Goal: Information Seeking & Learning: Learn about a topic

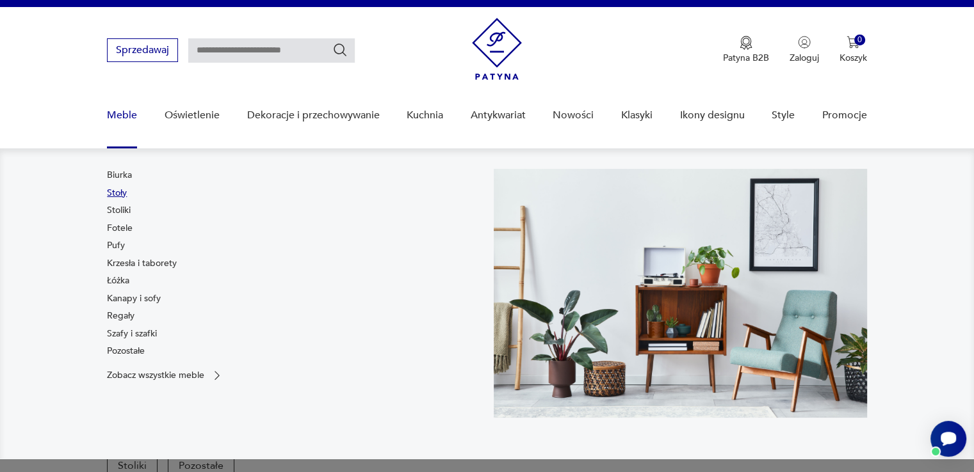
click at [124, 193] on link "Stoły" at bounding box center [117, 193] width 20 height 13
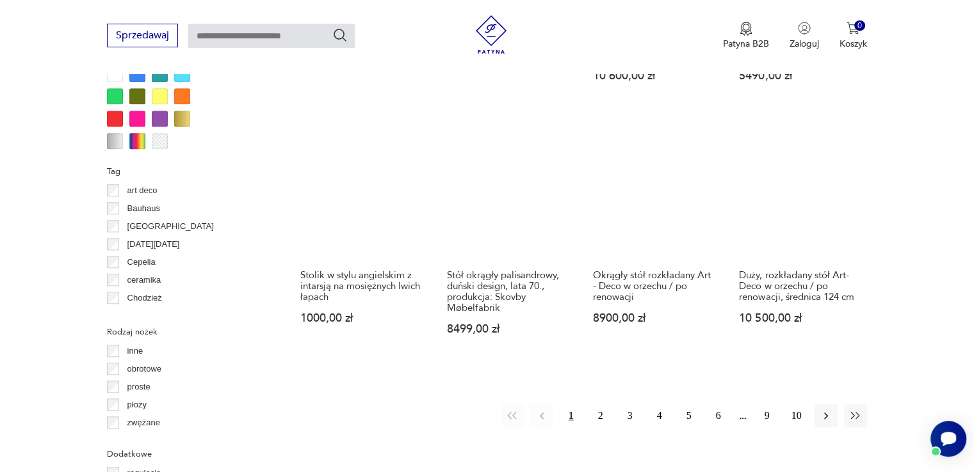
scroll to position [1299, 0]
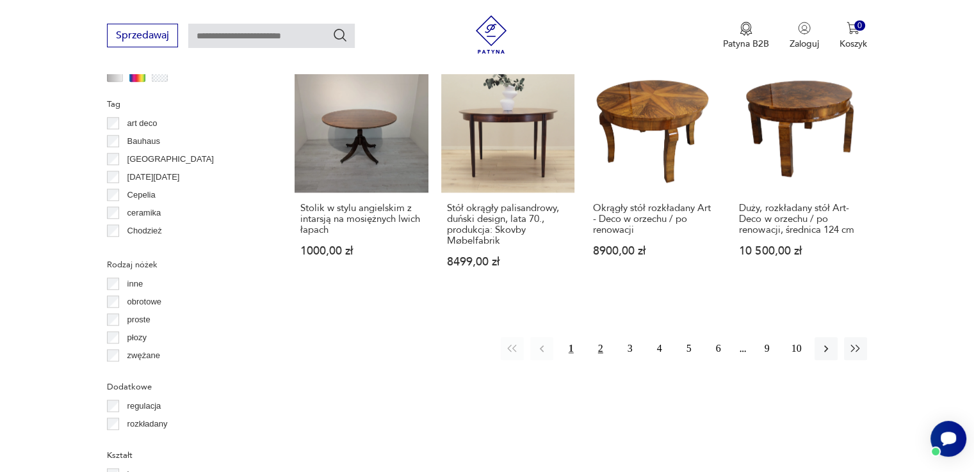
click at [606, 337] on button "2" at bounding box center [600, 348] width 23 height 23
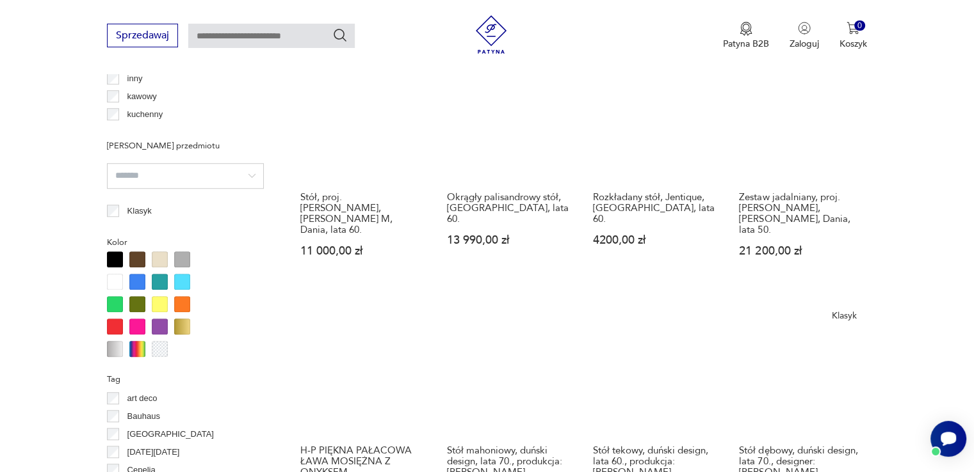
scroll to position [1171, 0]
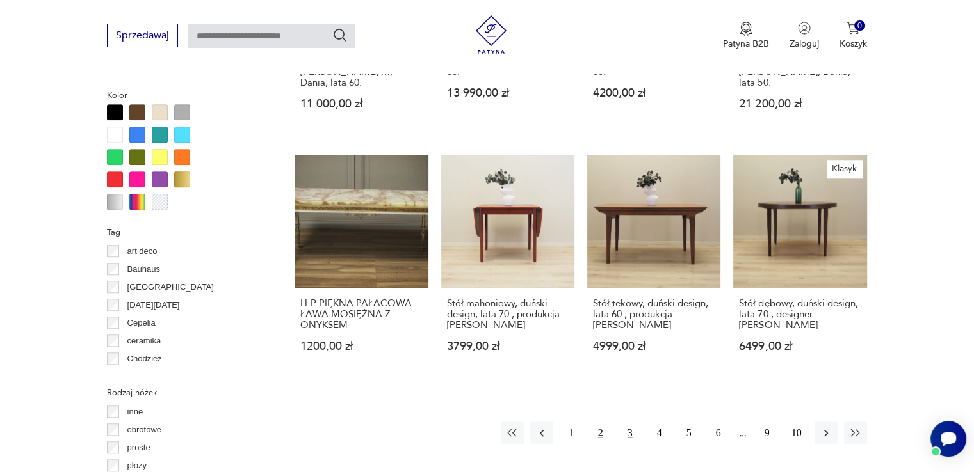
click at [628, 422] on button "3" at bounding box center [629, 433] width 23 height 23
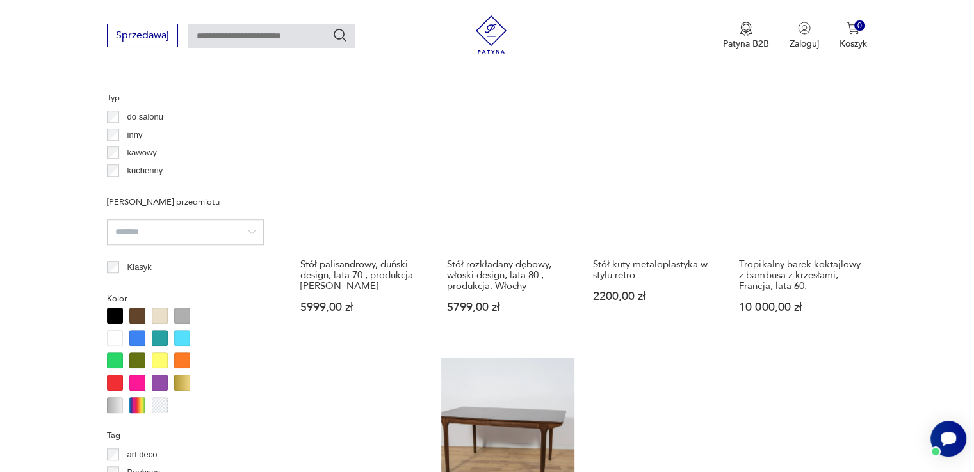
scroll to position [1235, 0]
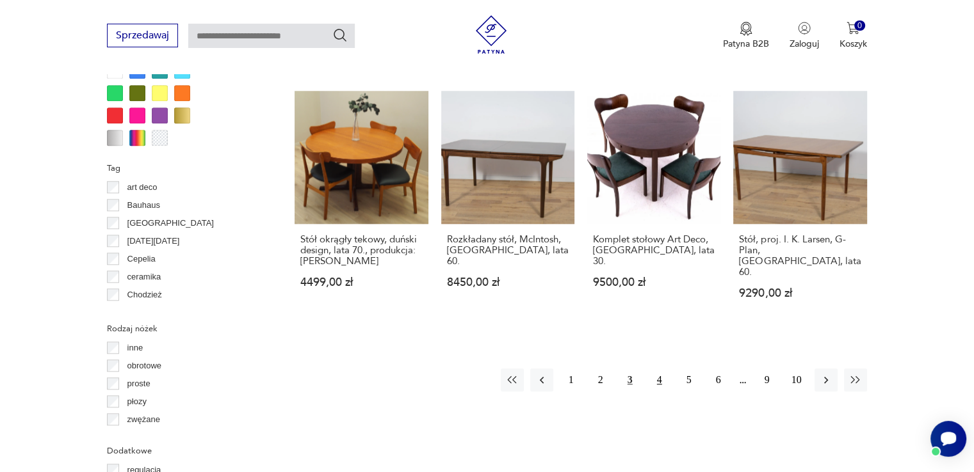
click at [655, 369] on button "4" at bounding box center [659, 380] width 23 height 23
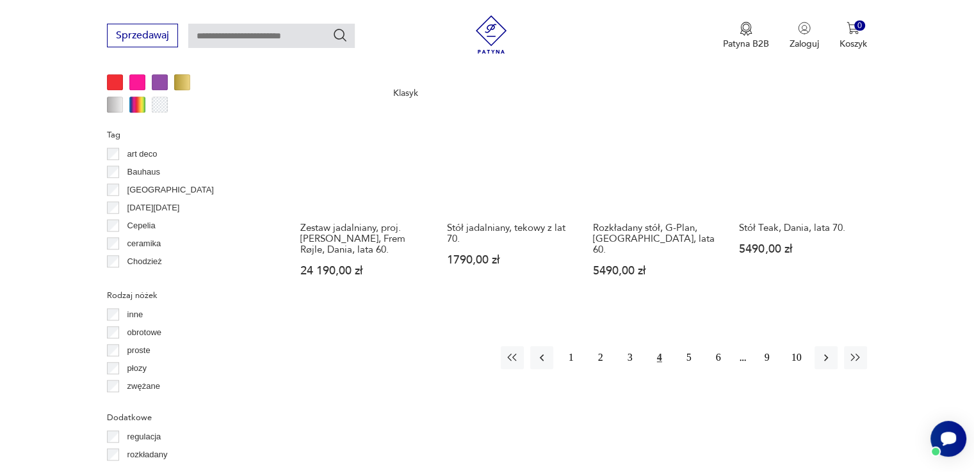
scroll to position [1427, 0]
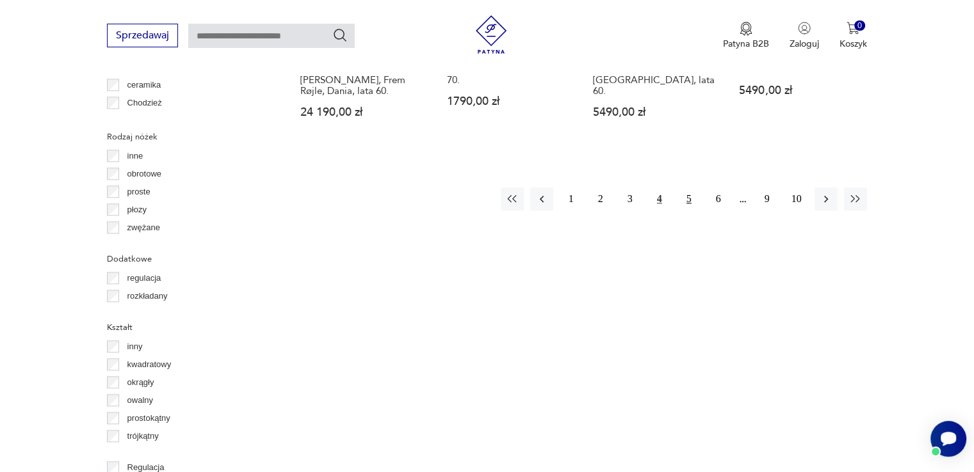
click at [692, 188] on button "5" at bounding box center [688, 199] width 23 height 23
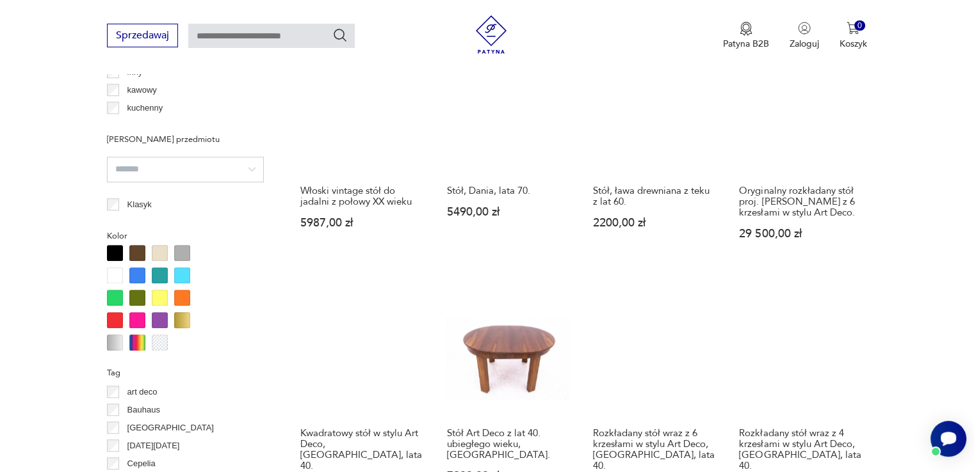
scroll to position [1171, 0]
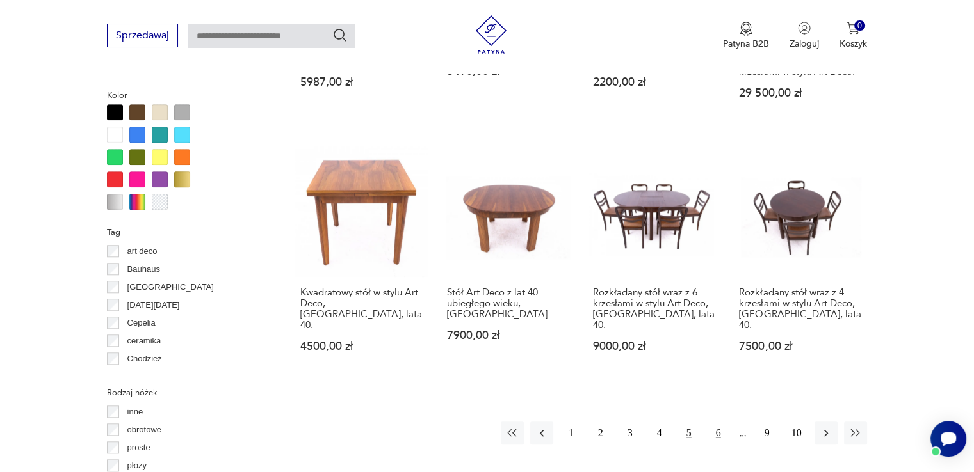
click at [717, 422] on button "6" at bounding box center [718, 433] width 23 height 23
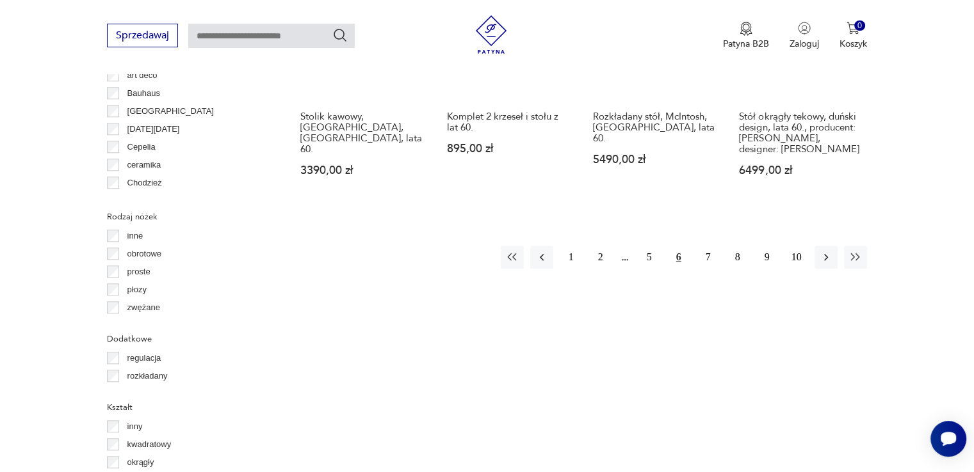
scroll to position [1363, 0]
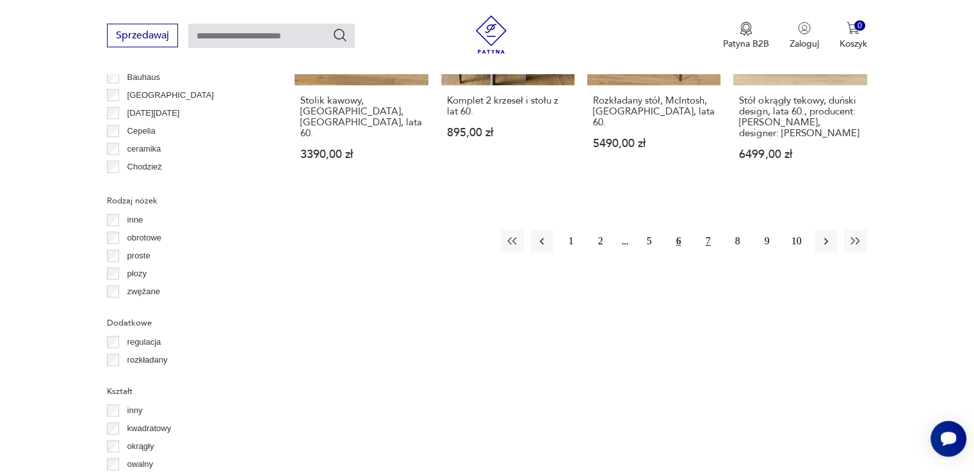
click at [707, 234] on button "7" at bounding box center [707, 241] width 23 height 23
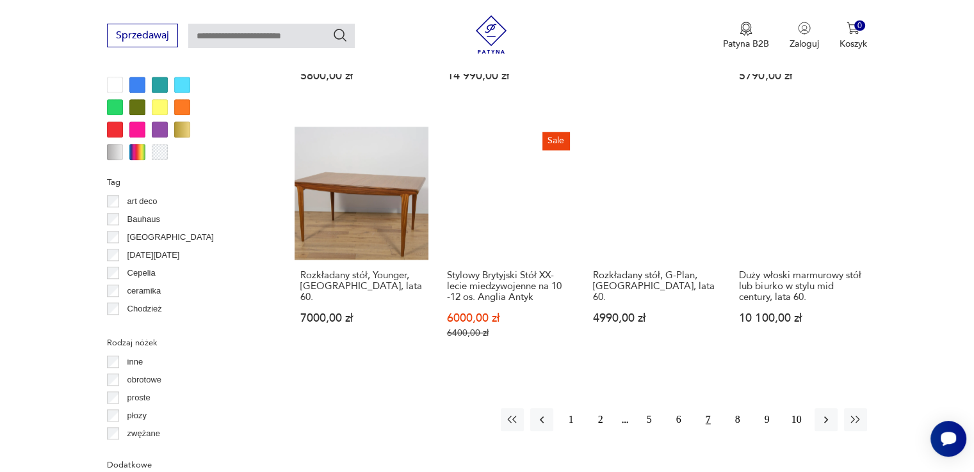
scroll to position [1235, 0]
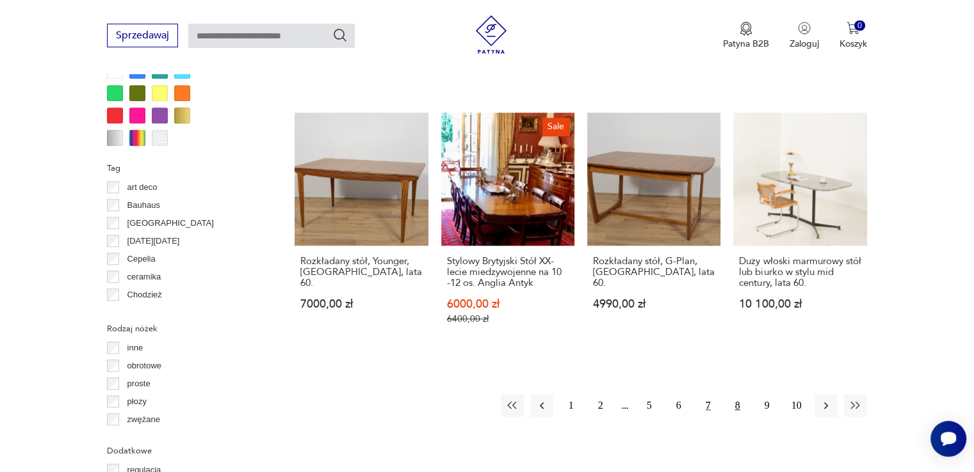
click at [735, 394] on button "8" at bounding box center [737, 405] width 23 height 23
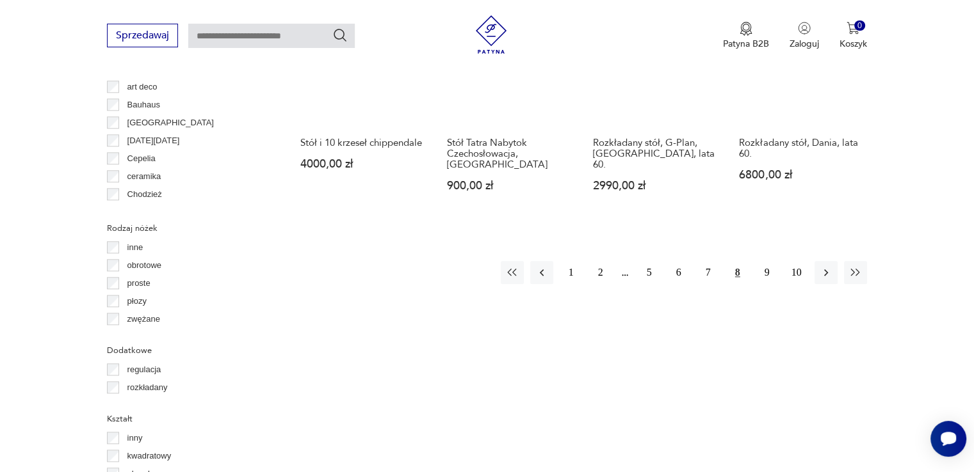
scroll to position [1363, 0]
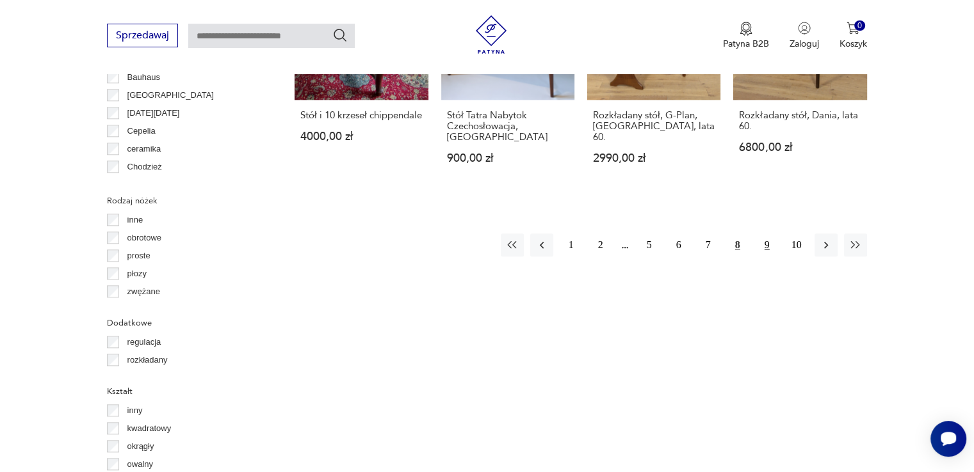
click at [760, 234] on button "9" at bounding box center [766, 245] width 23 height 23
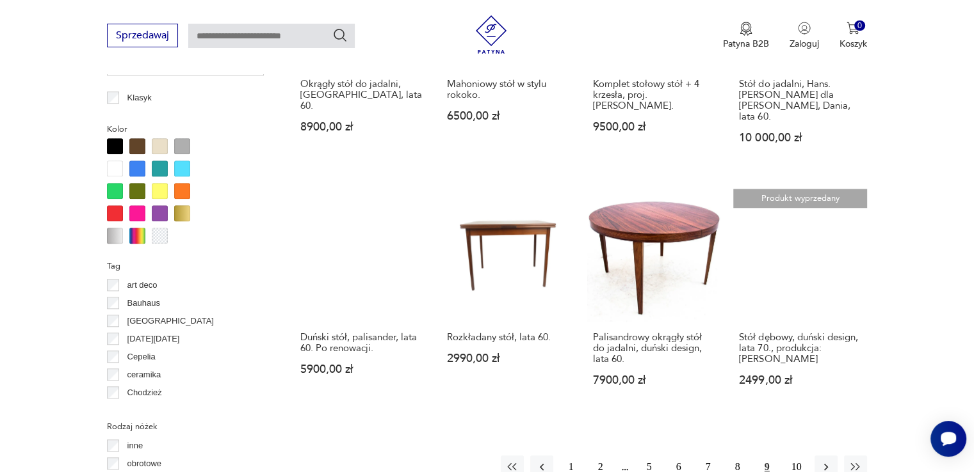
scroll to position [1171, 0]
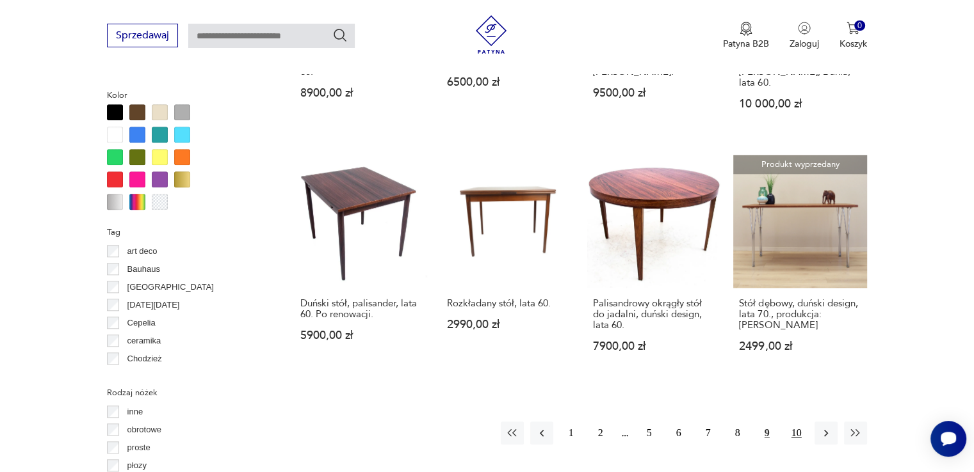
click at [790, 422] on button "10" at bounding box center [796, 433] width 23 height 23
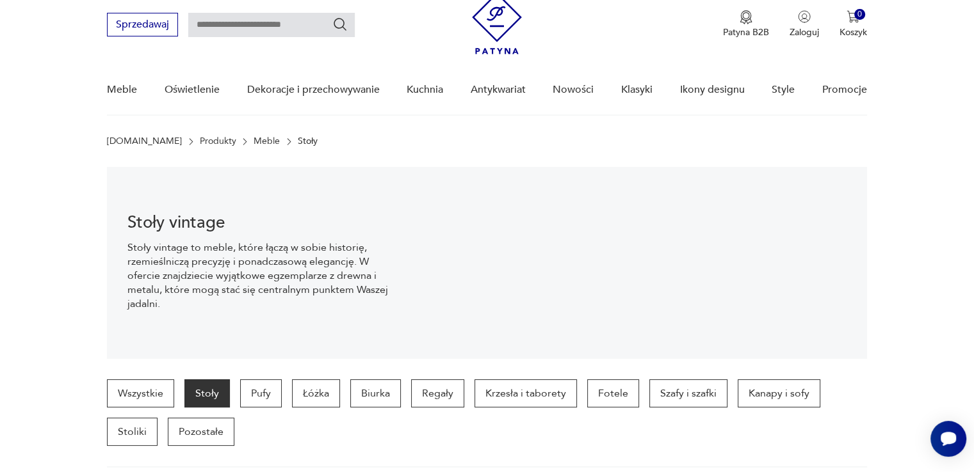
scroll to position [19, 0]
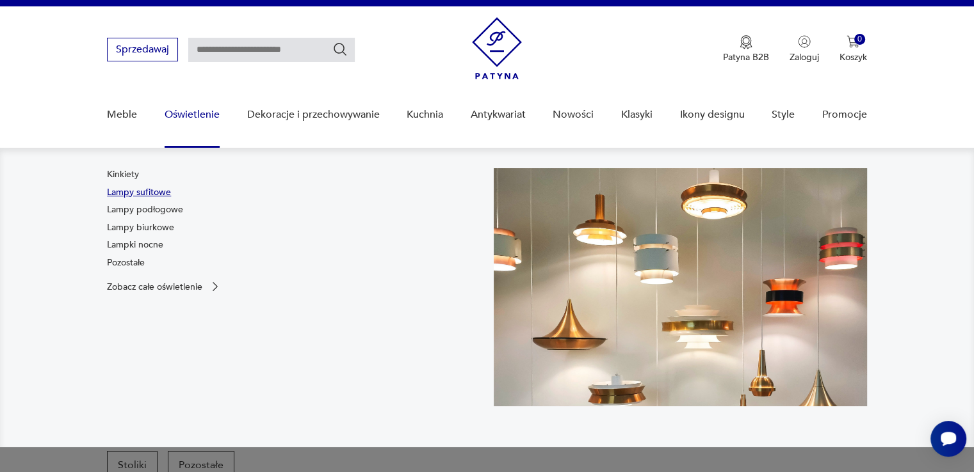
click at [149, 193] on link "Lampy sufitowe" at bounding box center [139, 192] width 64 height 13
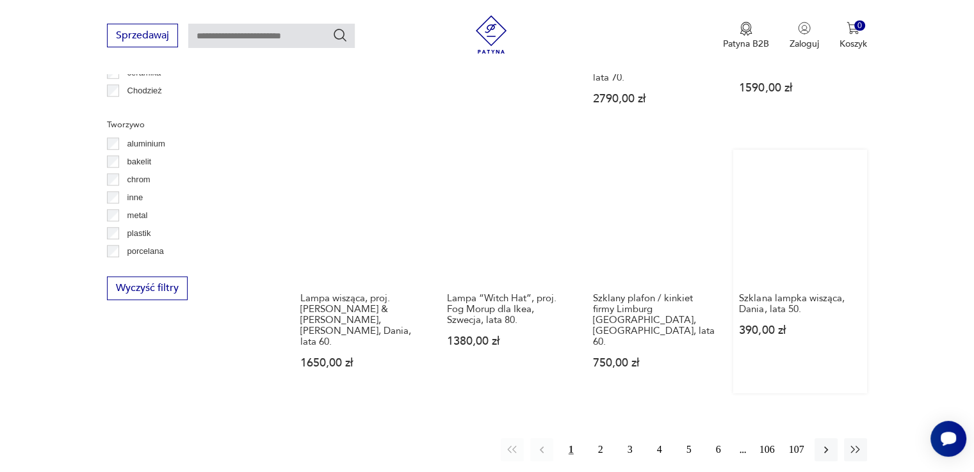
scroll to position [1235, 0]
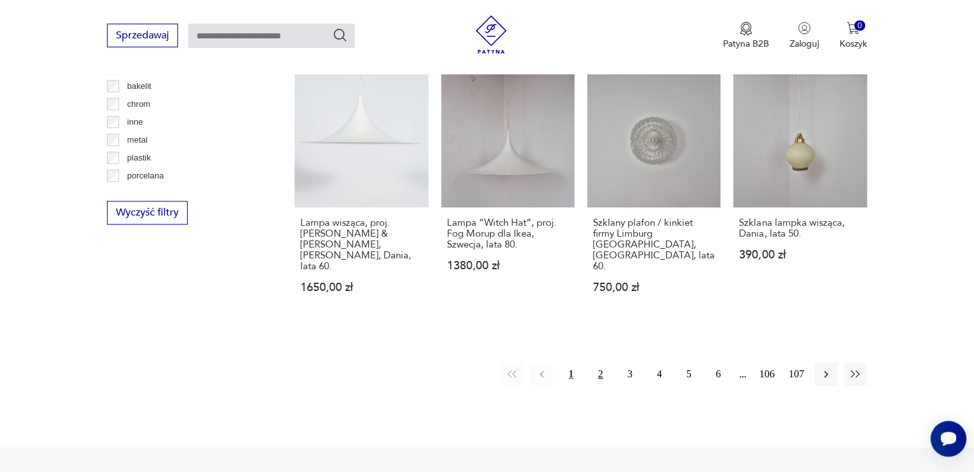
click at [599, 363] on button "2" at bounding box center [600, 374] width 23 height 23
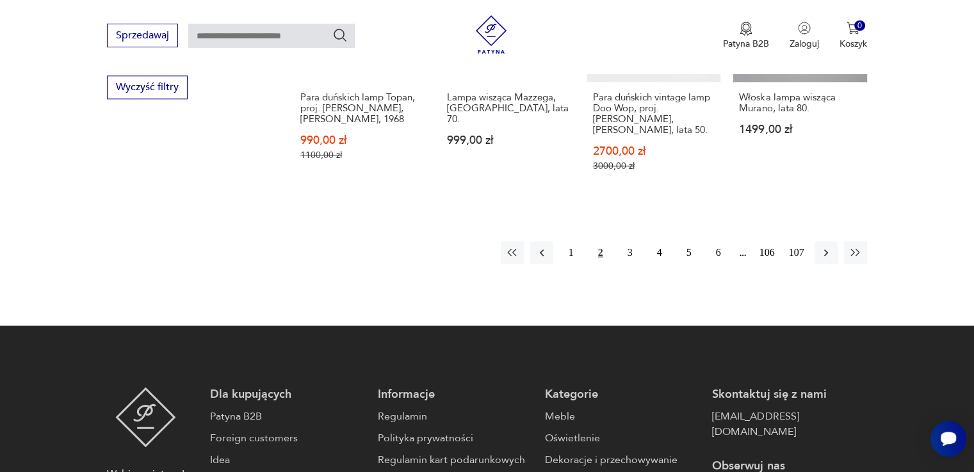
scroll to position [1390, 0]
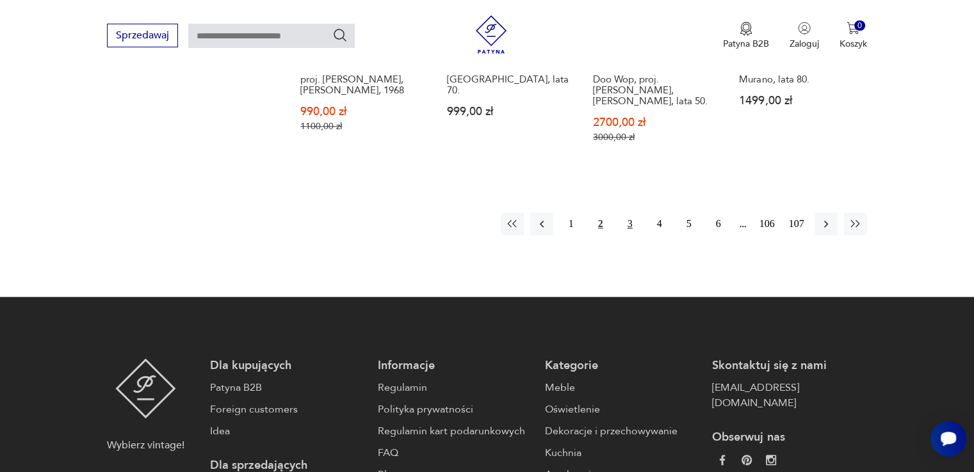
click at [623, 212] on button "3" at bounding box center [629, 223] width 23 height 23
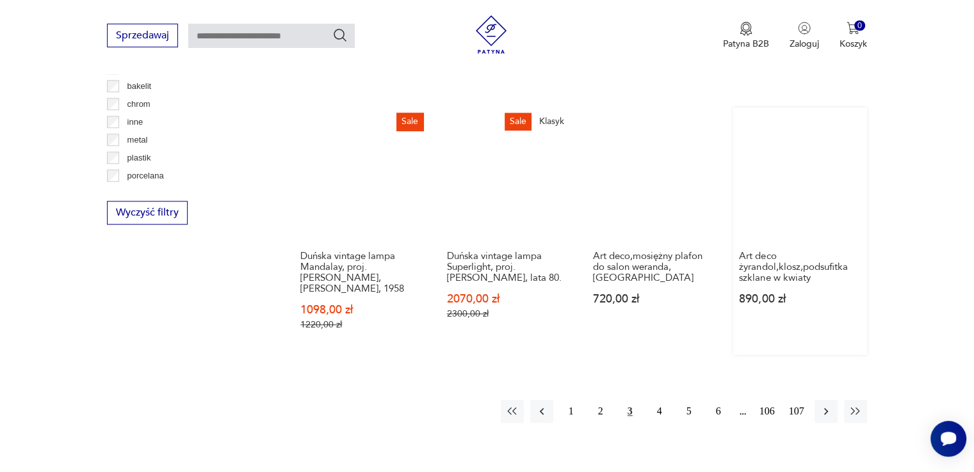
scroll to position [1197, 0]
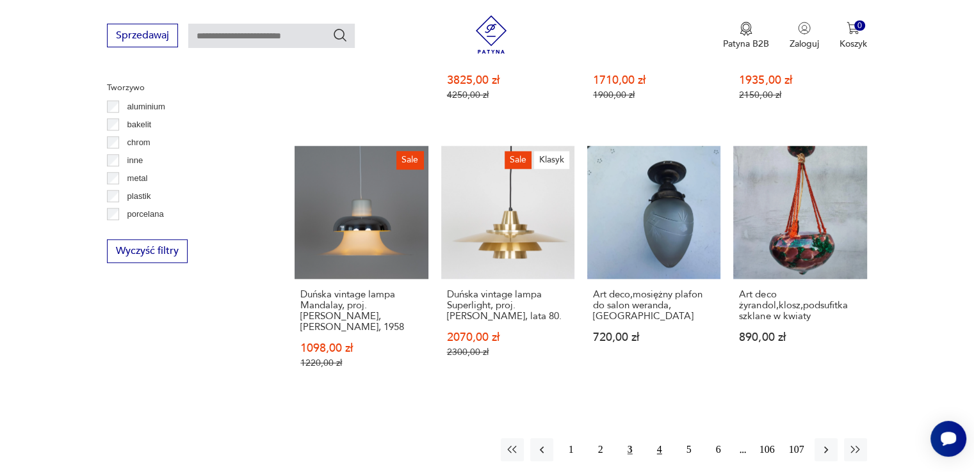
click at [657, 438] on button "4" at bounding box center [659, 449] width 23 height 23
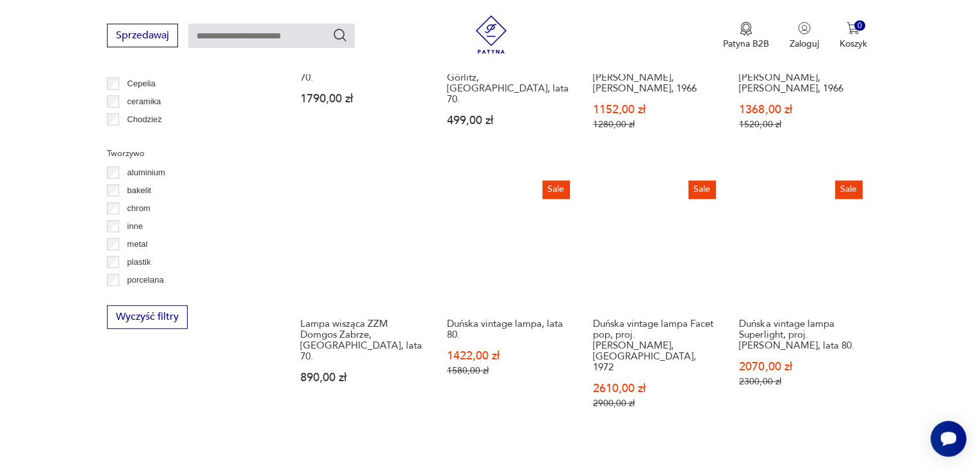
scroll to position [1134, 0]
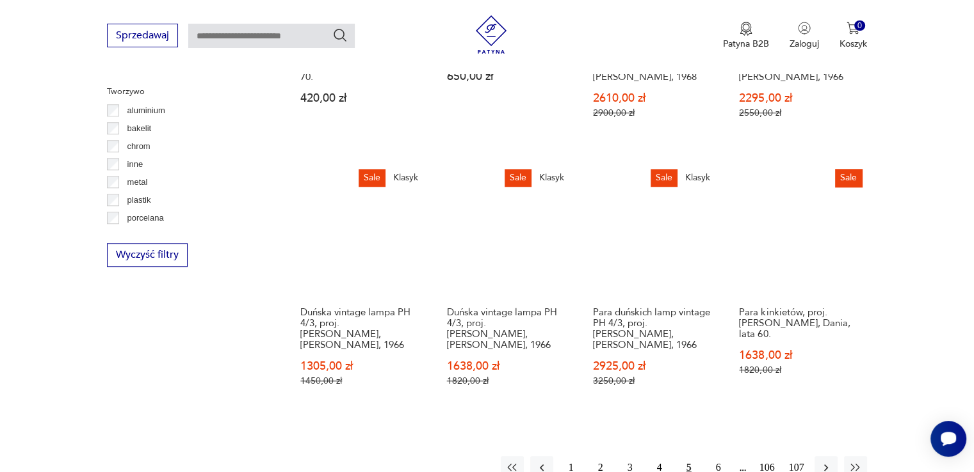
scroll to position [1197, 0]
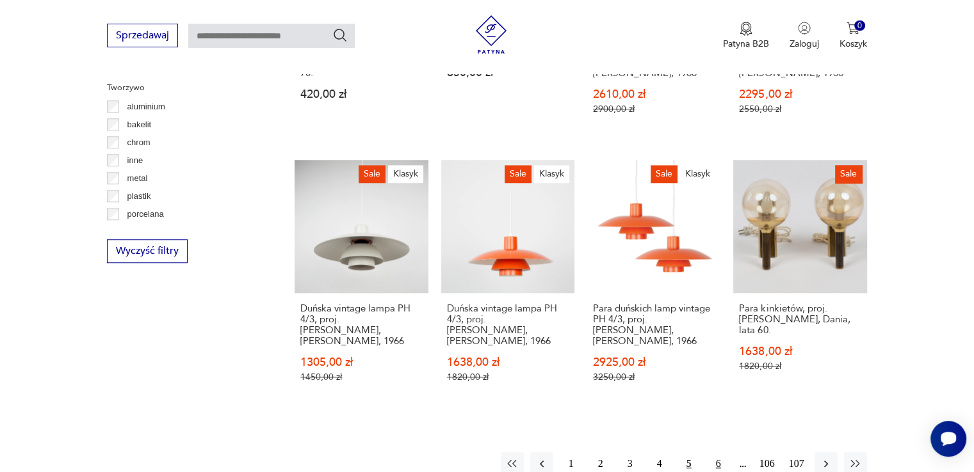
click at [716, 453] on button "6" at bounding box center [718, 464] width 23 height 23
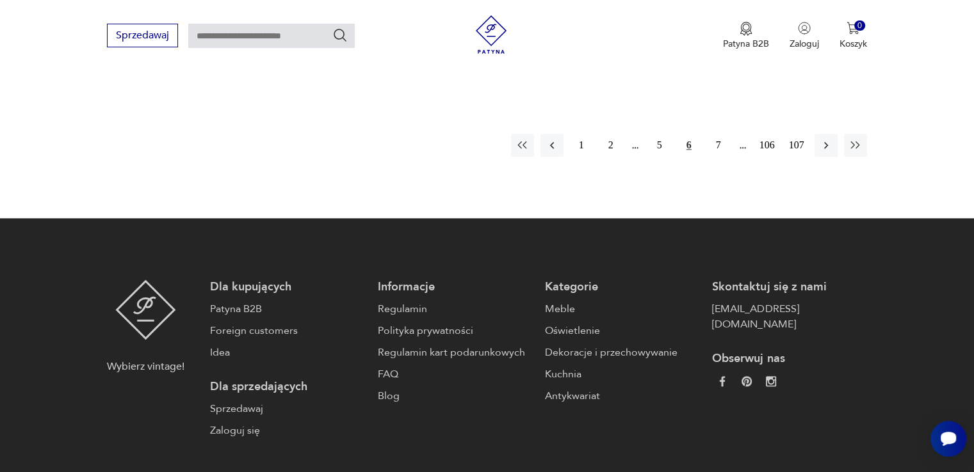
scroll to position [1518, 0]
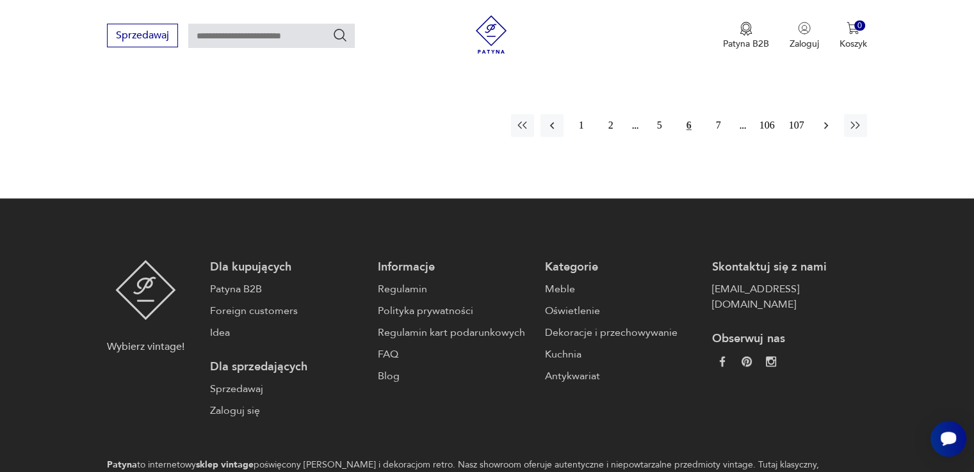
click at [819, 119] on icon "button" at bounding box center [825, 125] width 13 height 13
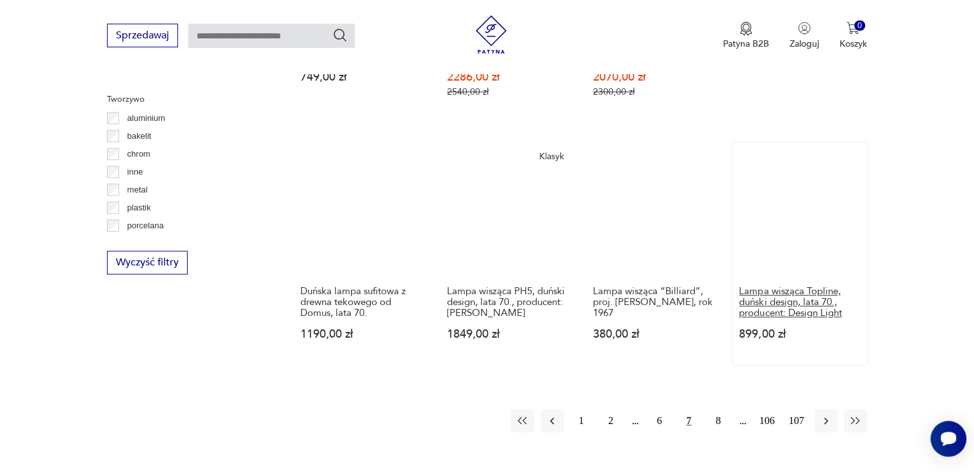
scroll to position [1261, 0]
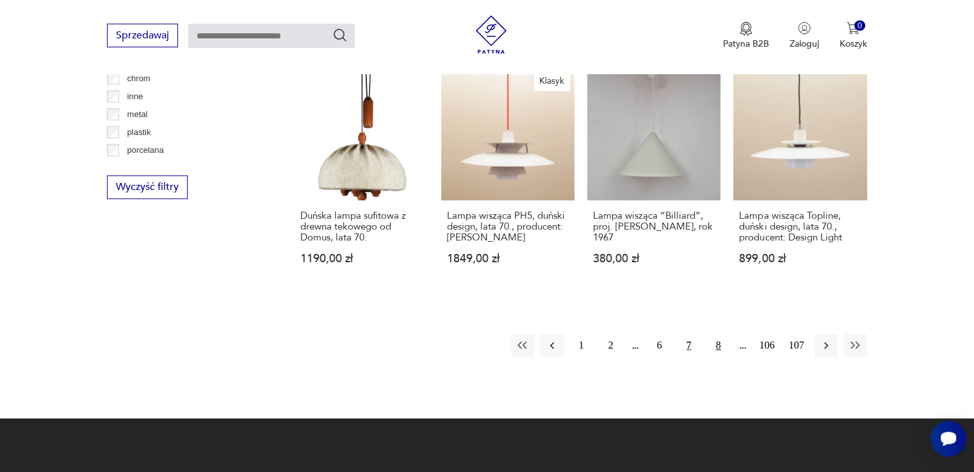
click at [717, 334] on button "8" at bounding box center [718, 345] width 23 height 23
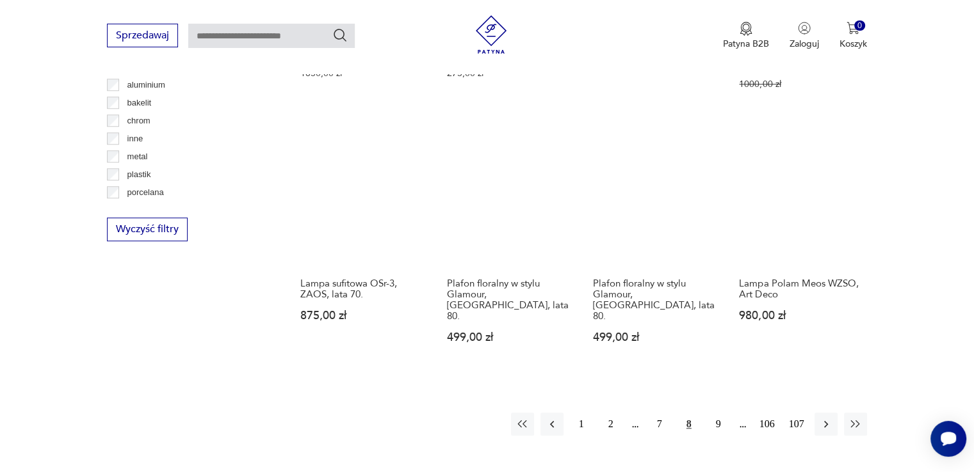
scroll to position [1198, 0]
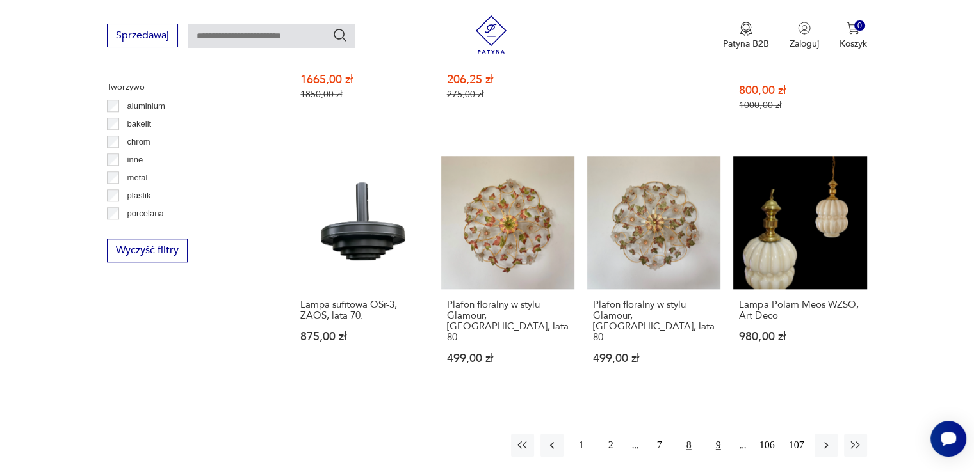
click at [717, 434] on button "9" at bounding box center [718, 445] width 23 height 23
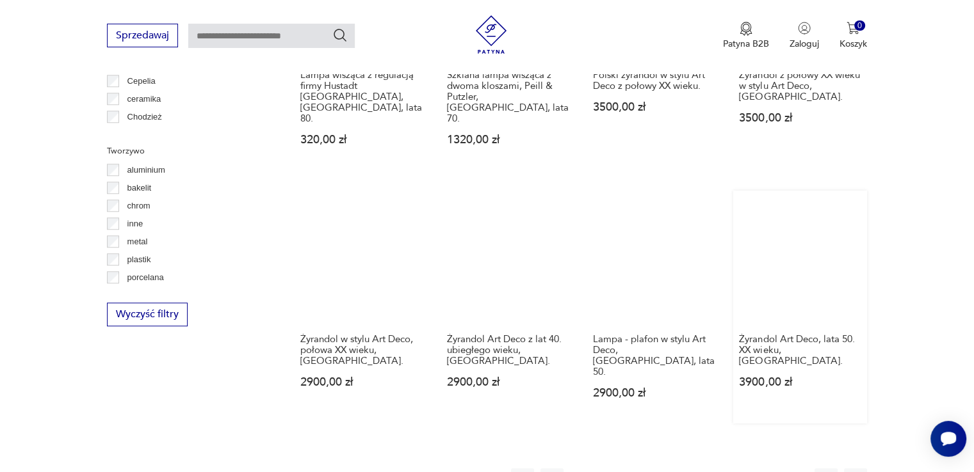
scroll to position [1133, 0]
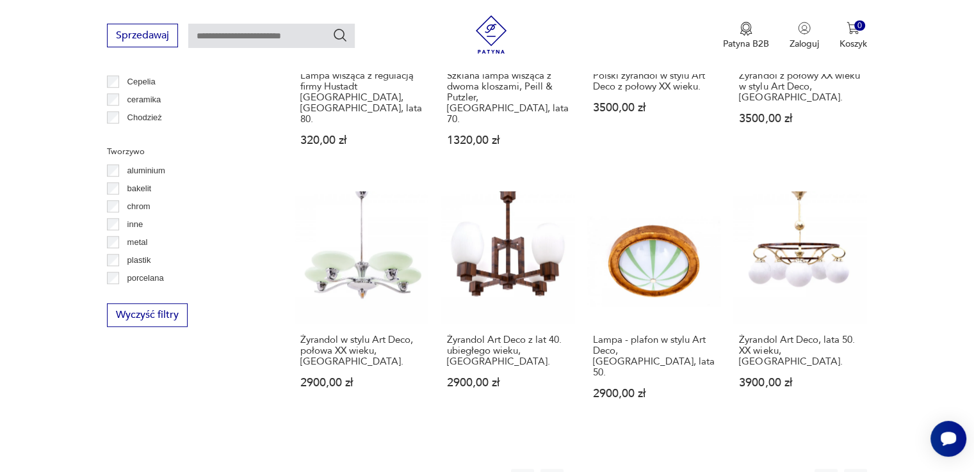
click at [710, 469] on button "10" at bounding box center [718, 480] width 23 height 23
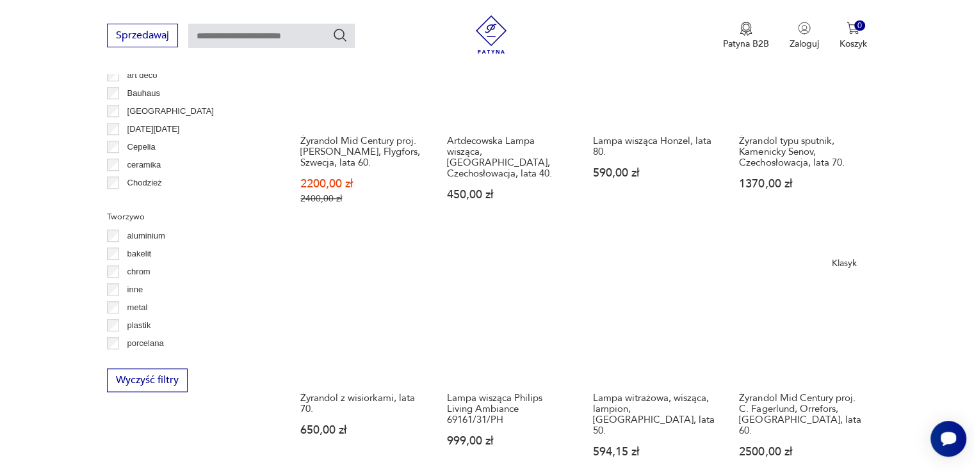
scroll to position [1198, 0]
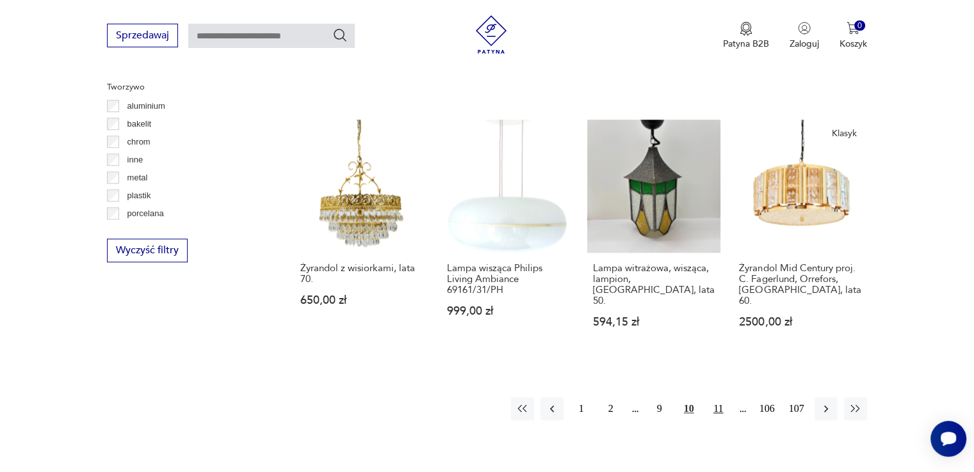
click at [721, 397] on button "11" at bounding box center [718, 408] width 23 height 23
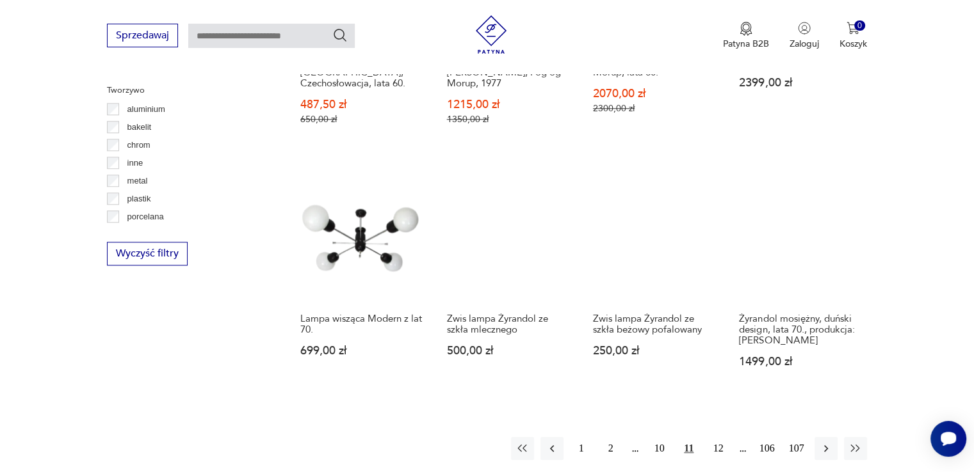
scroll to position [1325, 0]
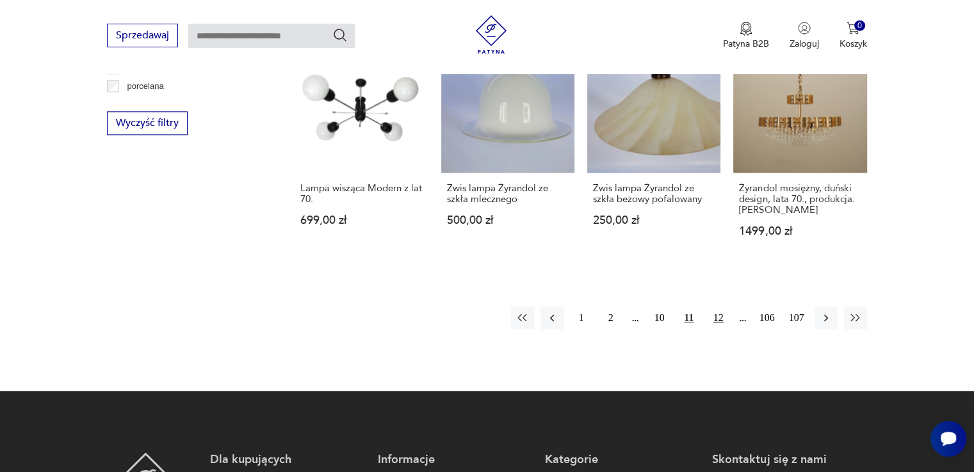
click at [724, 307] on button "12" at bounding box center [718, 318] width 23 height 23
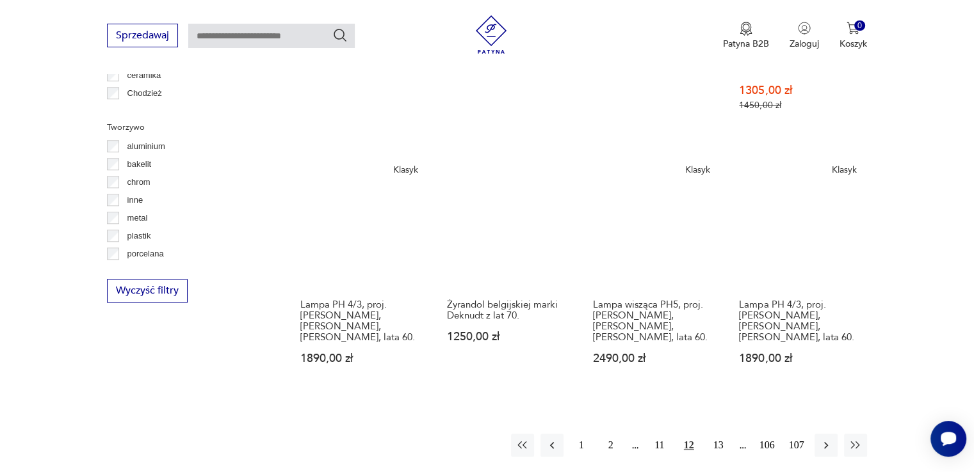
scroll to position [1389, 0]
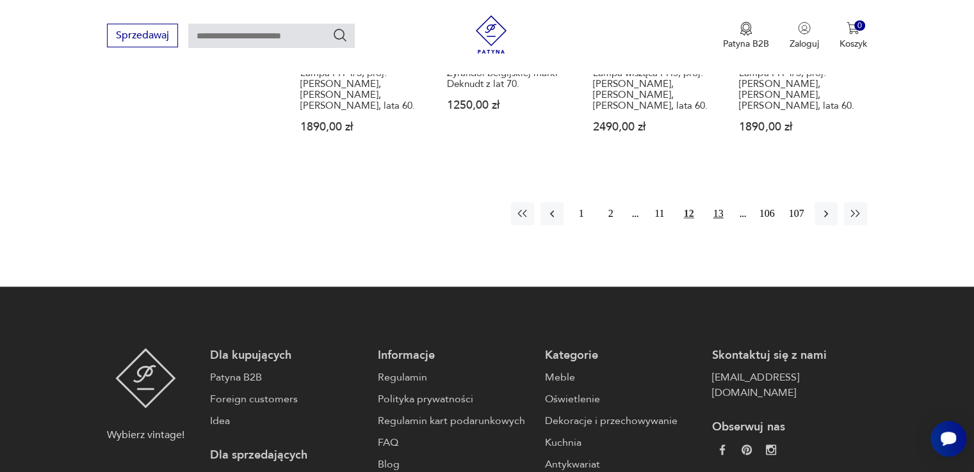
click at [719, 202] on button "13" at bounding box center [718, 213] width 23 height 23
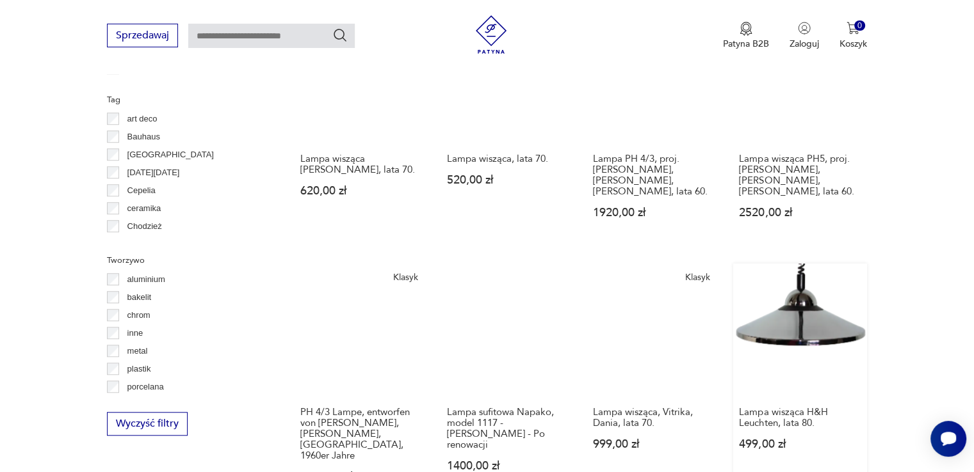
scroll to position [1197, 0]
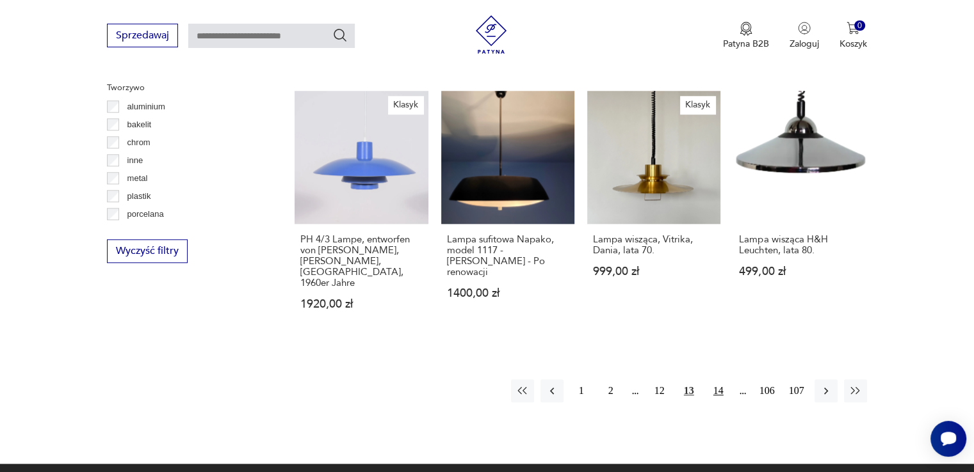
click at [719, 380] on button "14" at bounding box center [718, 391] width 23 height 23
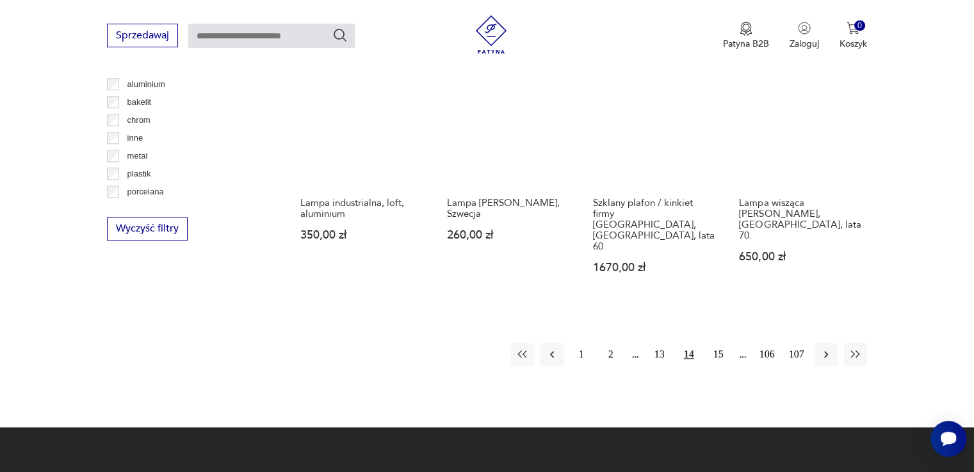
scroll to position [1198, 0]
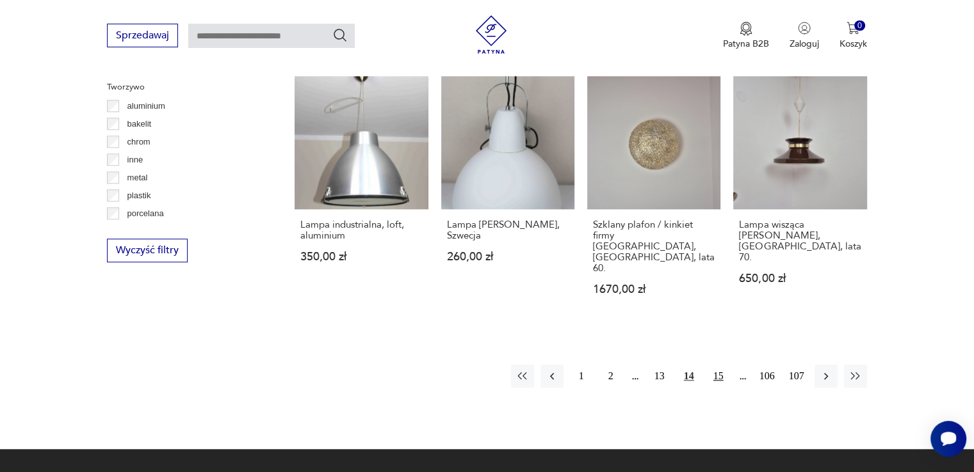
click at [719, 365] on button "15" at bounding box center [718, 376] width 23 height 23
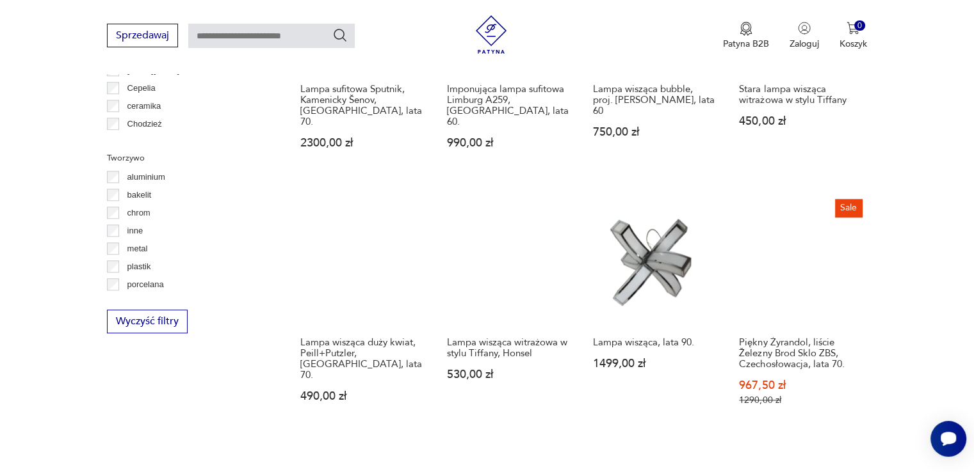
scroll to position [1133, 0]
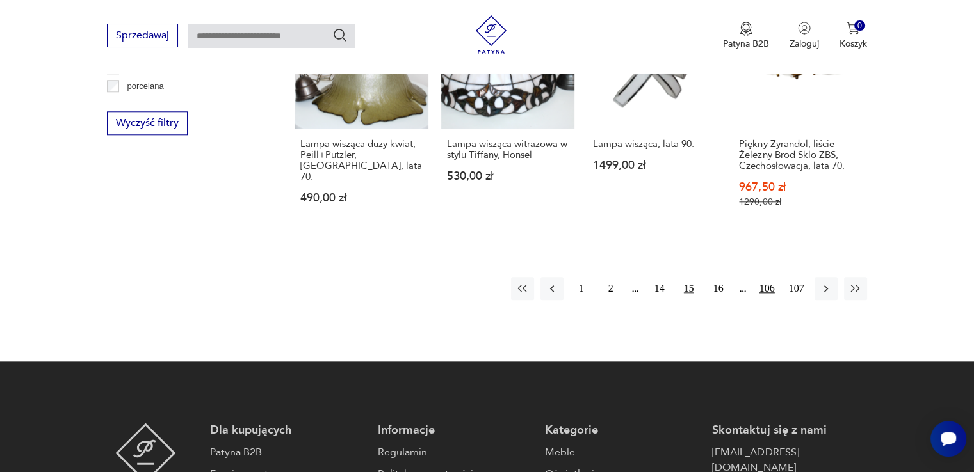
drag, startPoint x: 725, startPoint y: 246, endPoint x: 771, endPoint y: 234, distance: 48.4
click at [726, 277] on button "16" at bounding box center [718, 288] width 23 height 23
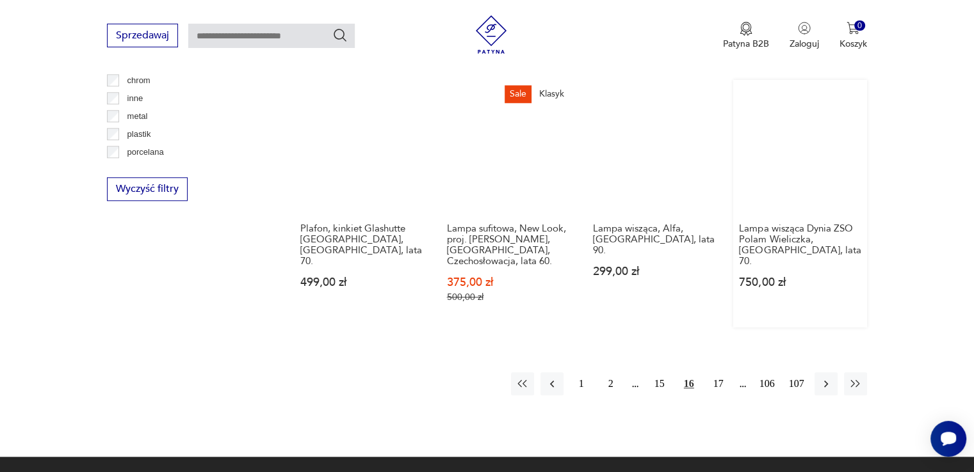
scroll to position [1261, 0]
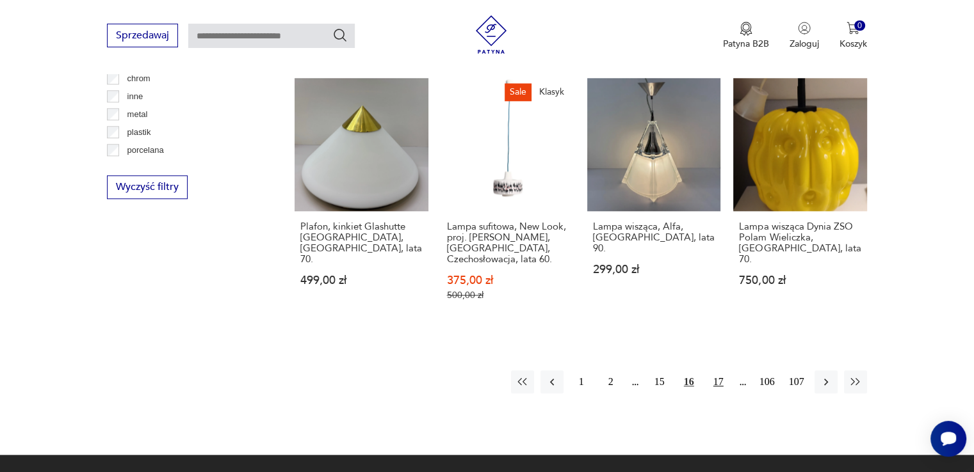
click at [719, 371] on button "17" at bounding box center [718, 382] width 23 height 23
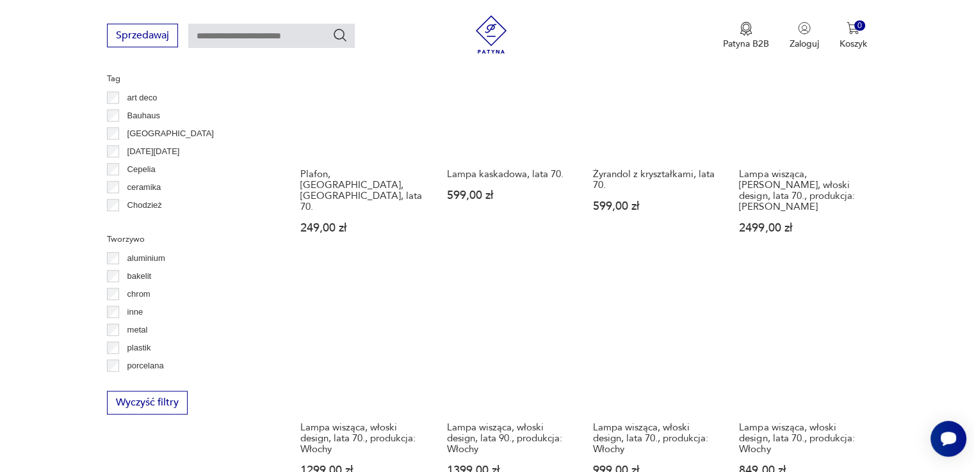
scroll to position [1070, 0]
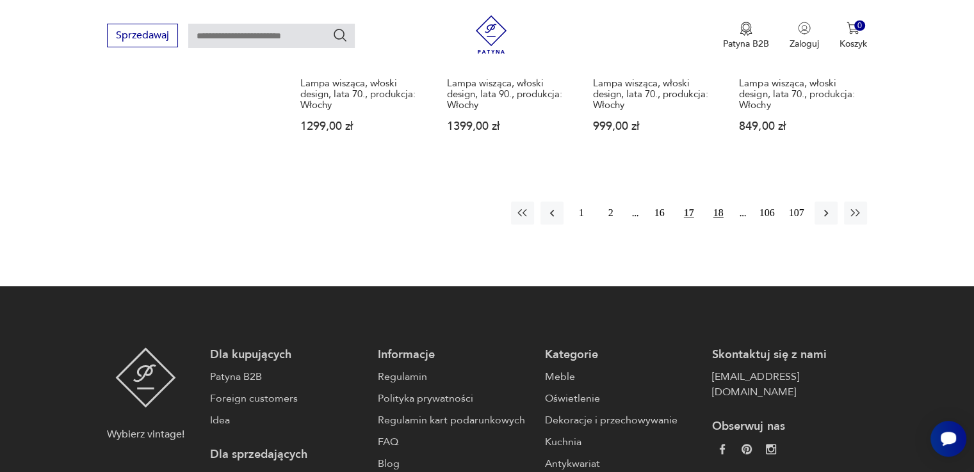
click at [716, 202] on button "18" at bounding box center [718, 213] width 23 height 23
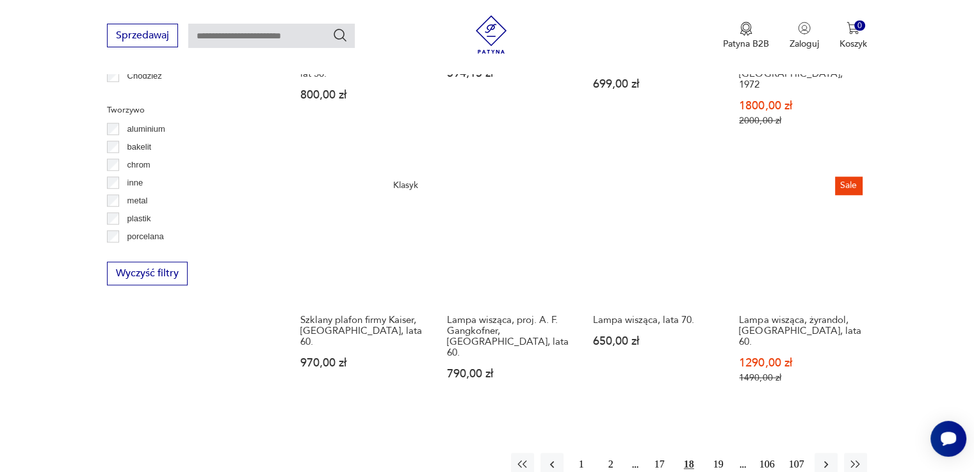
scroll to position [1197, 0]
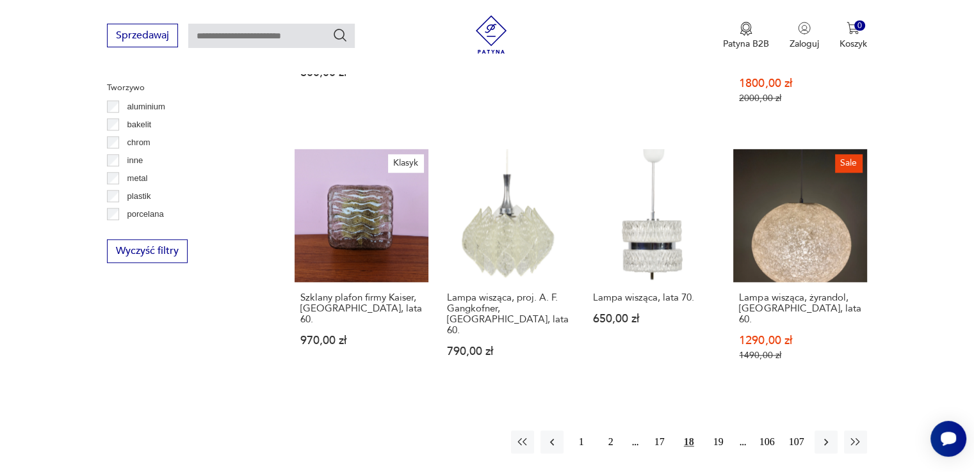
click at [717, 431] on button "19" at bounding box center [718, 442] width 23 height 23
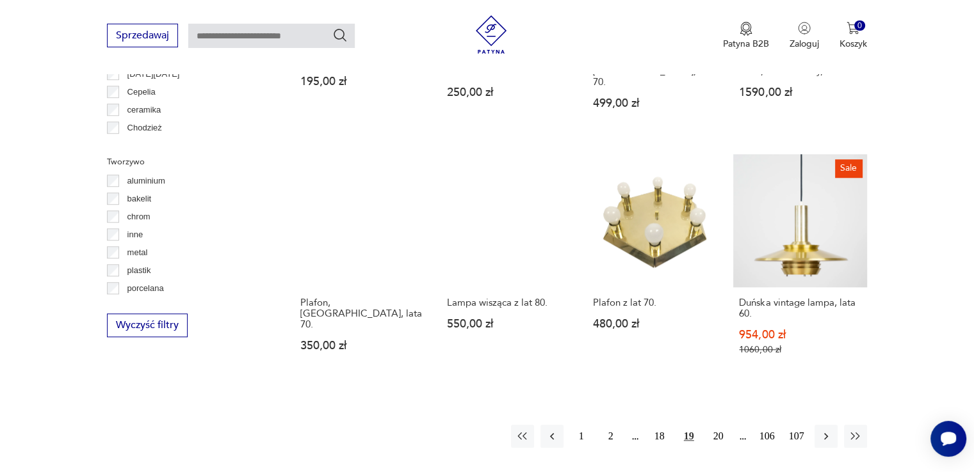
scroll to position [1134, 0]
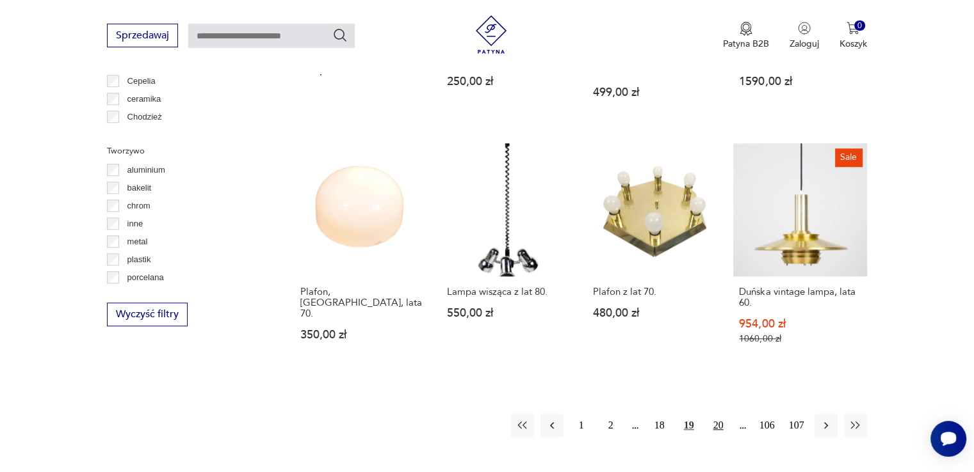
click at [715, 414] on button "20" at bounding box center [718, 425] width 23 height 23
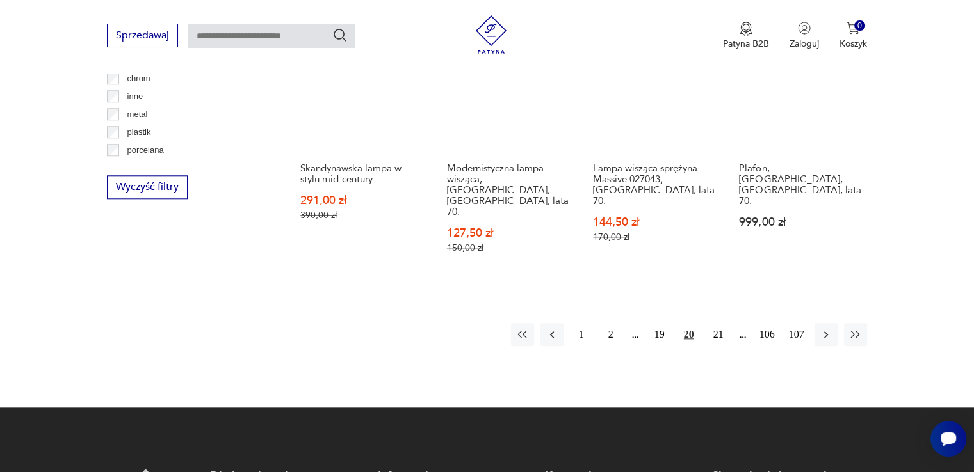
scroll to position [1325, 0]
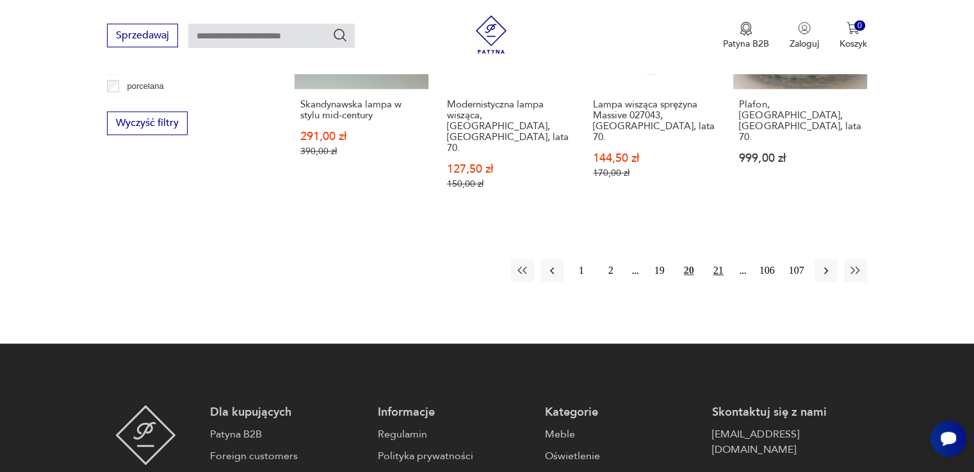
click at [718, 259] on button "21" at bounding box center [718, 270] width 23 height 23
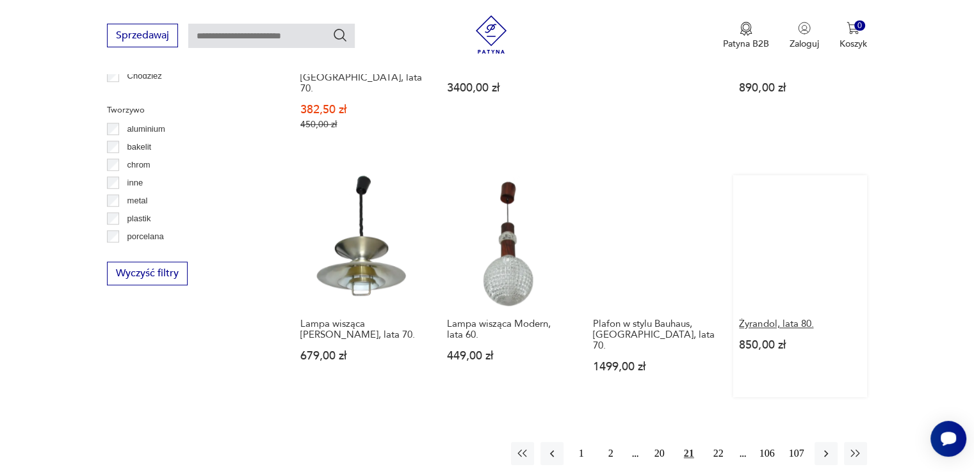
scroll to position [1197, 0]
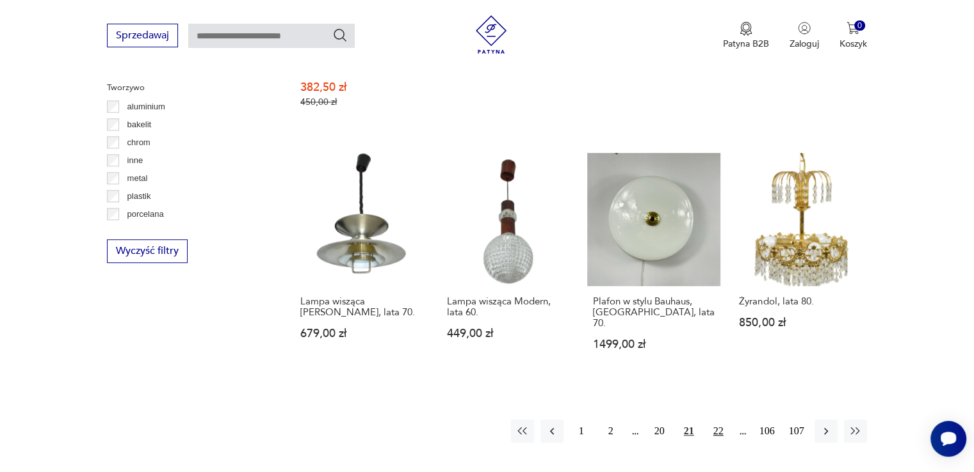
click at [717, 420] on button "22" at bounding box center [718, 431] width 23 height 23
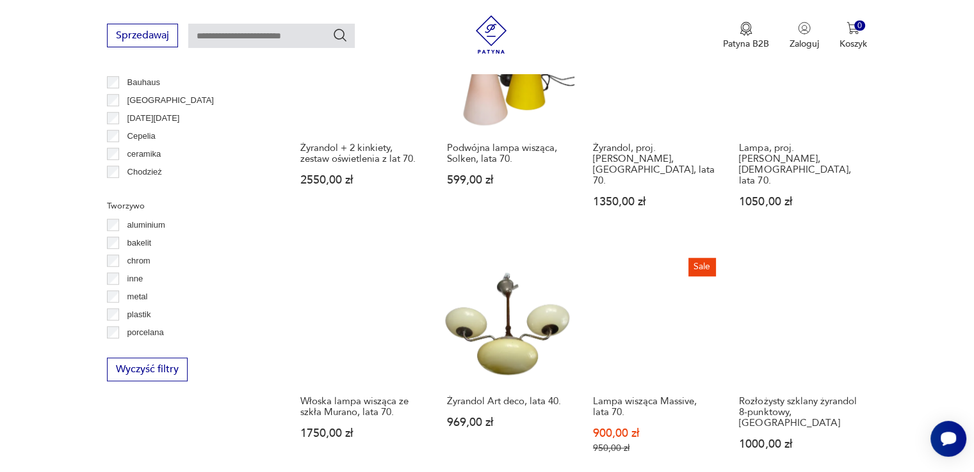
scroll to position [1134, 0]
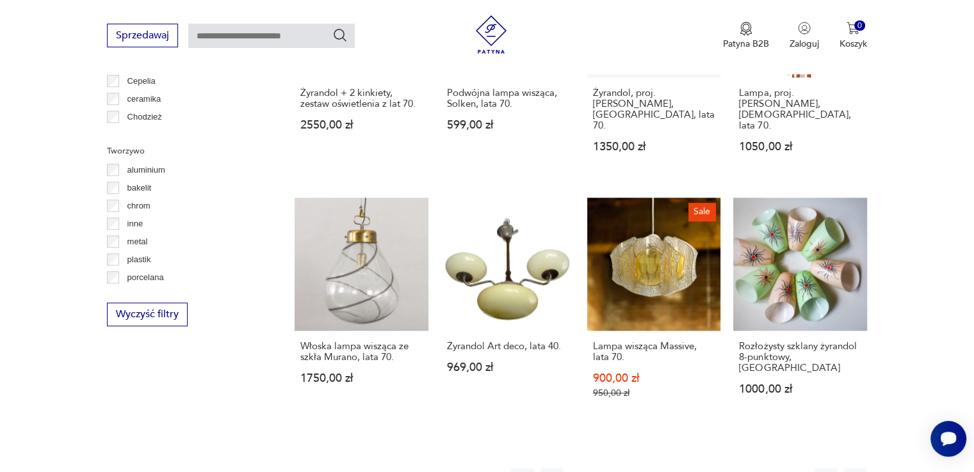
click at [721, 469] on button "23" at bounding box center [718, 480] width 23 height 23
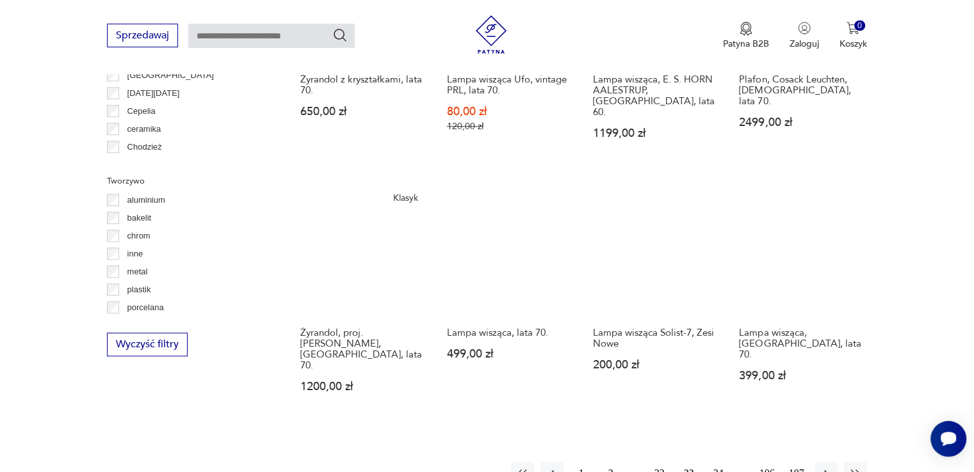
scroll to position [1133, 0]
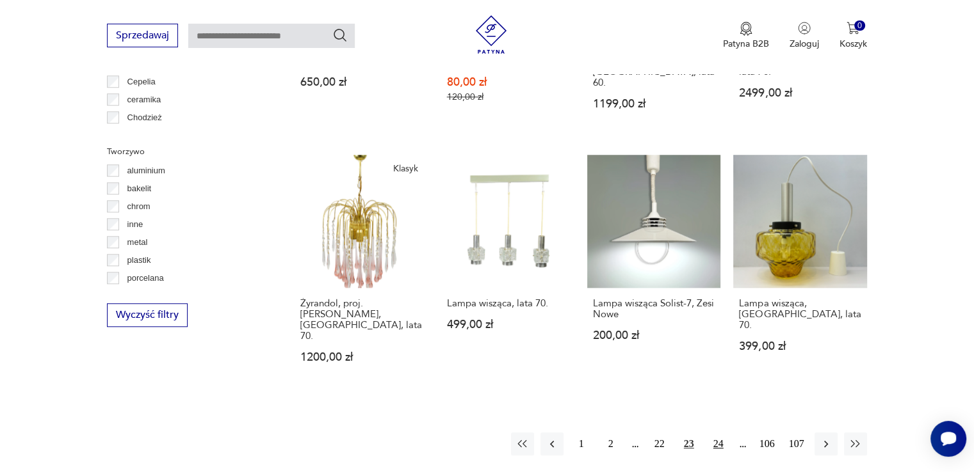
click at [725, 433] on button "24" at bounding box center [718, 444] width 23 height 23
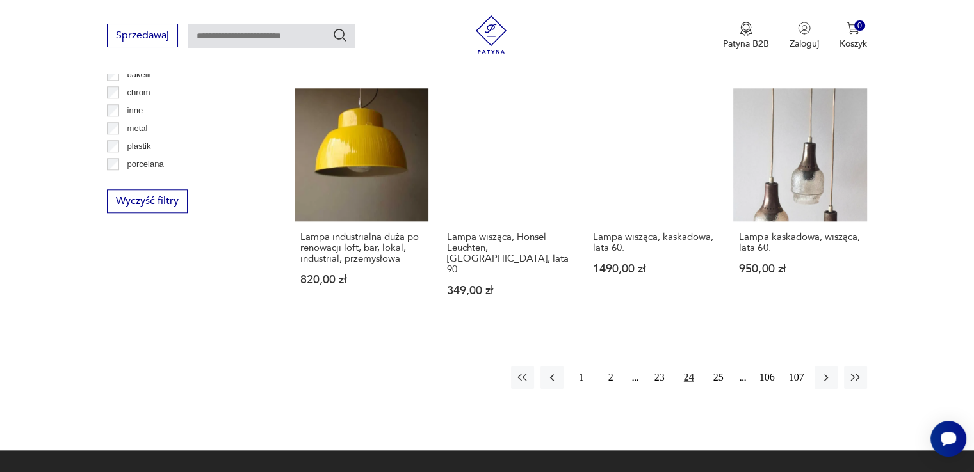
scroll to position [1262, 0]
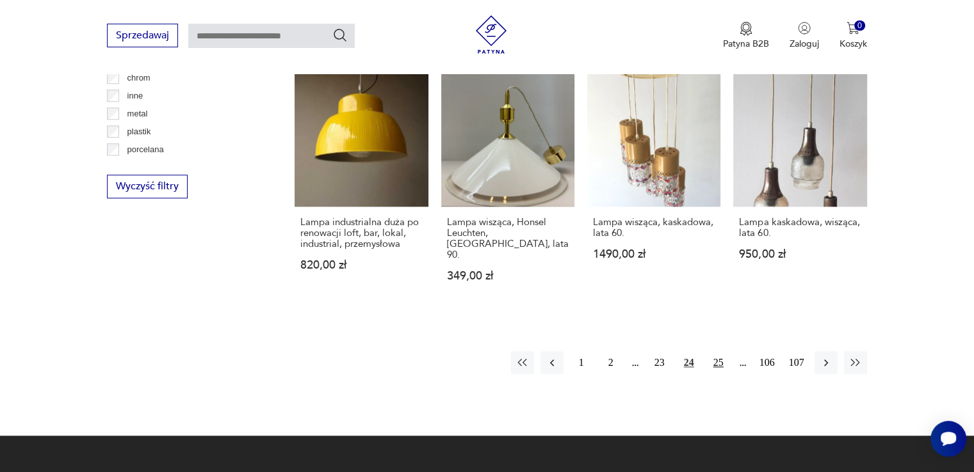
click at [721, 351] on button "25" at bounding box center [718, 362] width 23 height 23
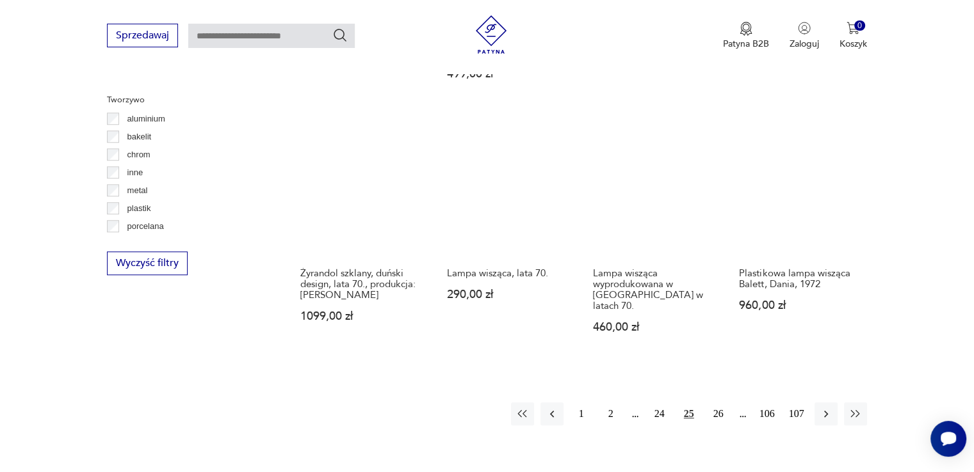
scroll to position [1197, 0]
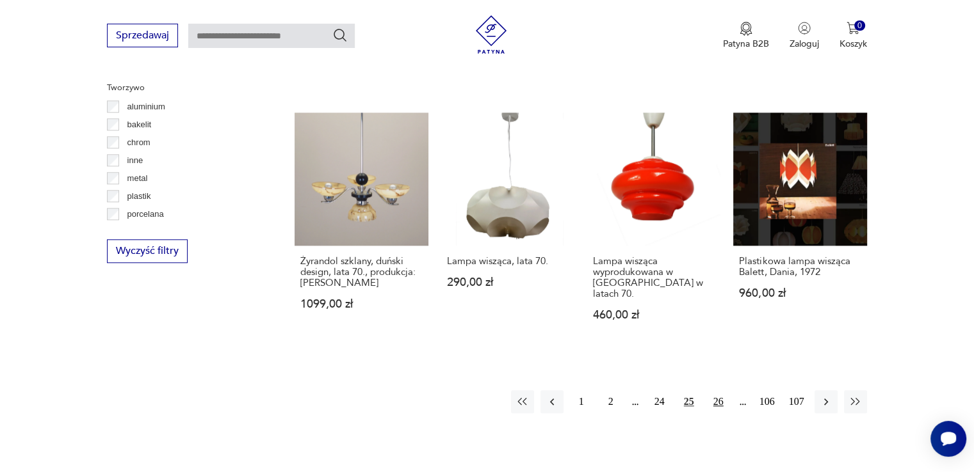
click at [723, 390] on button "26" at bounding box center [718, 401] width 23 height 23
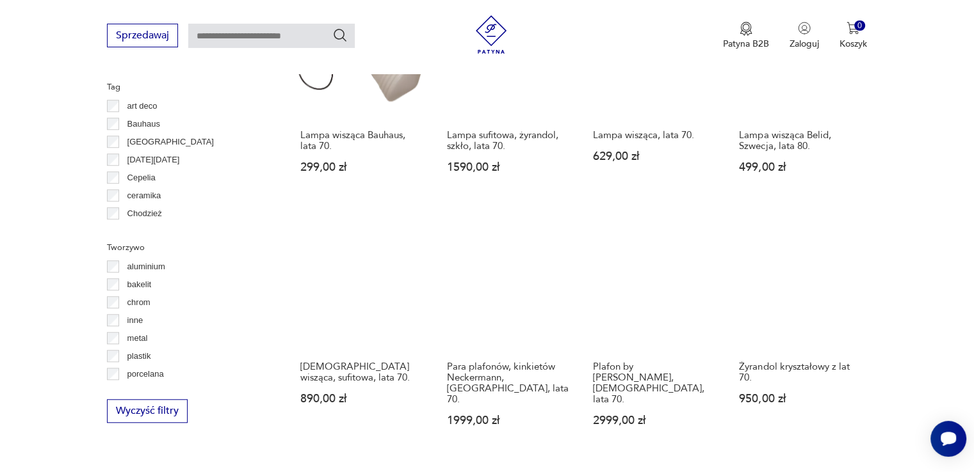
scroll to position [1262, 0]
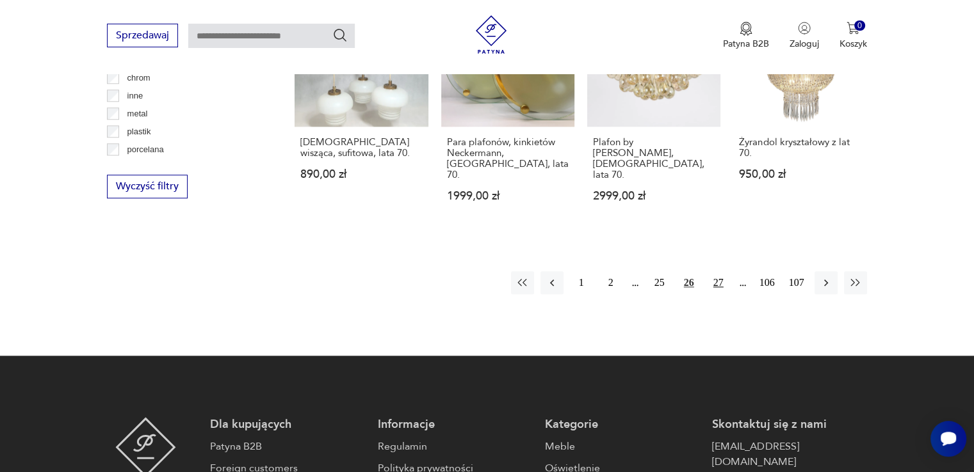
click at [723, 275] on button "27" at bounding box center [718, 282] width 23 height 23
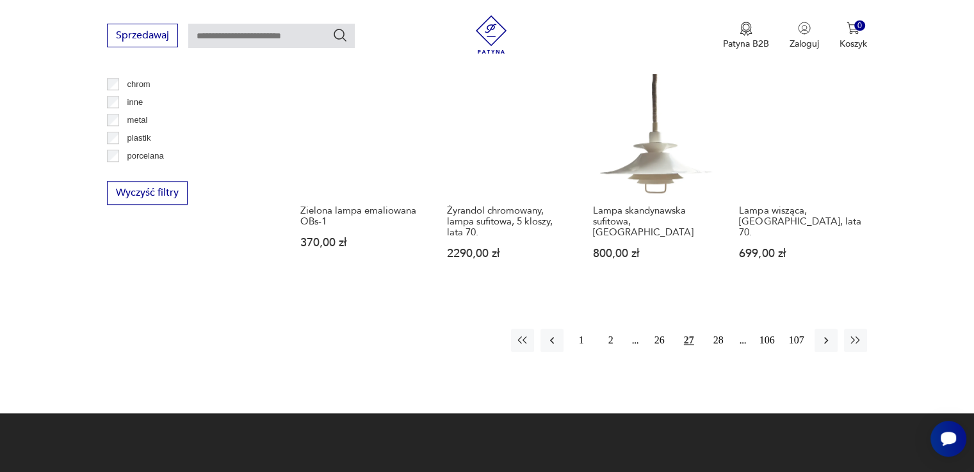
scroll to position [1261, 0]
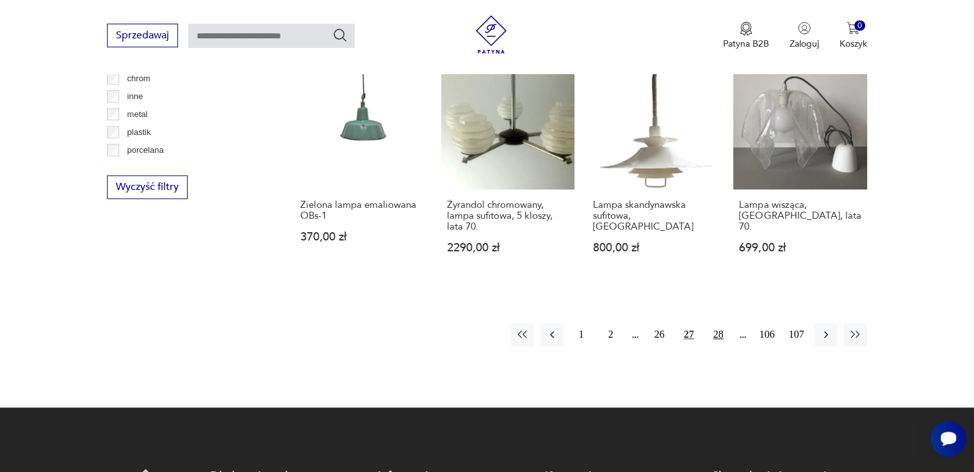
click at [717, 325] on button "28" at bounding box center [718, 334] width 23 height 23
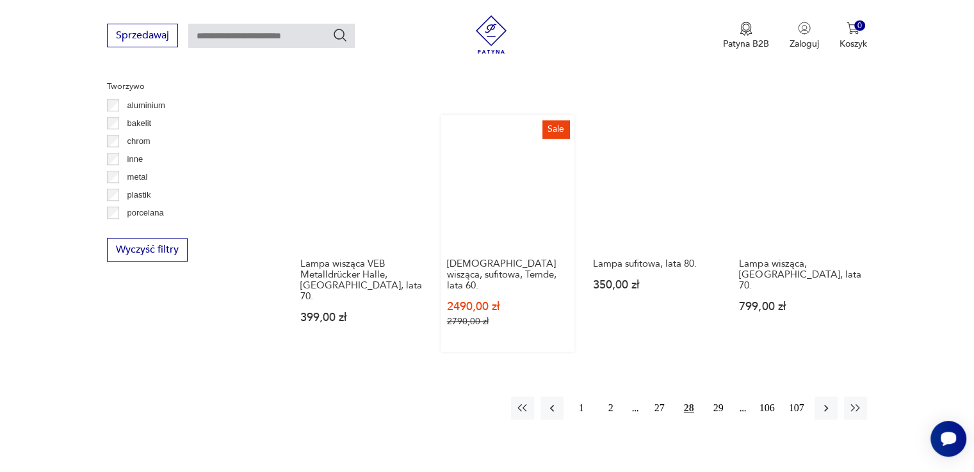
scroll to position [1134, 0]
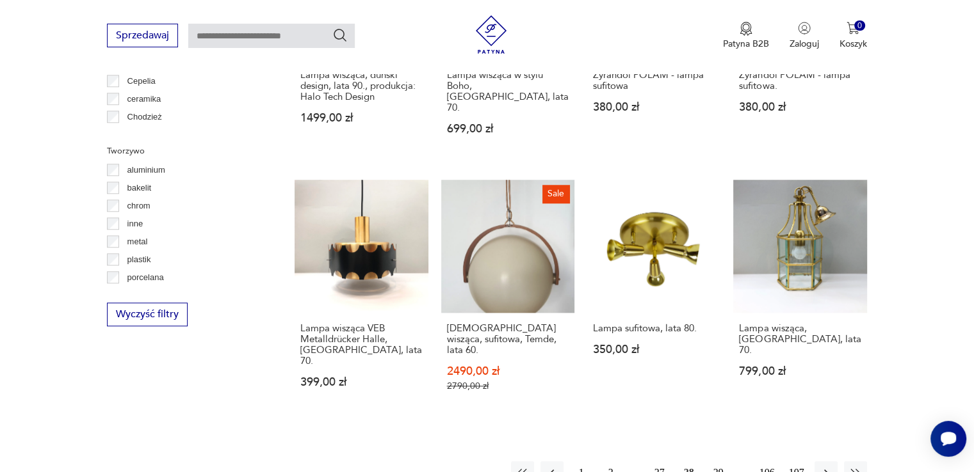
click at [711, 461] on button "29" at bounding box center [718, 472] width 23 height 23
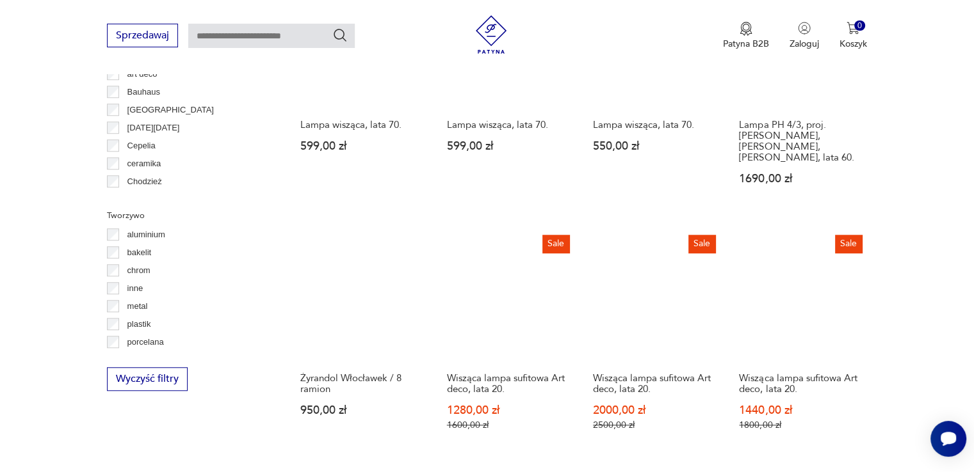
scroll to position [1133, 0]
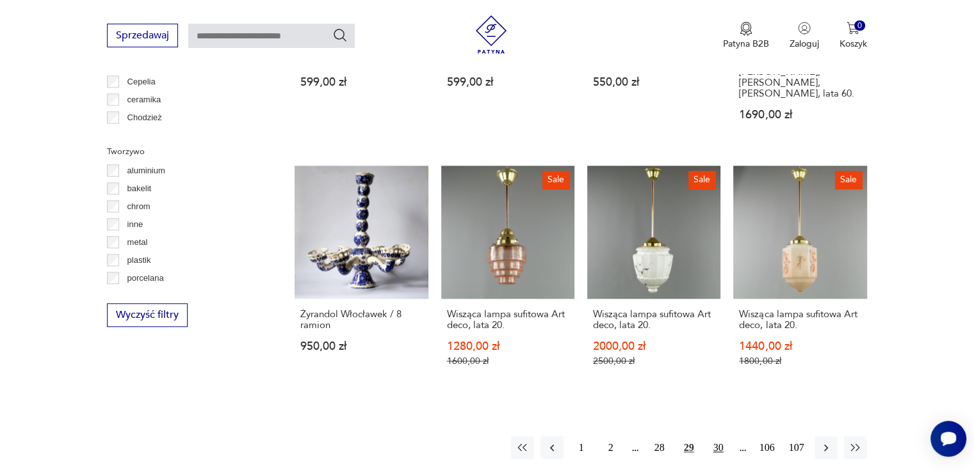
click at [717, 437] on button "30" at bounding box center [718, 448] width 23 height 23
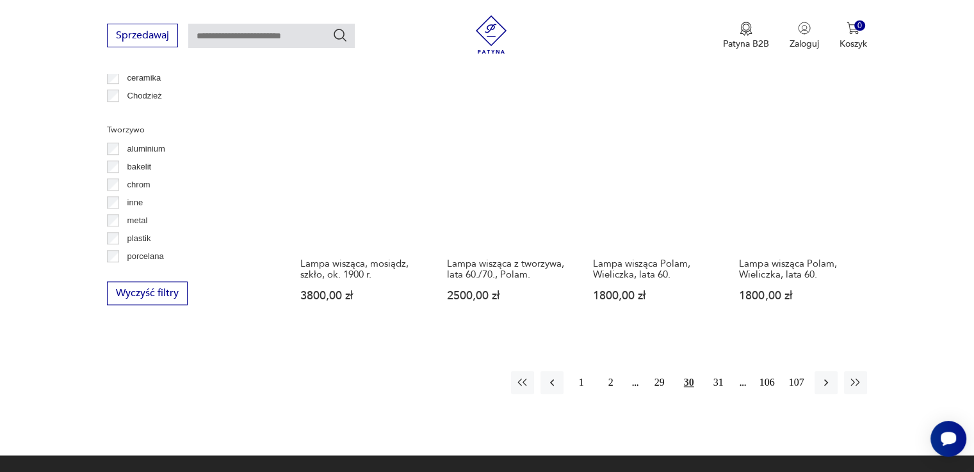
scroll to position [1198, 0]
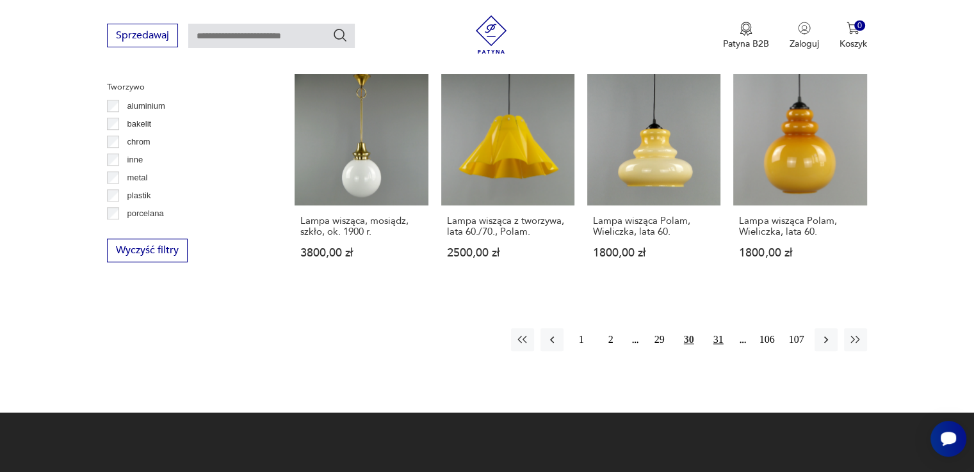
click at [725, 328] on button "31" at bounding box center [718, 339] width 23 height 23
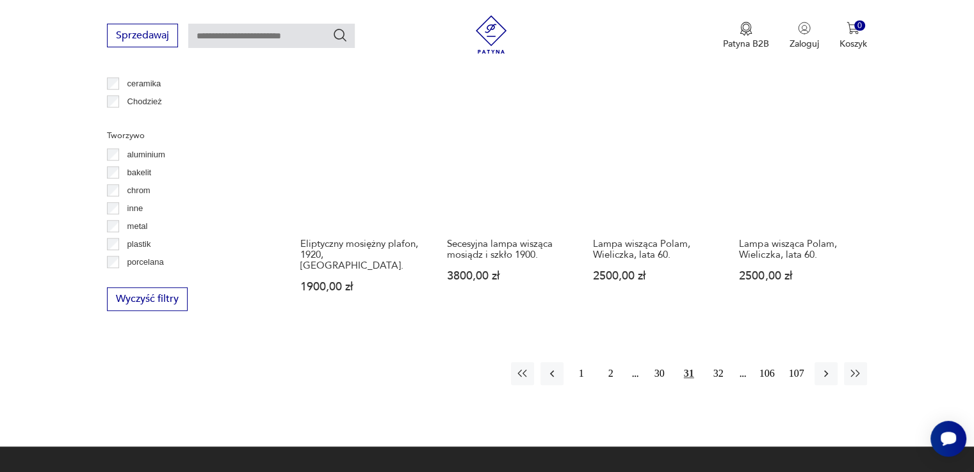
scroll to position [1197, 0]
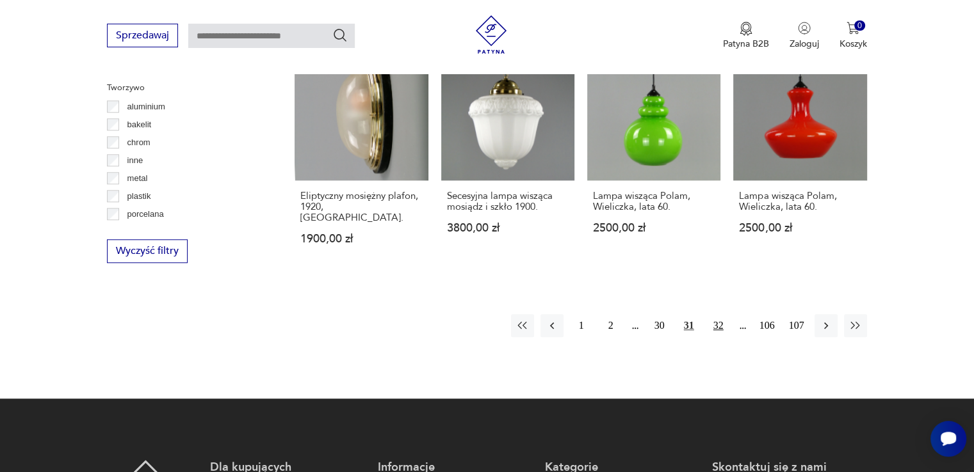
click at [717, 314] on button "32" at bounding box center [718, 325] width 23 height 23
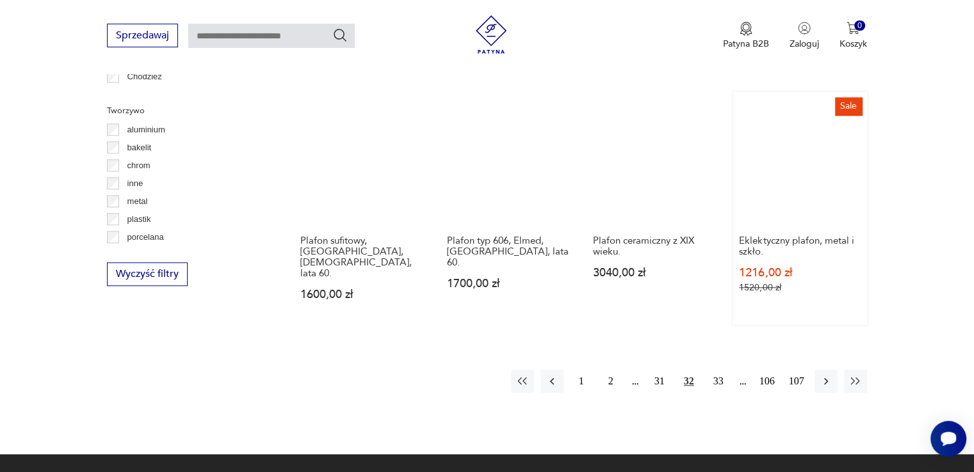
scroll to position [1198, 0]
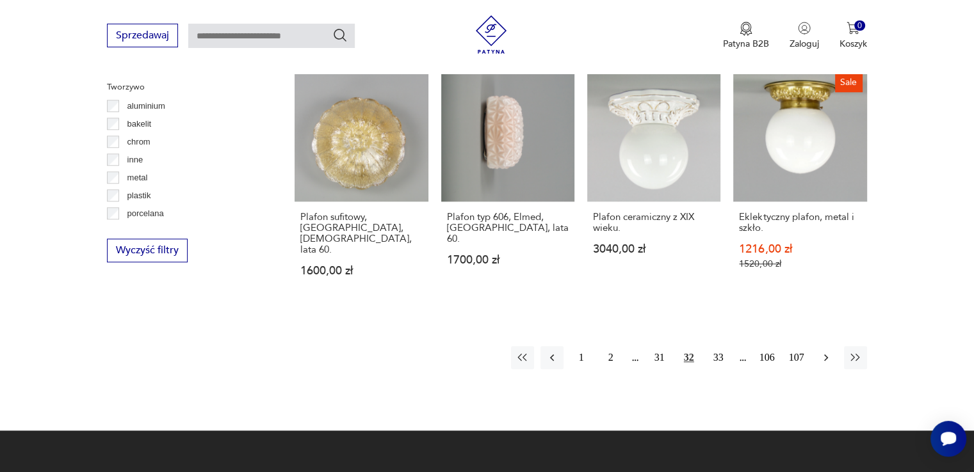
click at [821, 351] on icon "button" at bounding box center [825, 357] width 13 height 13
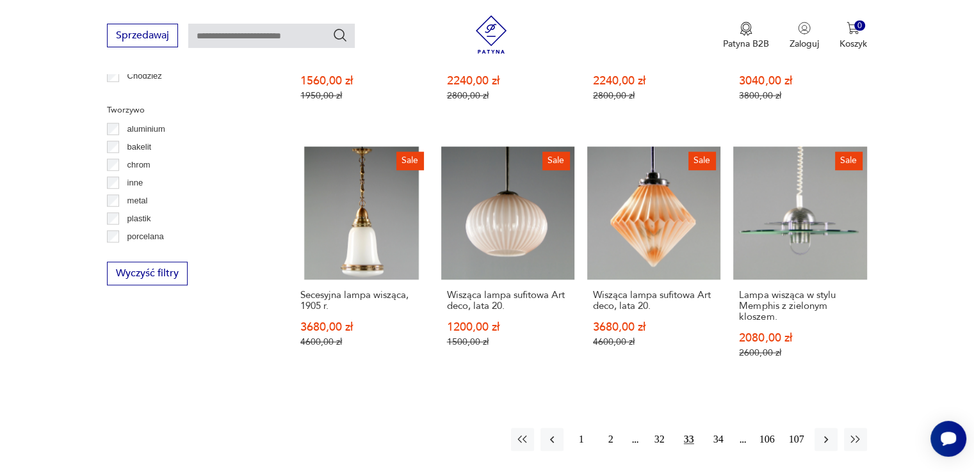
scroll to position [1197, 0]
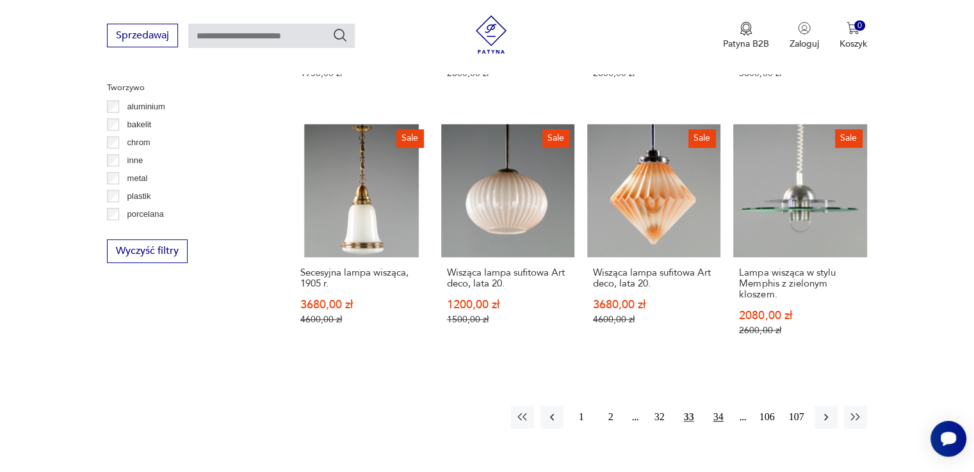
click at [716, 406] on button "34" at bounding box center [718, 417] width 23 height 23
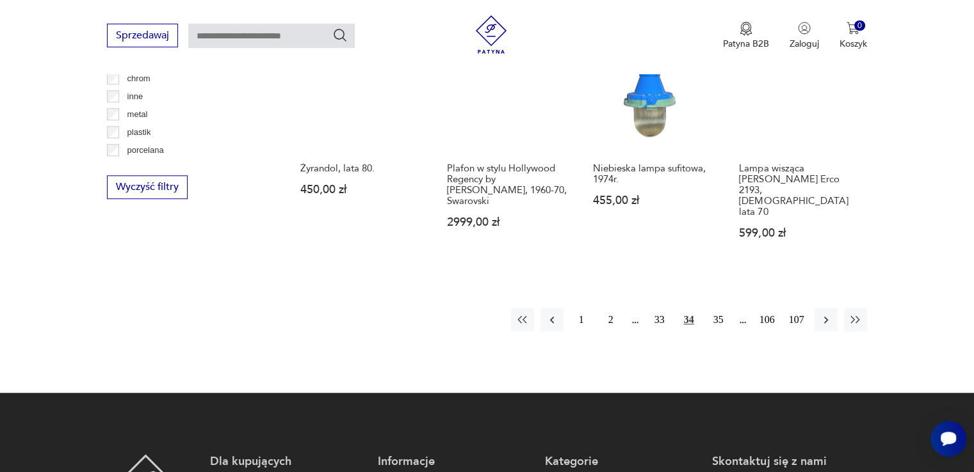
scroll to position [1262, 0]
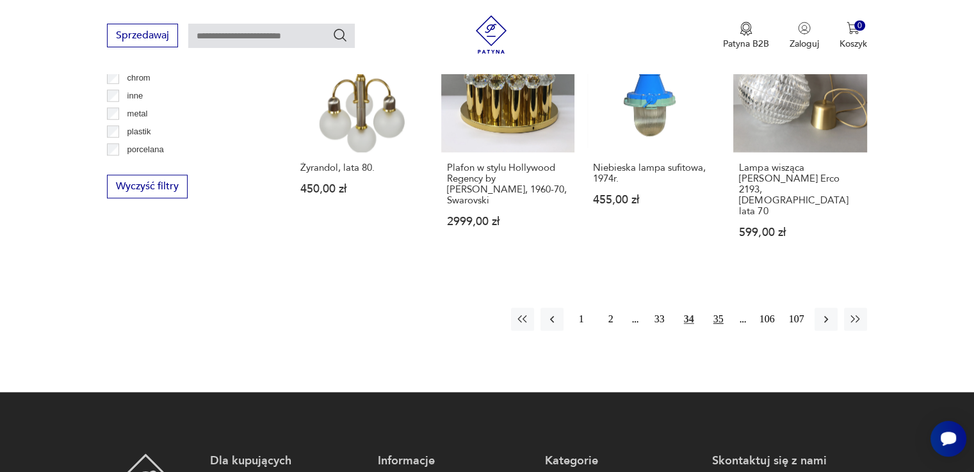
click at [714, 308] on button "35" at bounding box center [718, 319] width 23 height 23
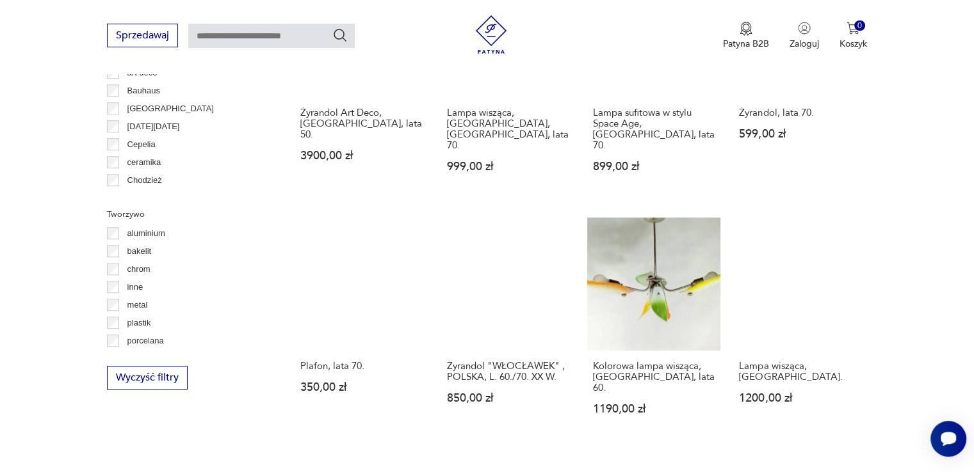
scroll to position [1197, 0]
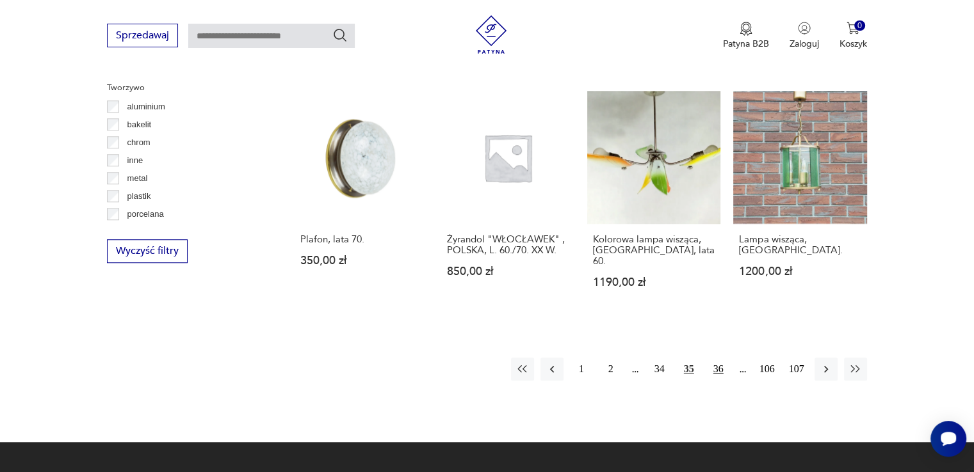
click at [720, 358] on button "36" at bounding box center [718, 369] width 23 height 23
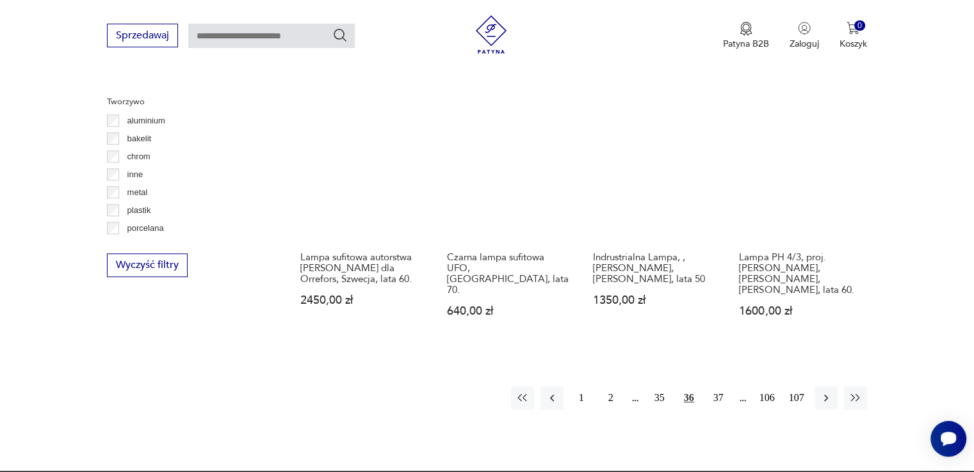
scroll to position [1198, 0]
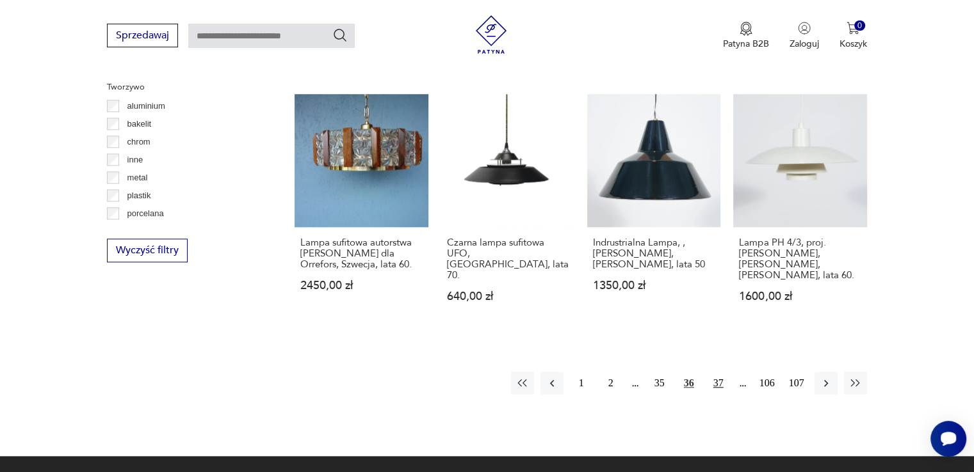
click at [722, 372] on button "37" at bounding box center [718, 383] width 23 height 23
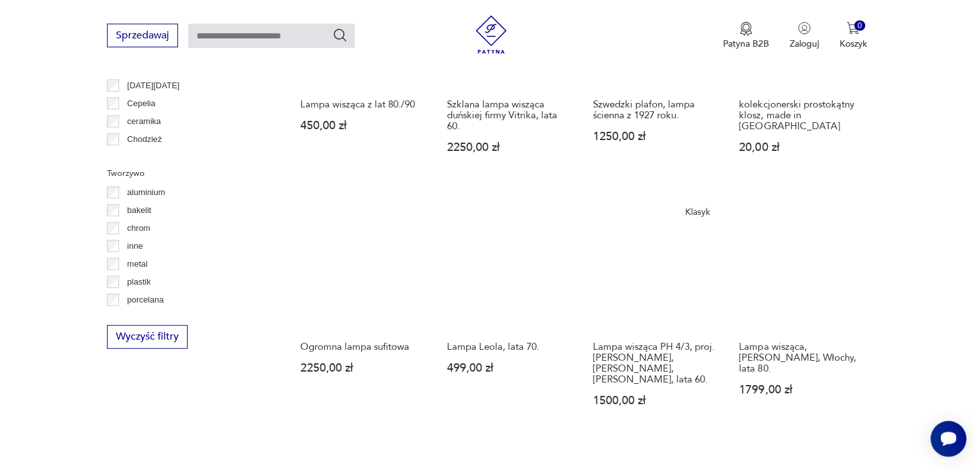
scroll to position [1133, 0]
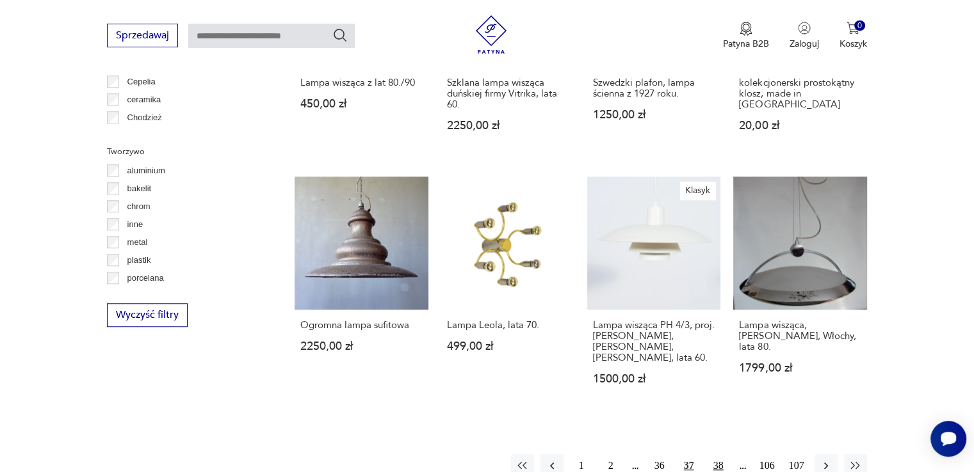
click at [711, 454] on button "38" at bounding box center [718, 465] width 23 height 23
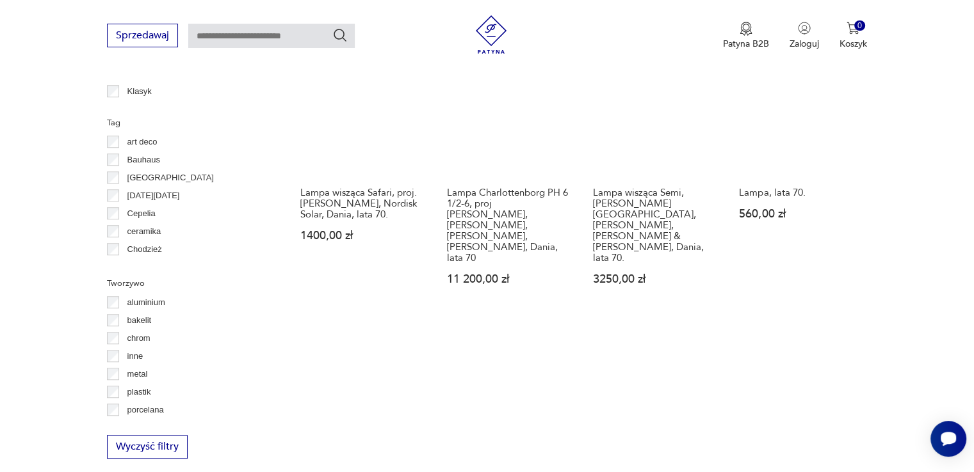
scroll to position [1134, 0]
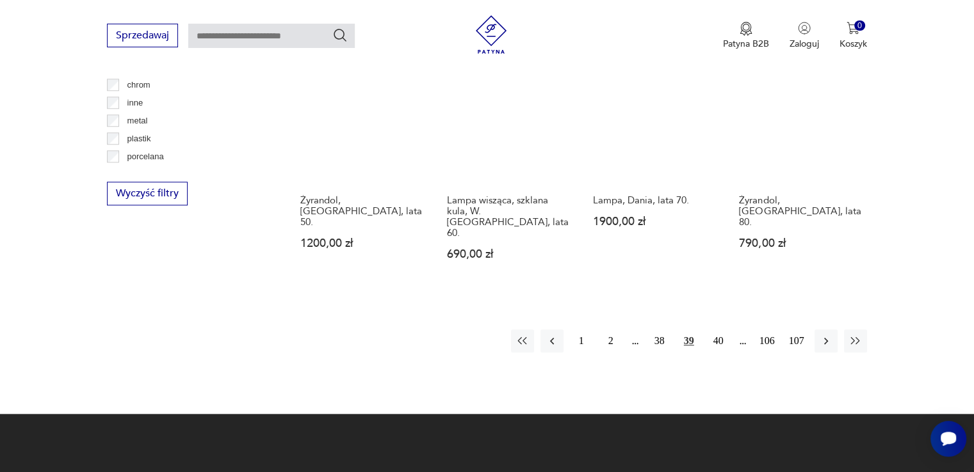
scroll to position [1261, 0]
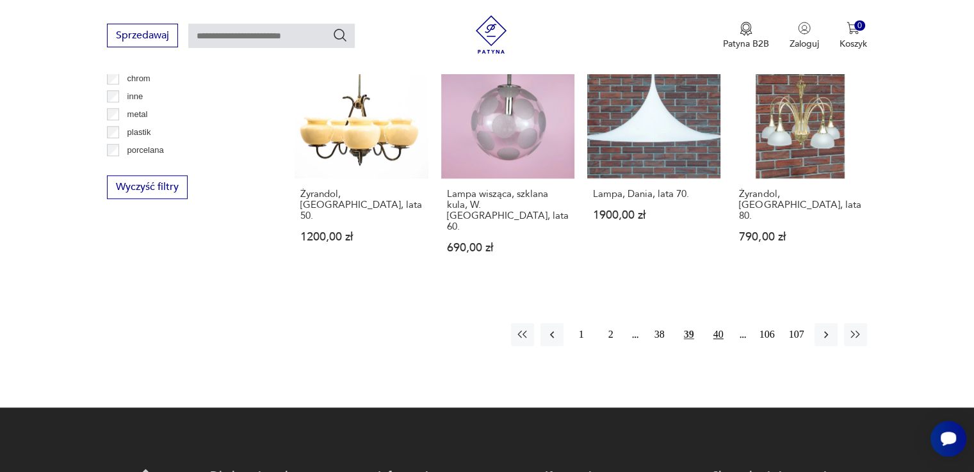
click at [721, 323] on button "40" at bounding box center [718, 334] width 23 height 23
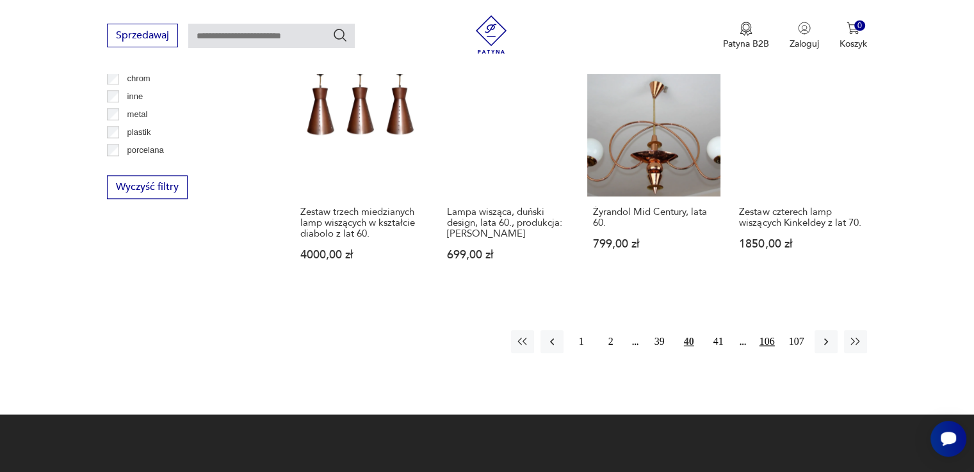
scroll to position [1262, 0]
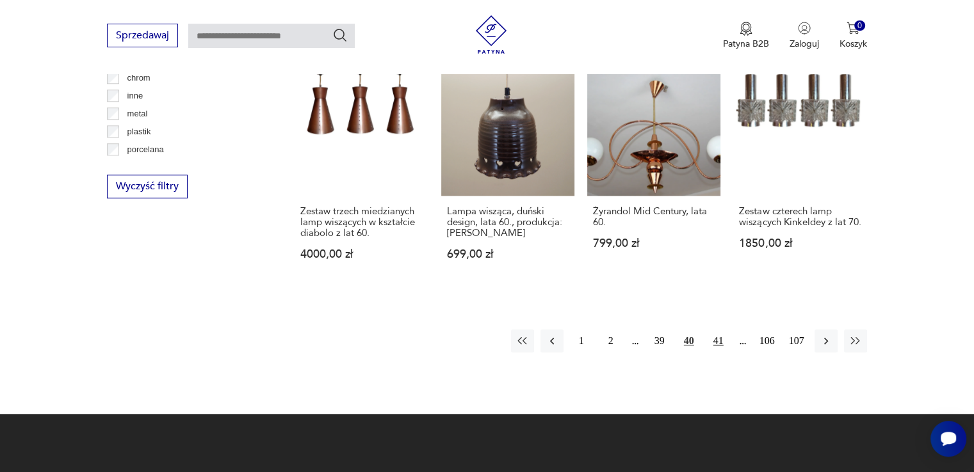
click at [714, 330] on button "41" at bounding box center [718, 341] width 23 height 23
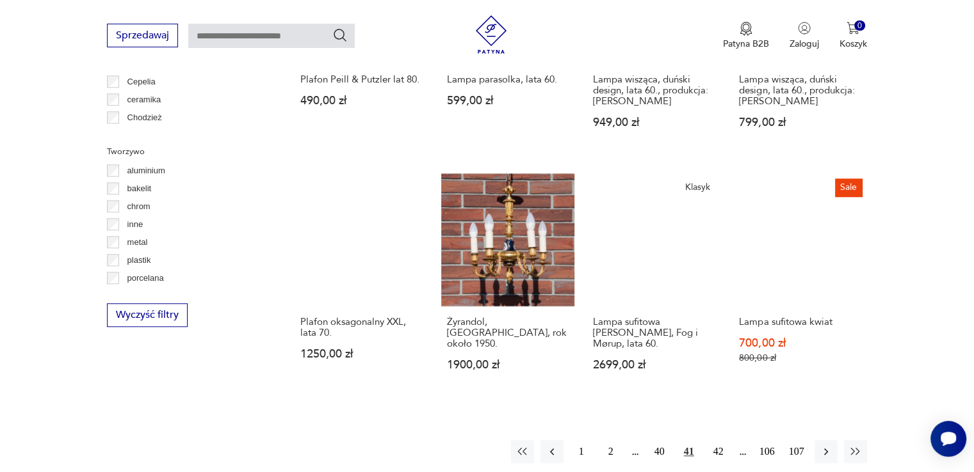
scroll to position [1197, 0]
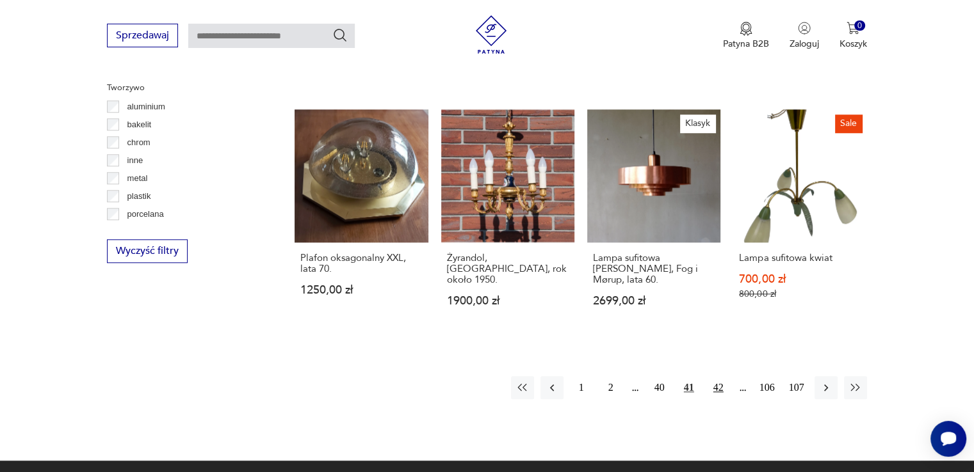
click at [714, 376] on button "42" at bounding box center [718, 387] width 23 height 23
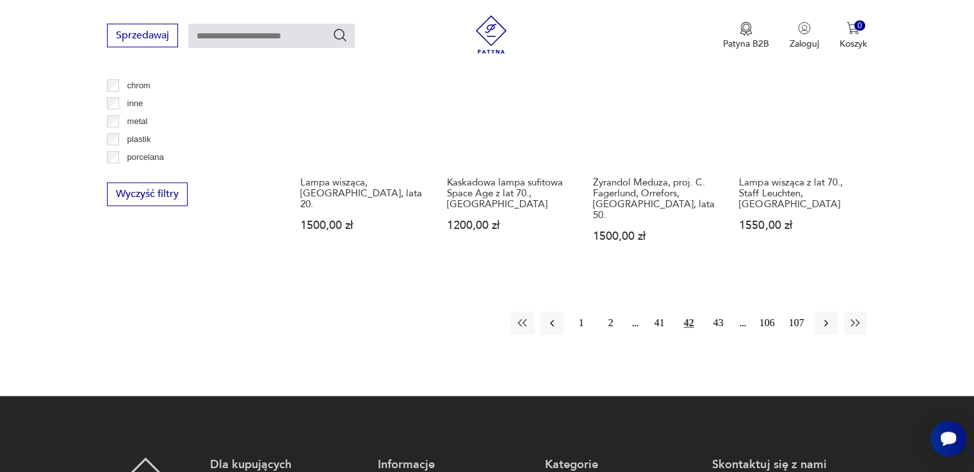
scroll to position [1262, 0]
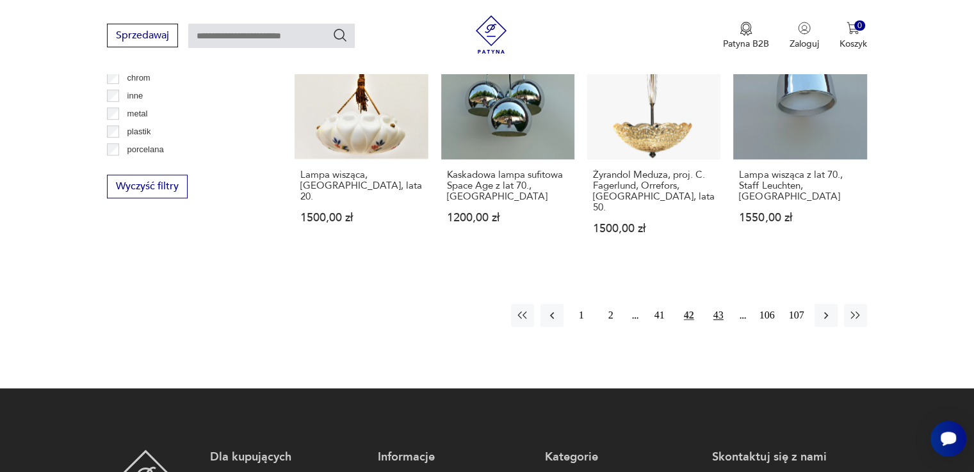
click at [720, 304] on button "43" at bounding box center [718, 315] width 23 height 23
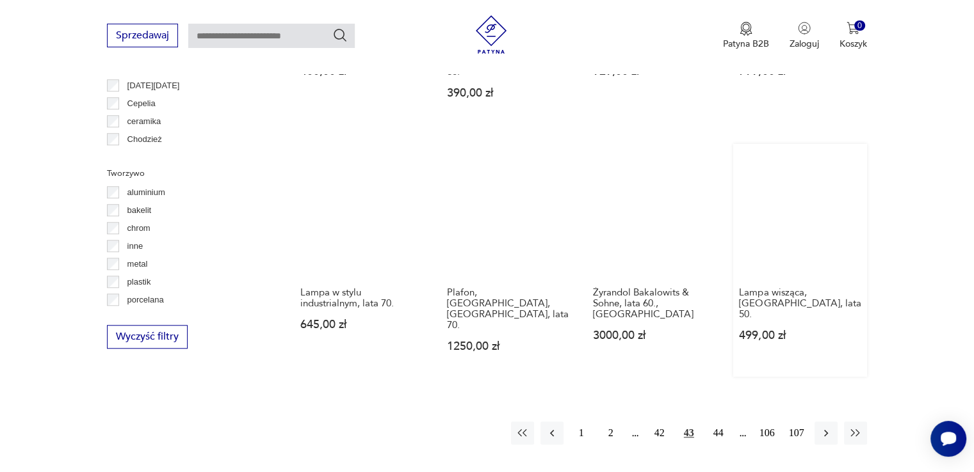
scroll to position [1133, 0]
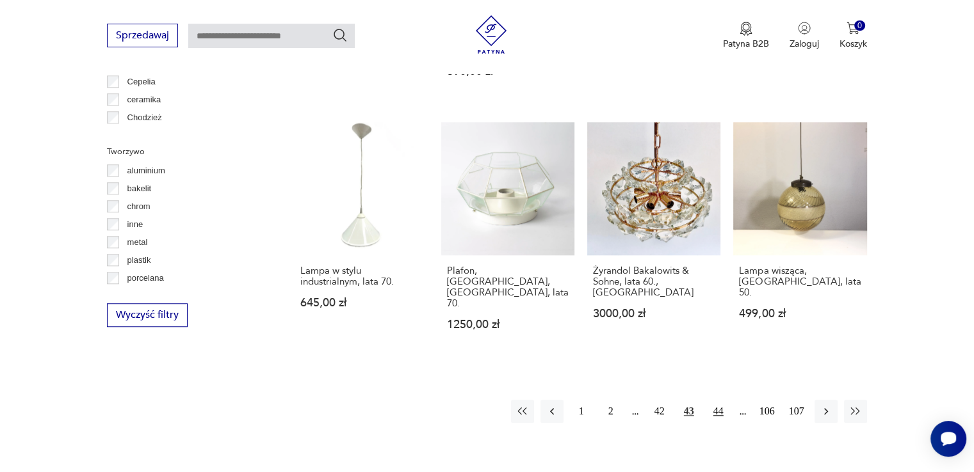
click at [716, 400] on button "44" at bounding box center [718, 411] width 23 height 23
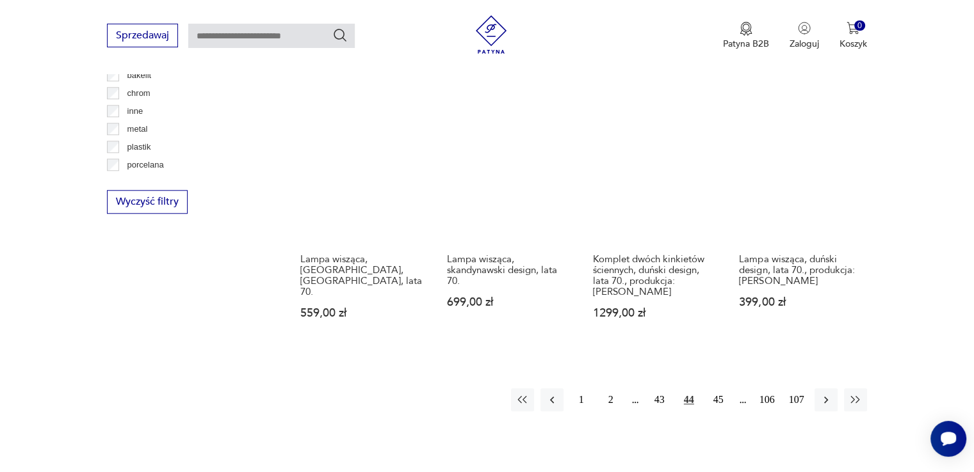
scroll to position [1262, 0]
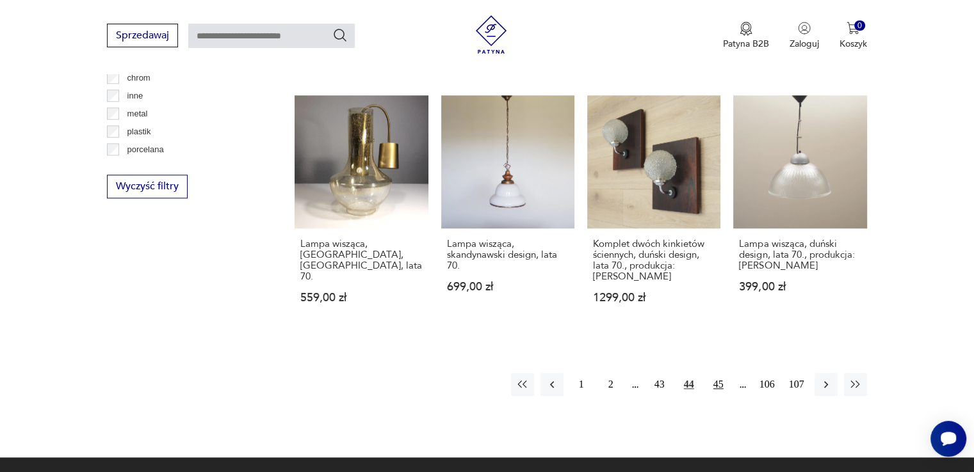
click at [723, 373] on button "45" at bounding box center [718, 384] width 23 height 23
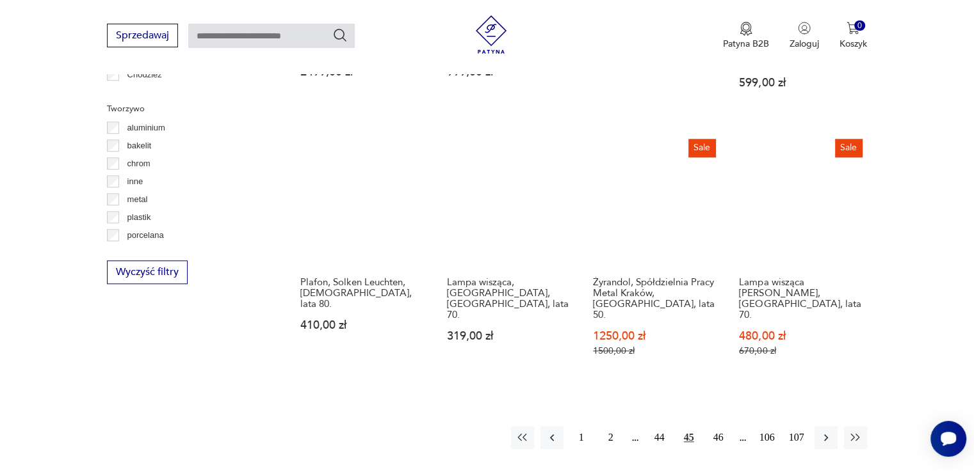
scroll to position [1197, 0]
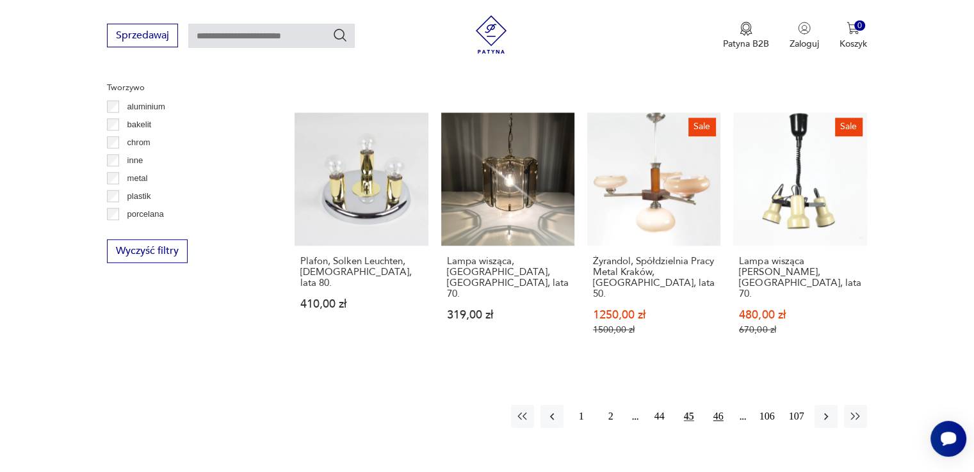
click at [720, 405] on button "46" at bounding box center [718, 416] width 23 height 23
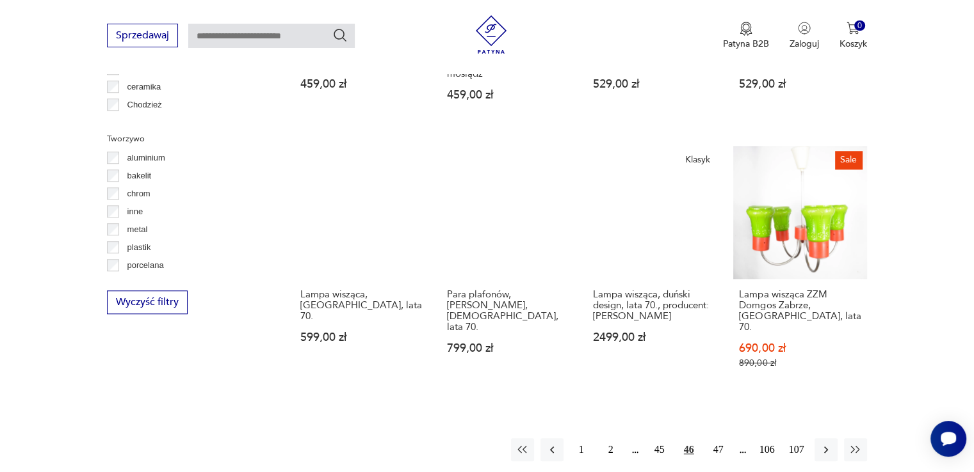
scroll to position [1198, 0]
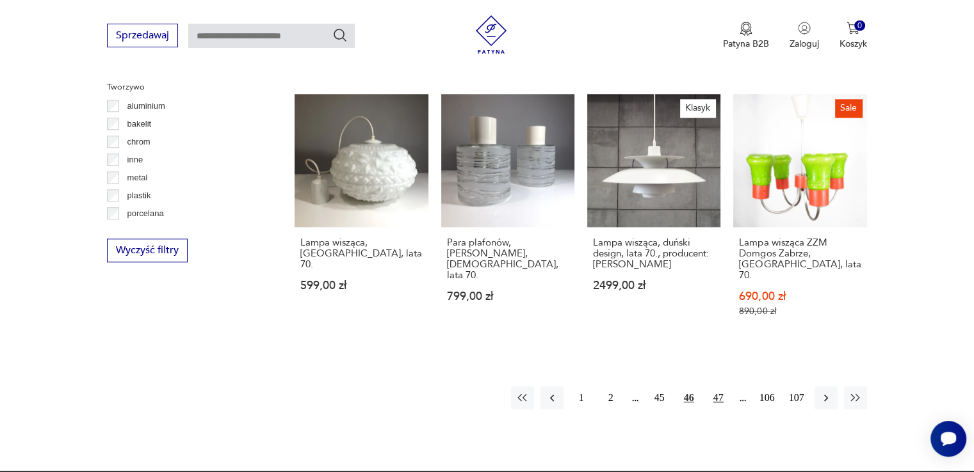
click at [718, 387] on button "47" at bounding box center [718, 398] width 23 height 23
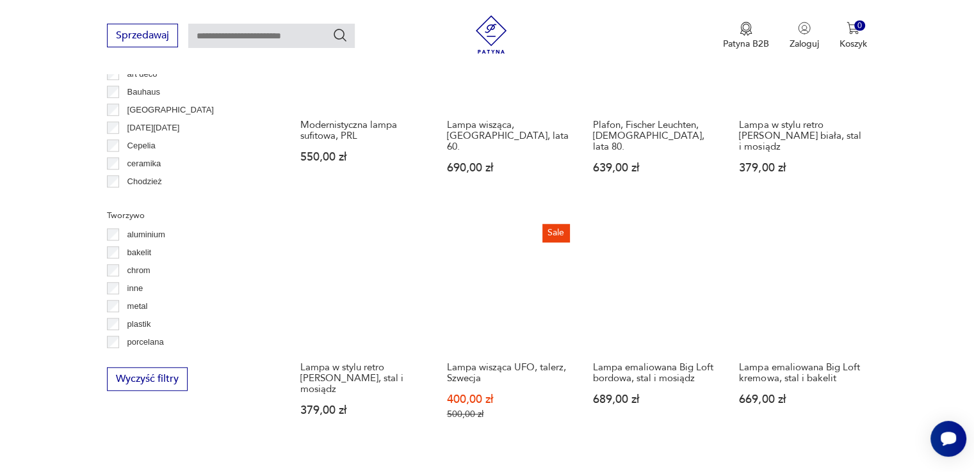
scroll to position [1197, 0]
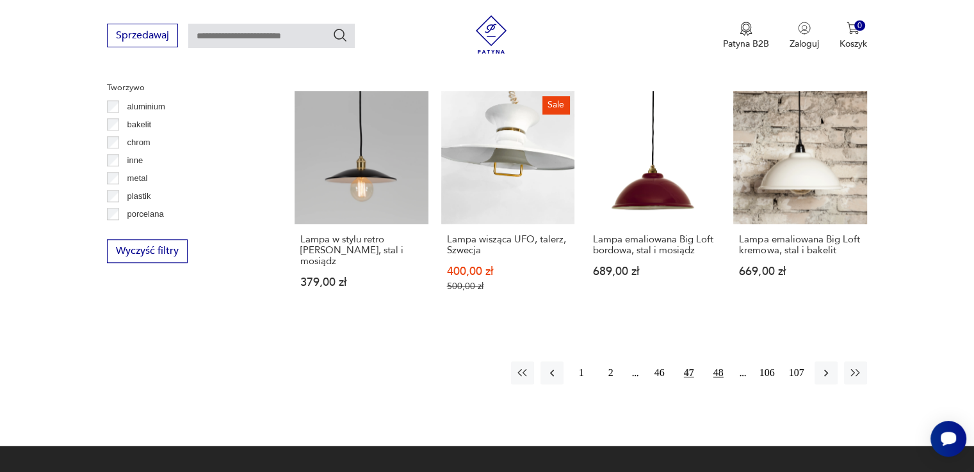
click at [715, 362] on button "48" at bounding box center [718, 373] width 23 height 23
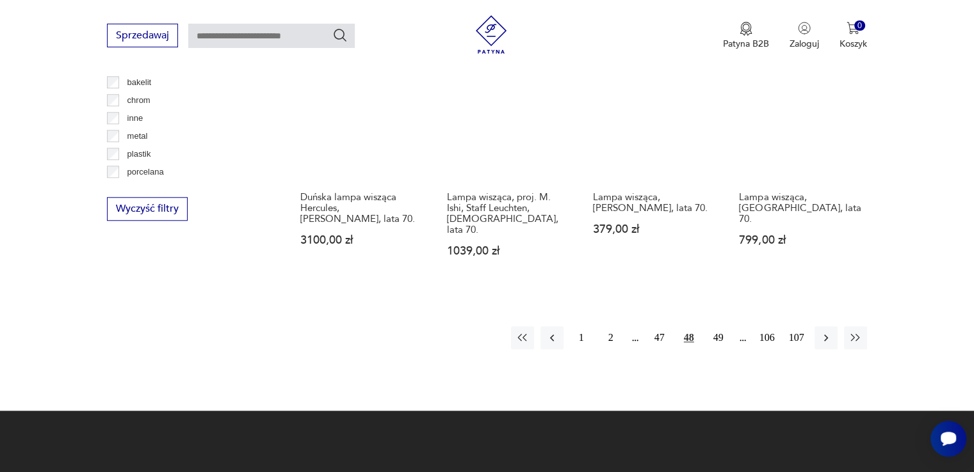
scroll to position [1262, 0]
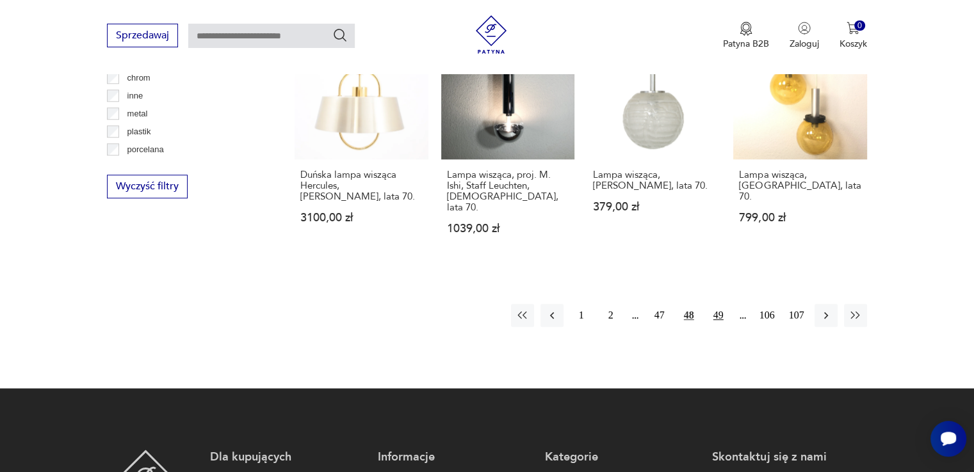
click at [712, 304] on button "49" at bounding box center [718, 315] width 23 height 23
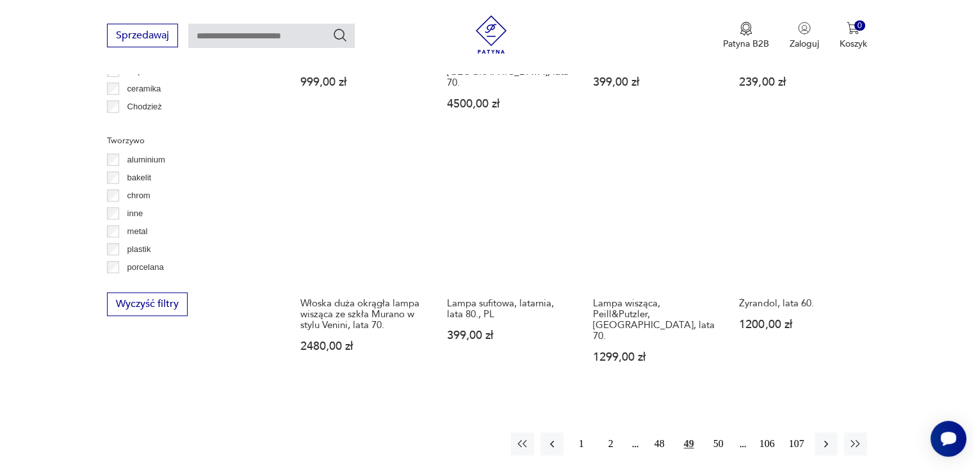
scroll to position [1197, 0]
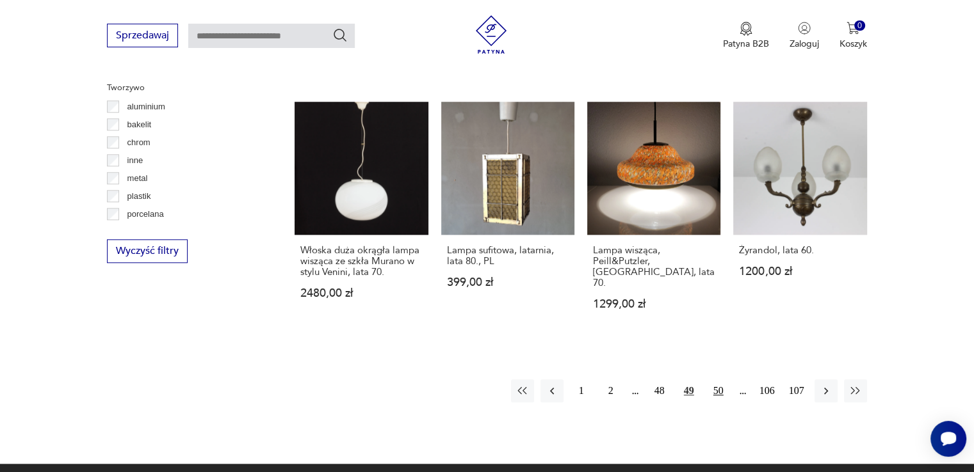
click at [719, 380] on button "50" at bounding box center [718, 391] width 23 height 23
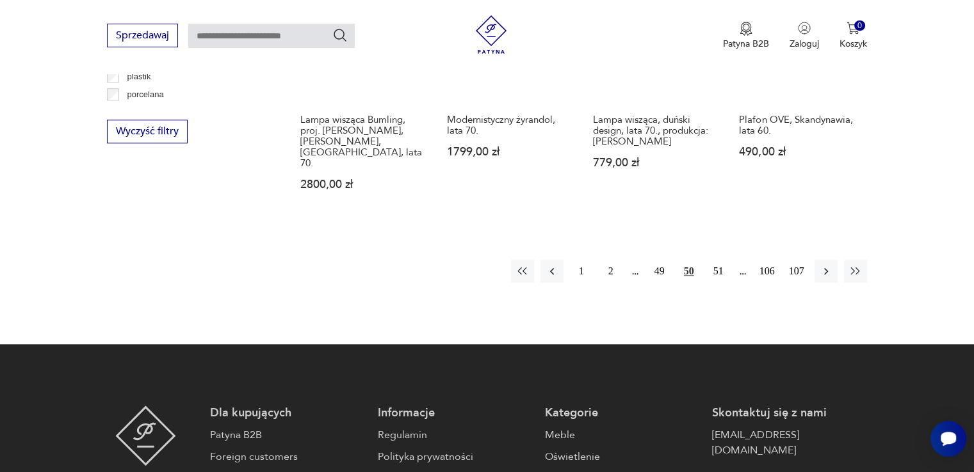
scroll to position [1326, 0]
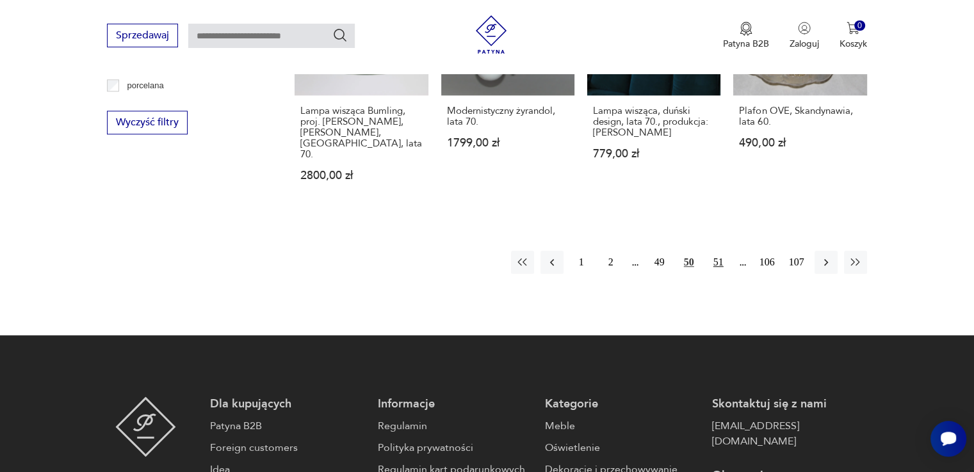
click at [722, 251] on button "51" at bounding box center [718, 262] width 23 height 23
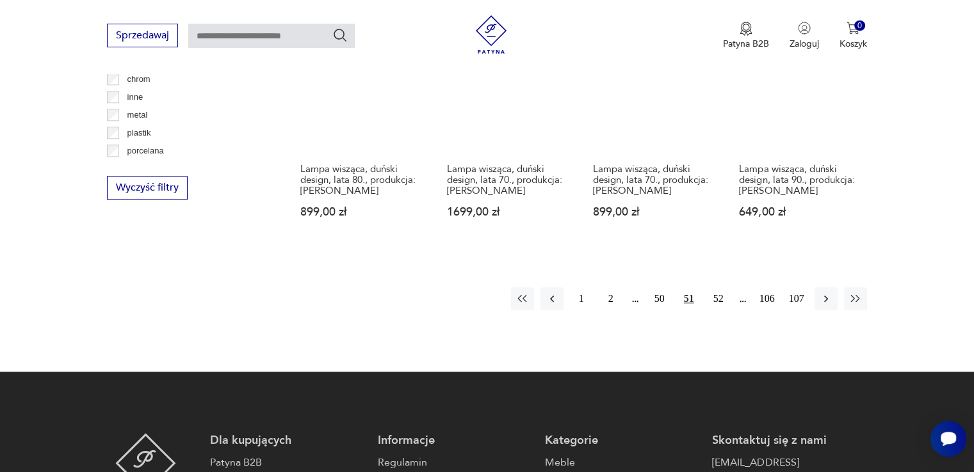
scroll to position [1261, 0]
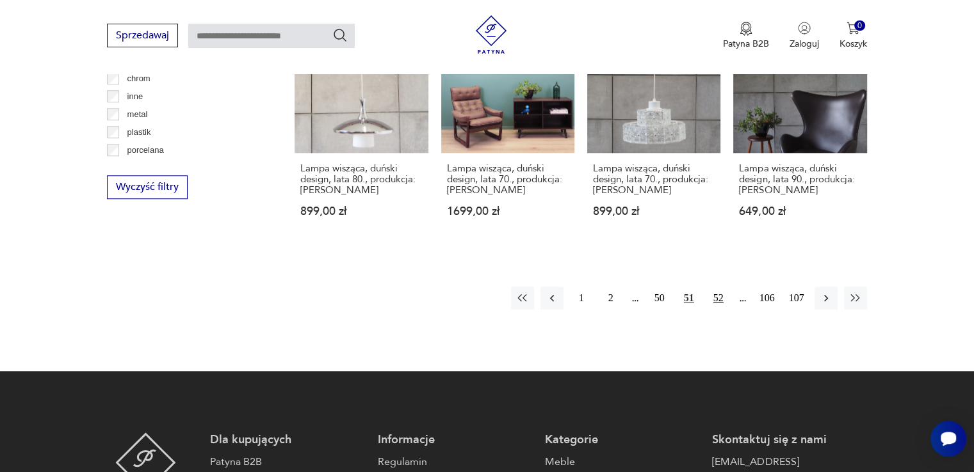
click at [712, 290] on button "52" at bounding box center [718, 298] width 23 height 23
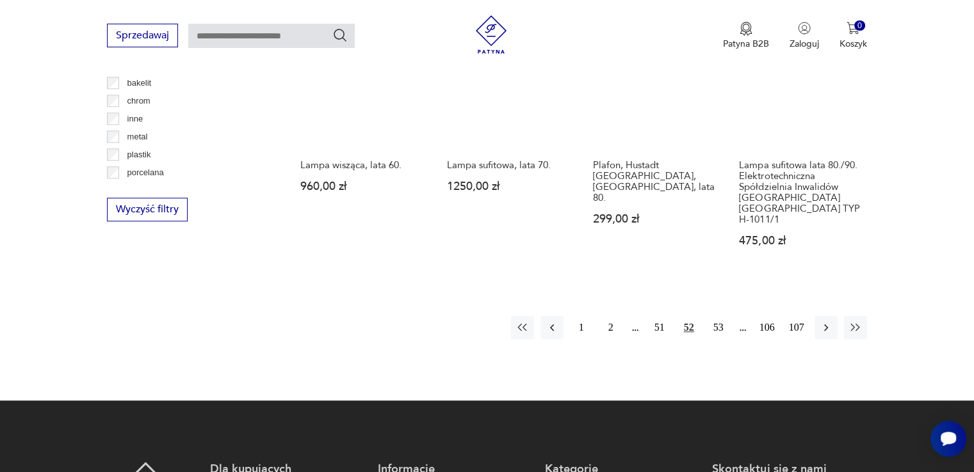
scroll to position [1262, 0]
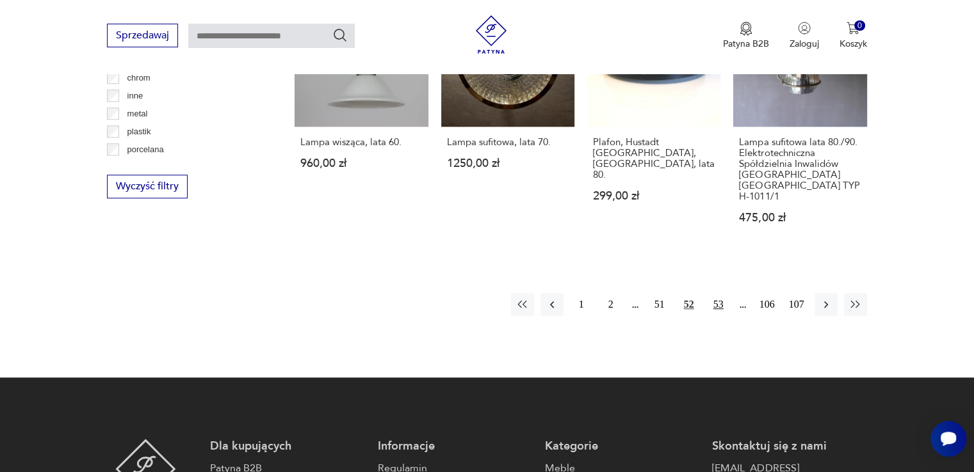
click at [715, 293] on button "53" at bounding box center [718, 304] width 23 height 23
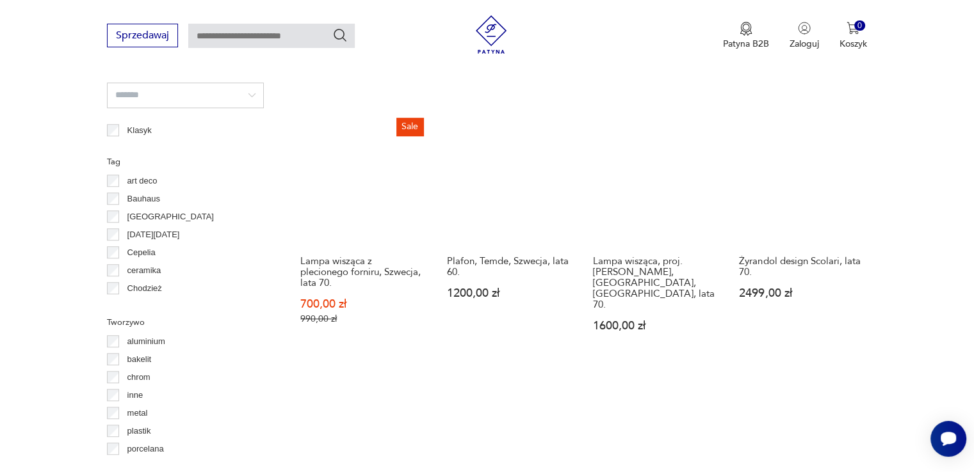
scroll to position [1133, 0]
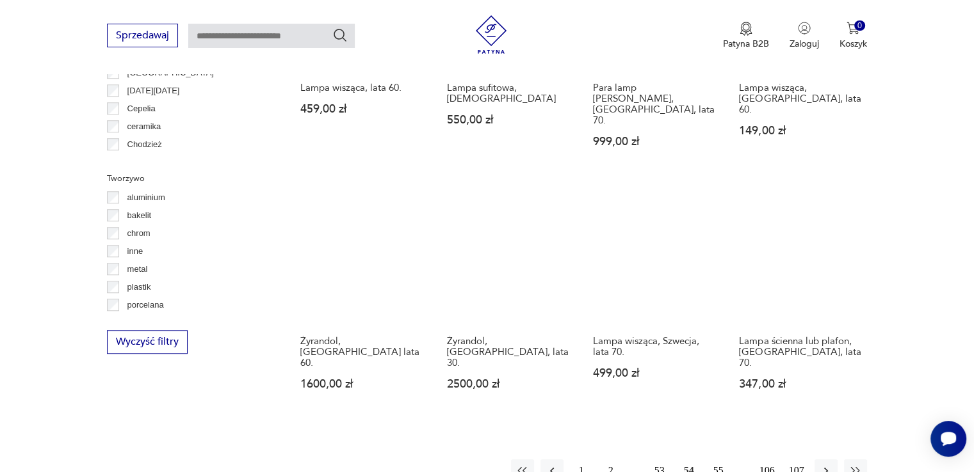
scroll to position [1198, 0]
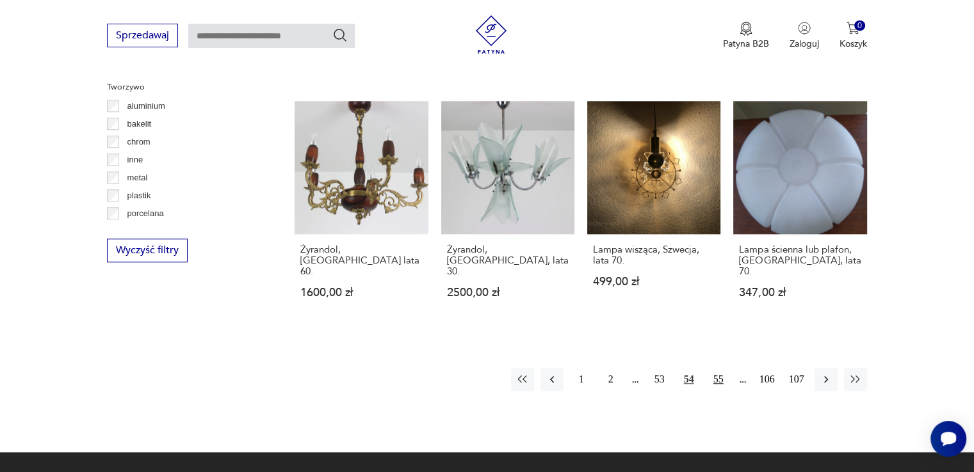
click at [713, 368] on button "55" at bounding box center [718, 379] width 23 height 23
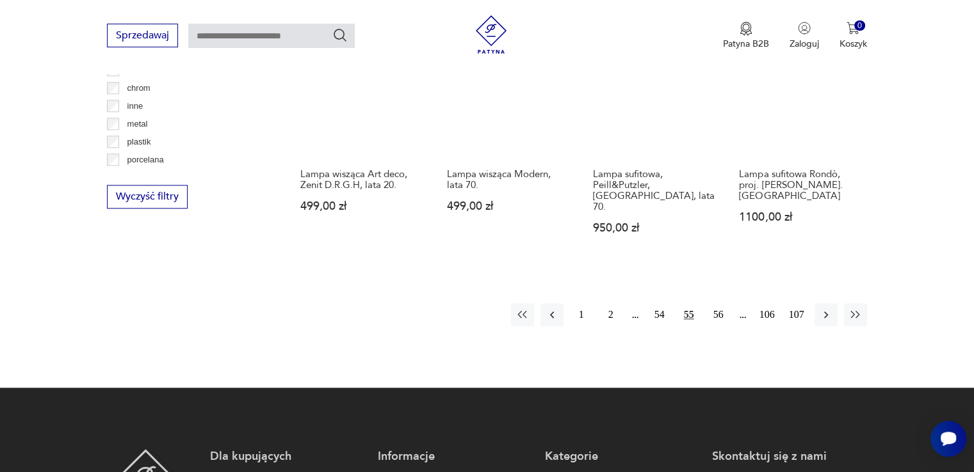
scroll to position [1261, 0]
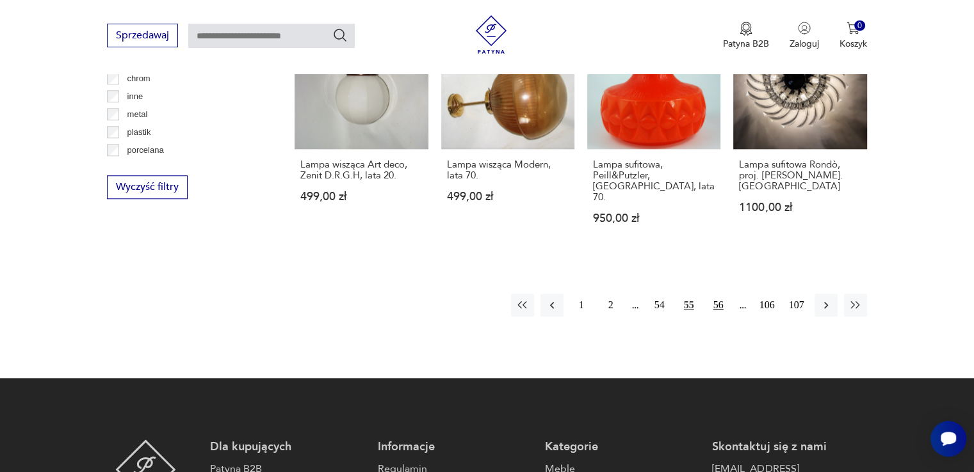
click at [727, 294] on button "56" at bounding box center [718, 305] width 23 height 23
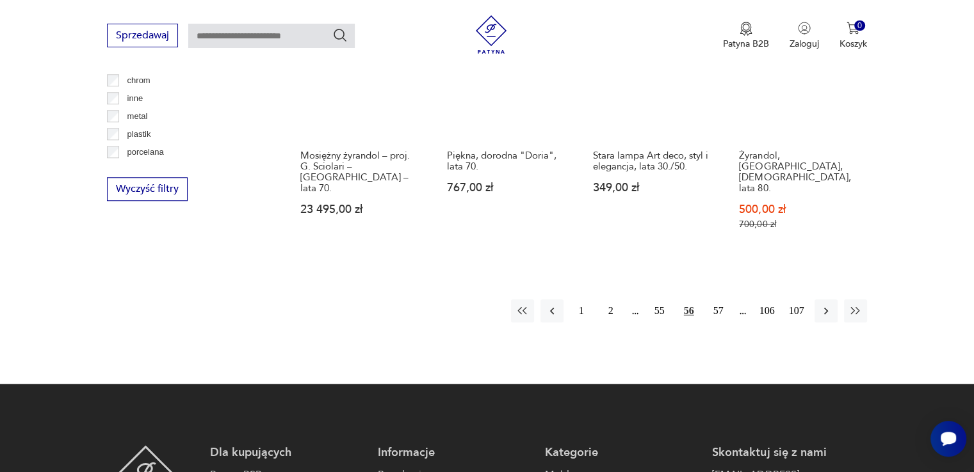
scroll to position [1262, 0]
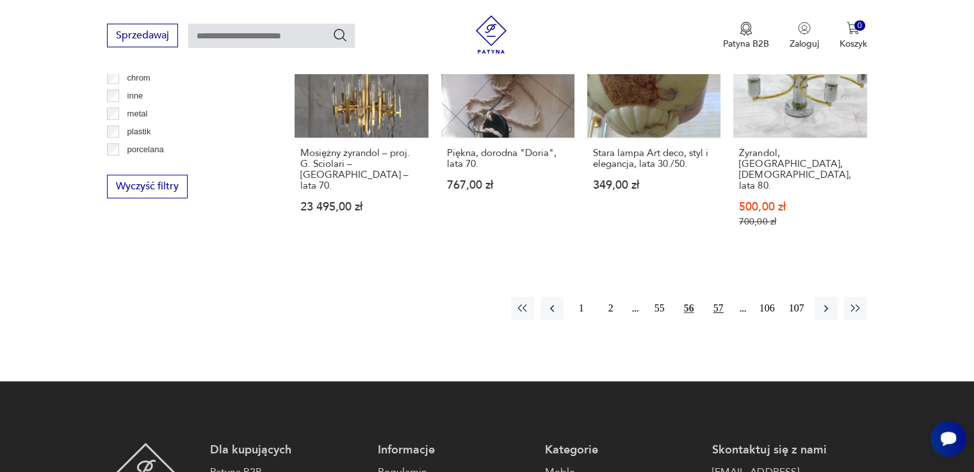
click at [718, 297] on button "57" at bounding box center [718, 308] width 23 height 23
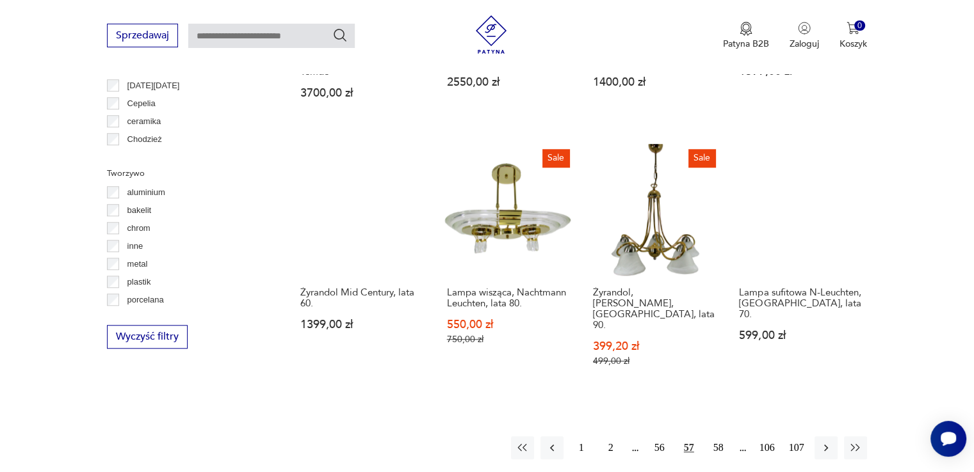
scroll to position [1133, 0]
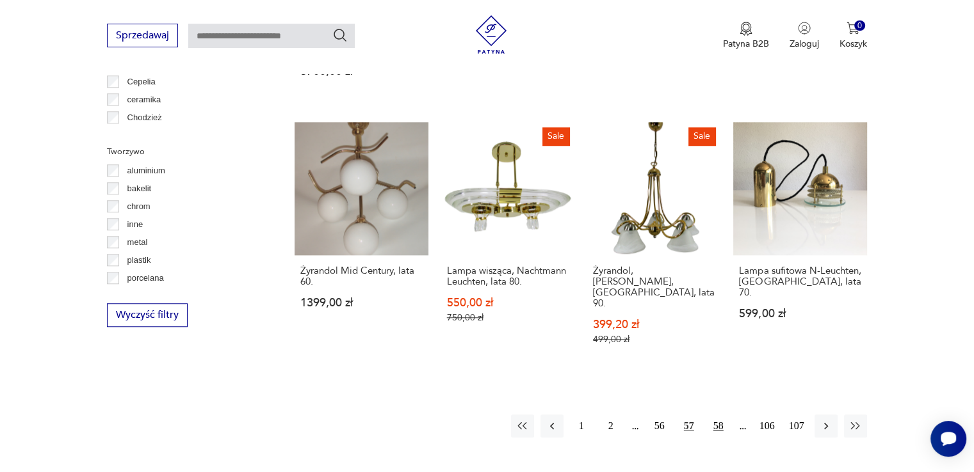
click at [713, 415] on button "58" at bounding box center [718, 426] width 23 height 23
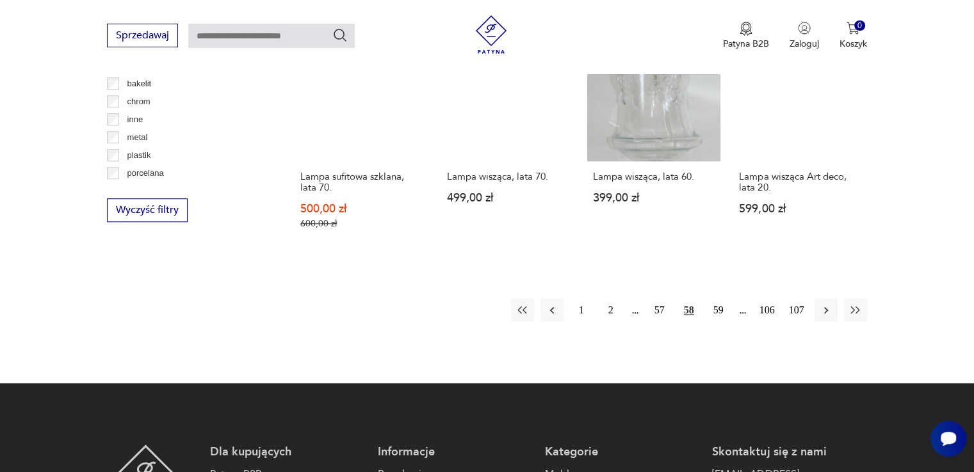
scroll to position [1262, 0]
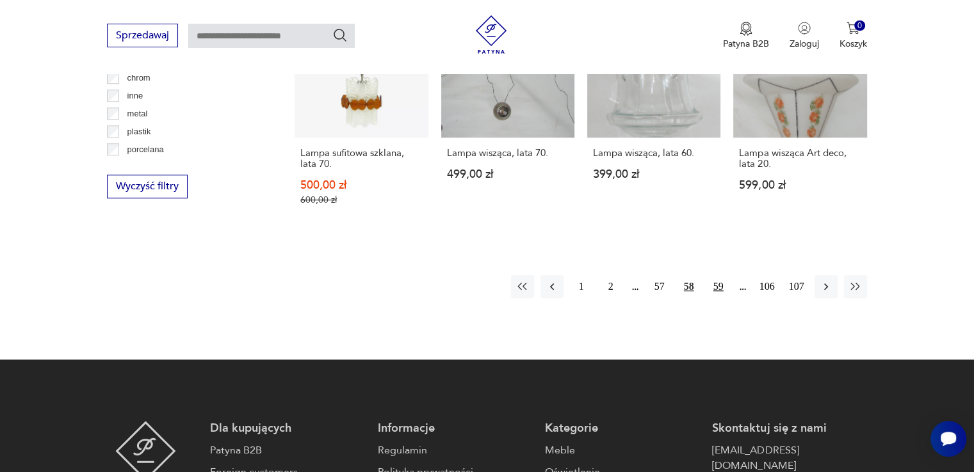
click at [719, 283] on button "59" at bounding box center [718, 286] width 23 height 23
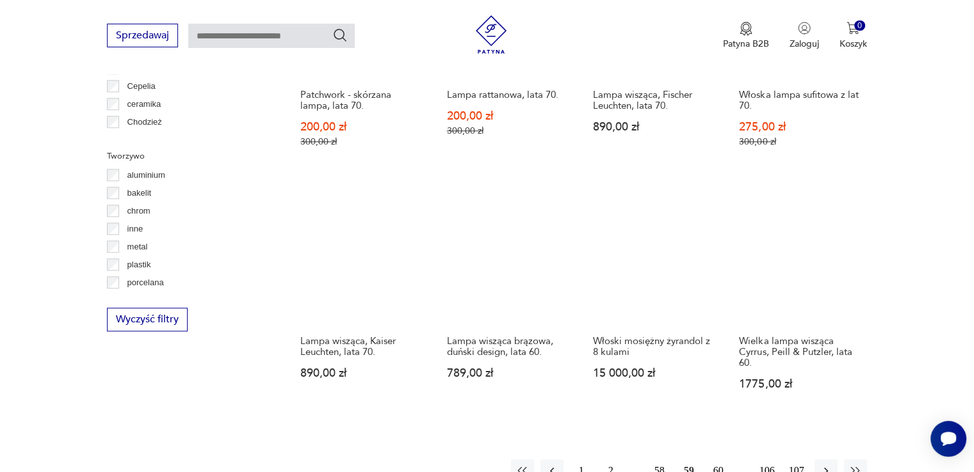
scroll to position [1197, 0]
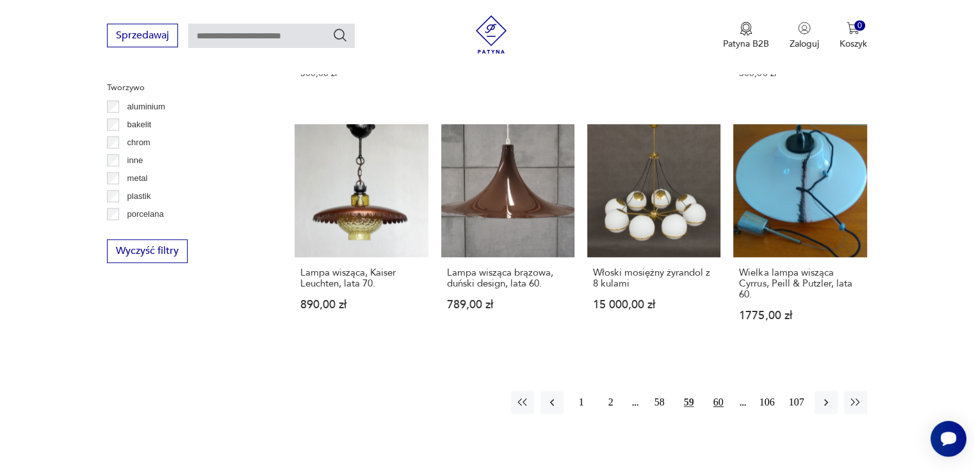
click at [719, 391] on button "60" at bounding box center [718, 402] width 23 height 23
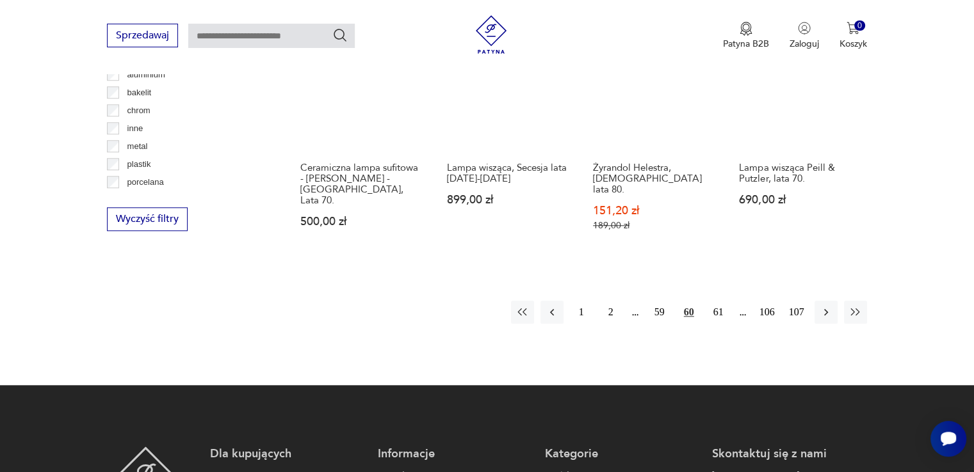
scroll to position [1262, 0]
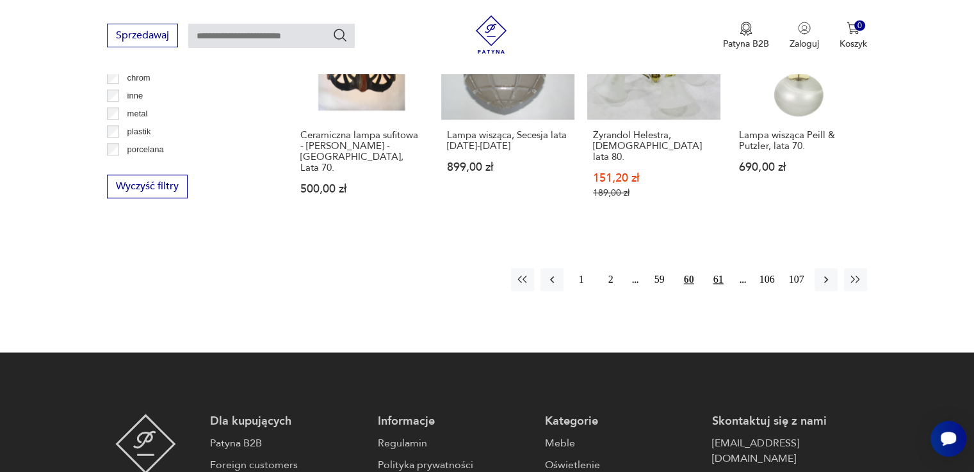
click at [724, 268] on button "61" at bounding box center [718, 279] width 23 height 23
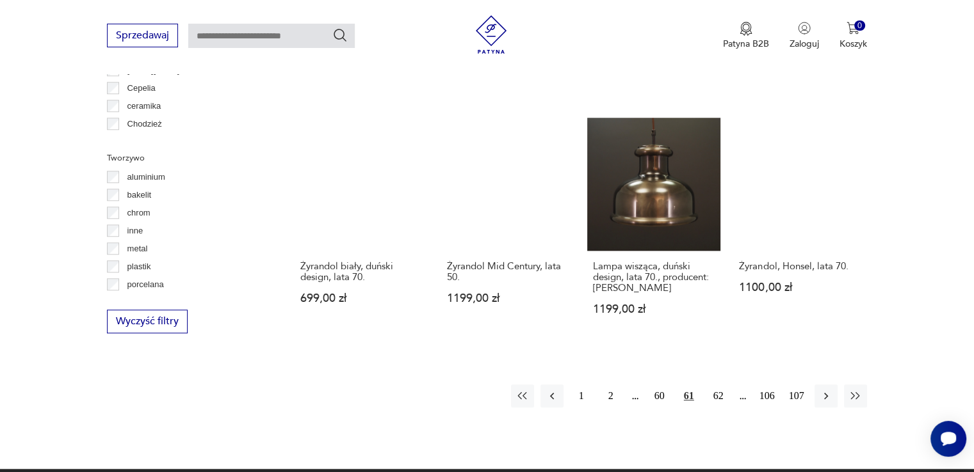
scroll to position [1261, 0]
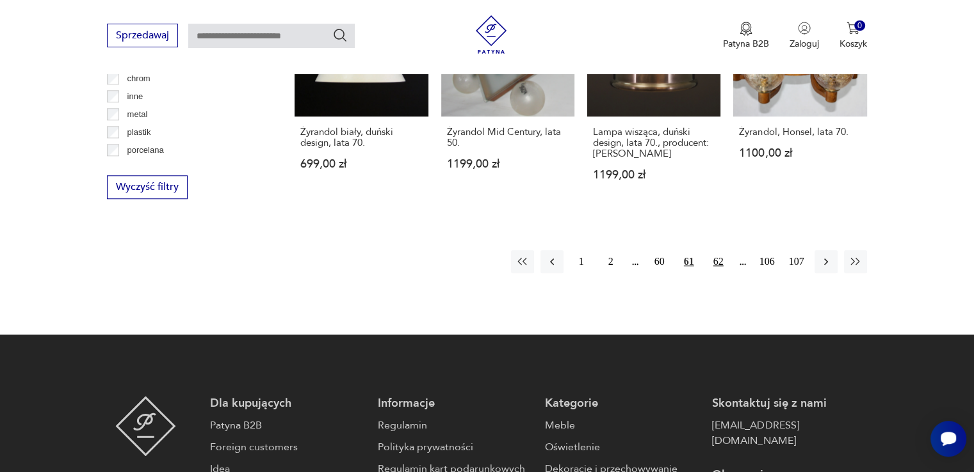
click at [713, 260] on button "62" at bounding box center [718, 261] width 23 height 23
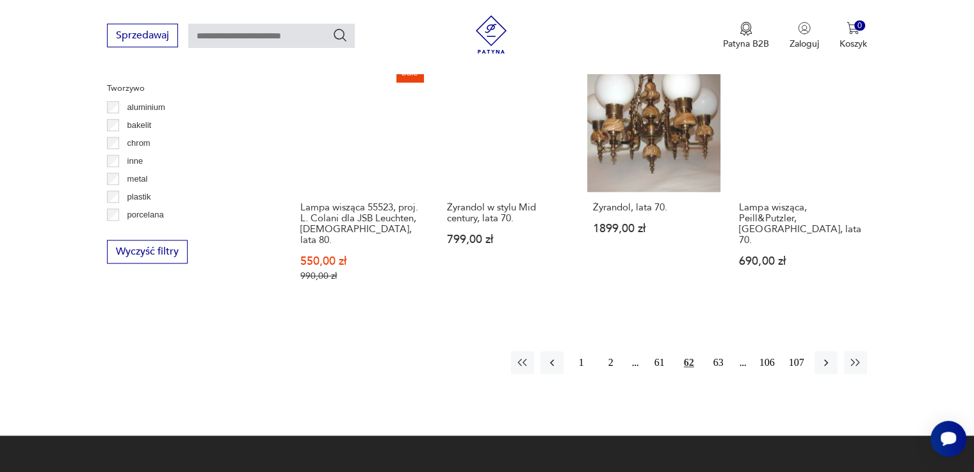
scroll to position [1198, 0]
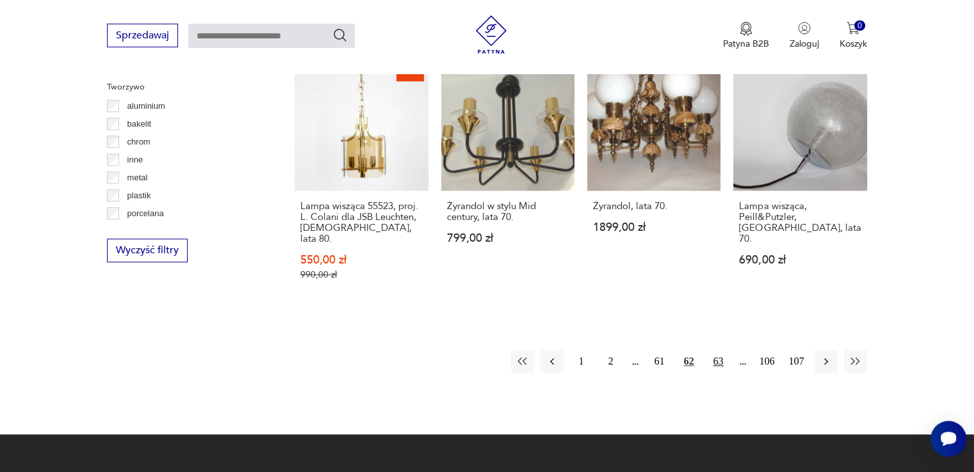
click at [723, 350] on button "63" at bounding box center [718, 361] width 23 height 23
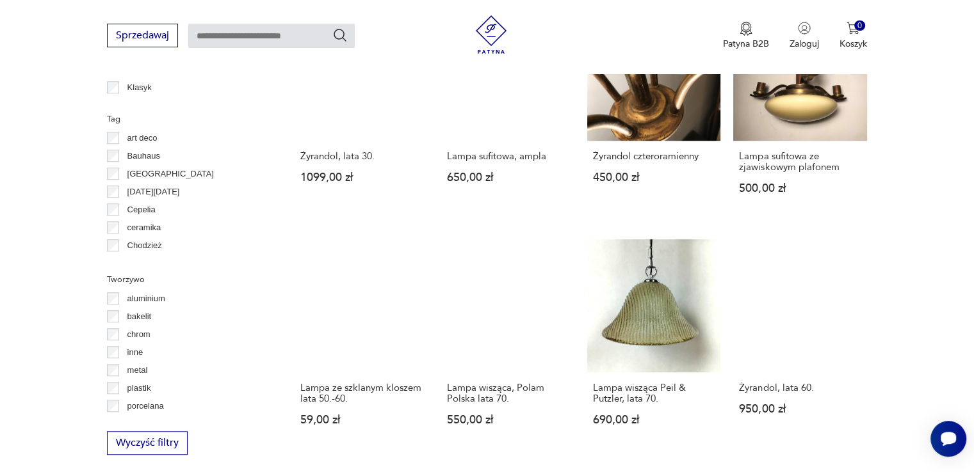
scroll to position [1069, 0]
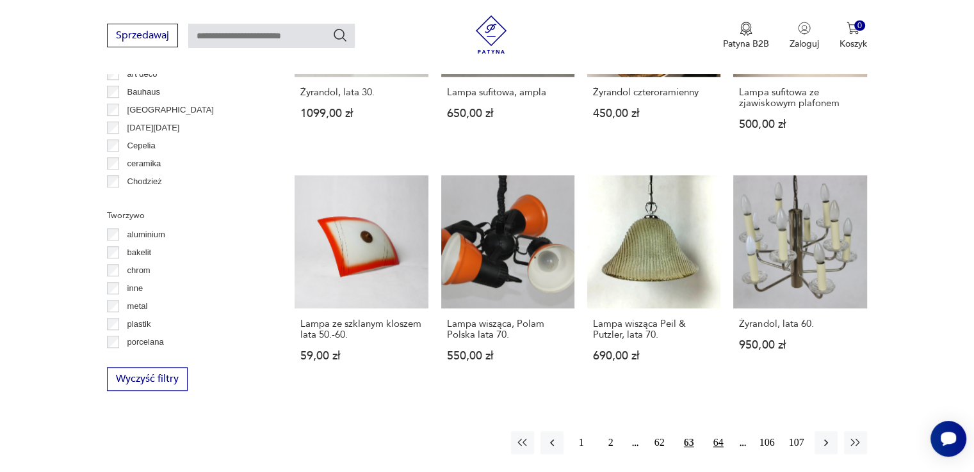
click at [715, 441] on button "64" at bounding box center [718, 442] width 23 height 23
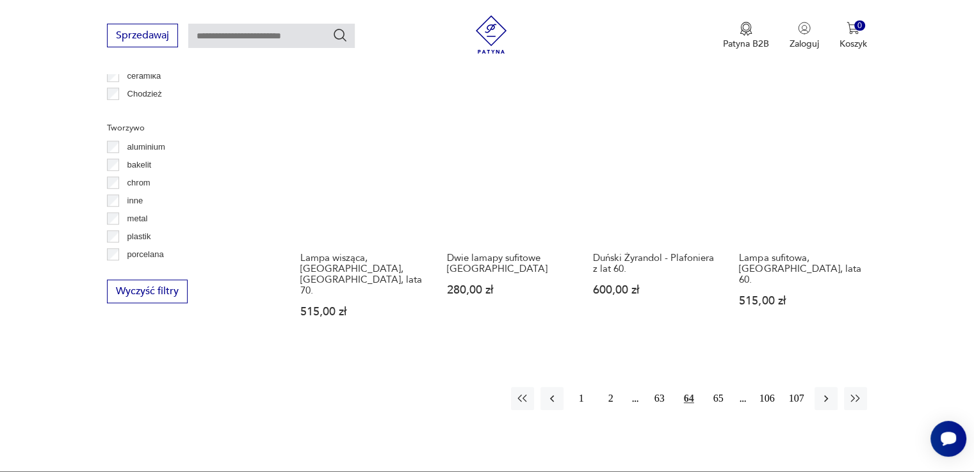
scroll to position [1198, 0]
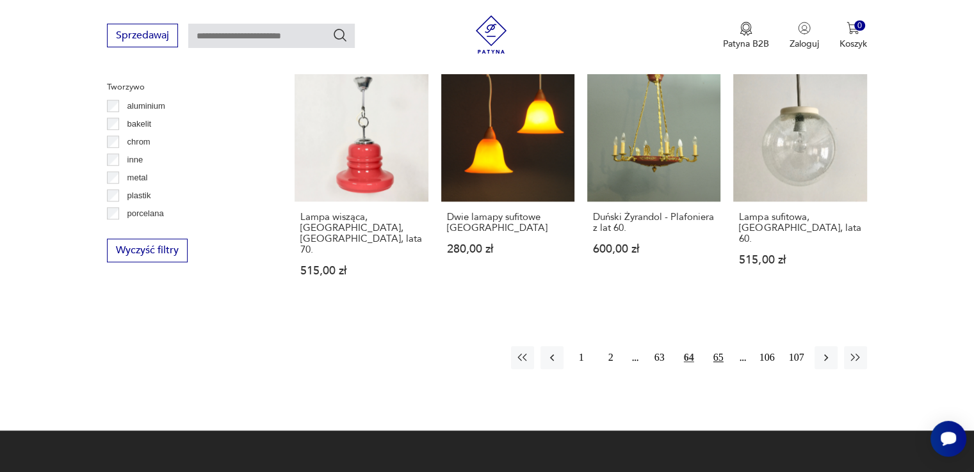
click at [714, 346] on button "65" at bounding box center [718, 357] width 23 height 23
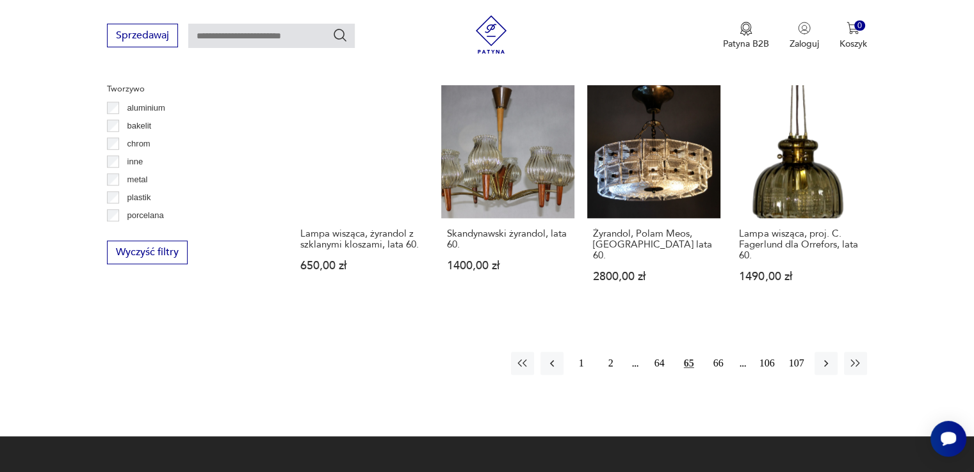
scroll to position [1197, 0]
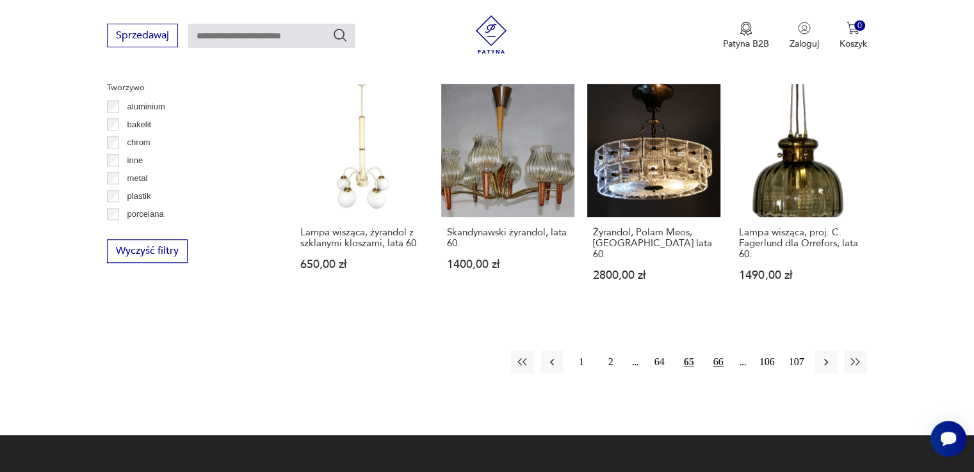
click at [719, 351] on button "66" at bounding box center [718, 362] width 23 height 23
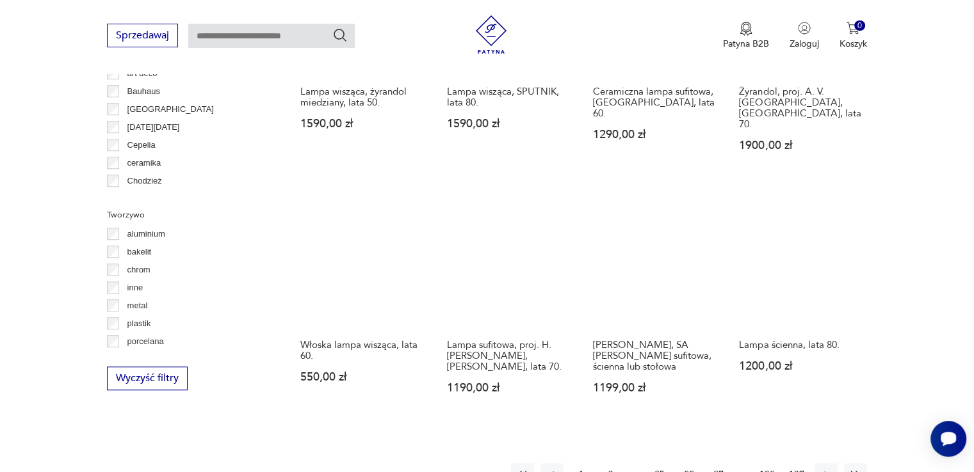
scroll to position [1262, 0]
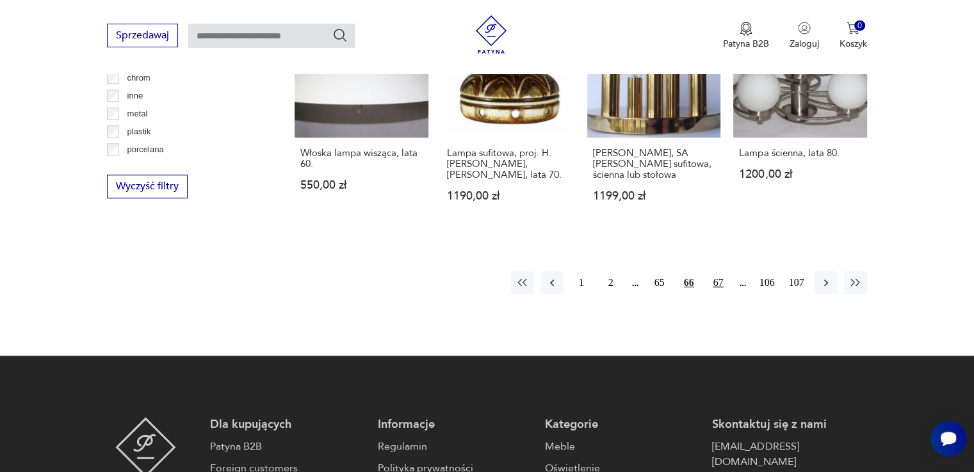
click at [722, 271] on button "67" at bounding box center [718, 282] width 23 height 23
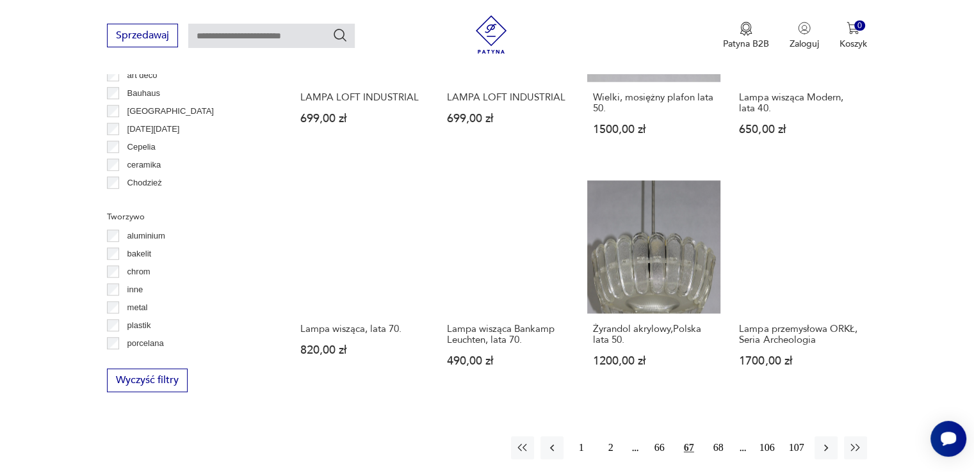
scroll to position [1069, 0]
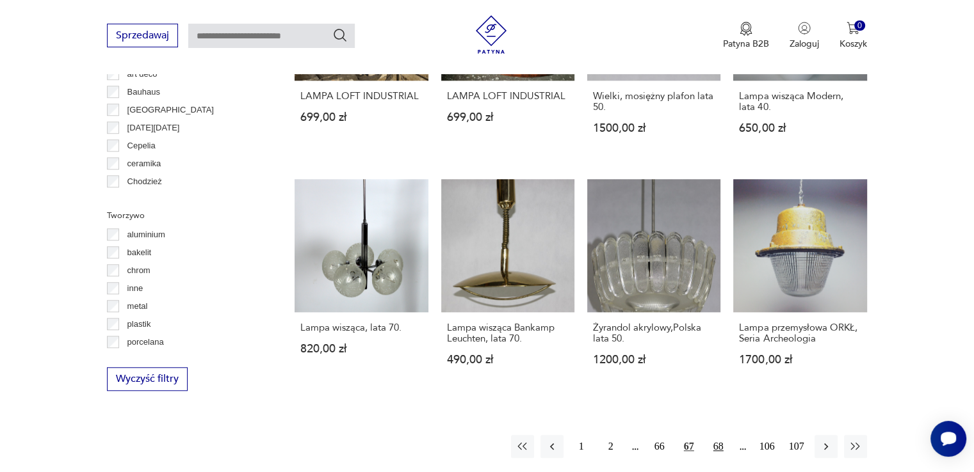
click at [712, 450] on button "68" at bounding box center [718, 446] width 23 height 23
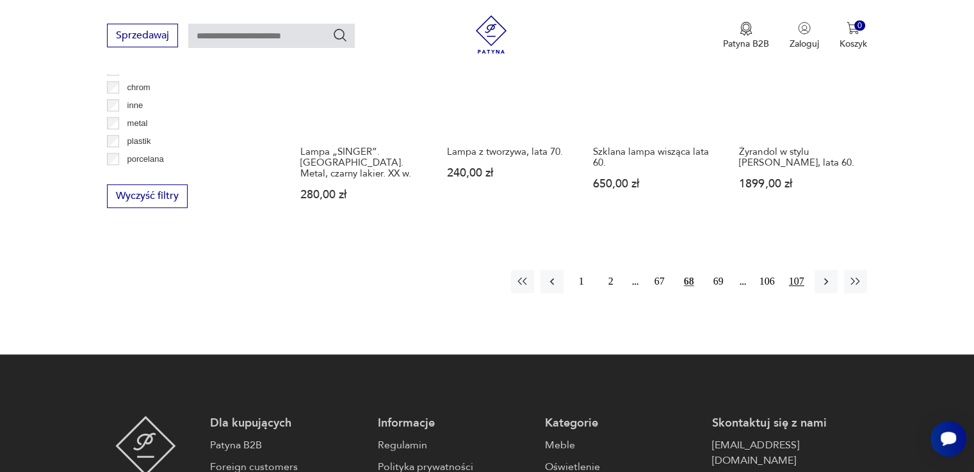
scroll to position [1262, 0]
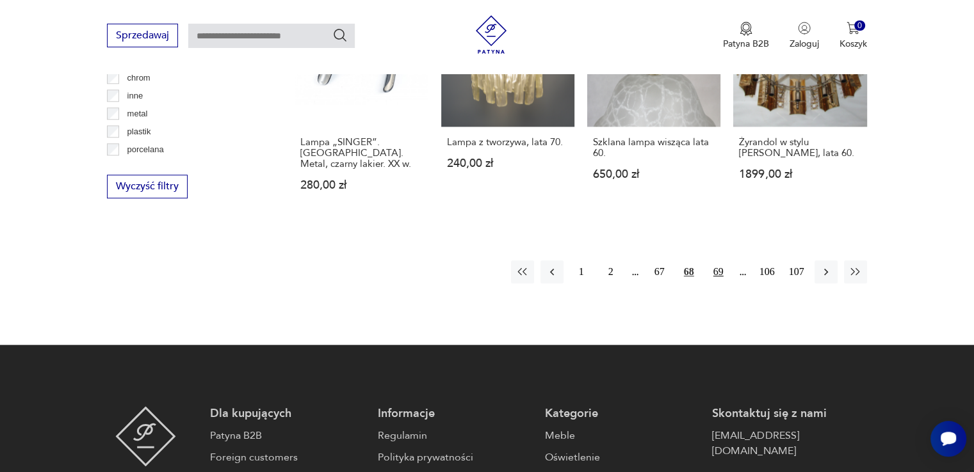
click at [725, 276] on button "69" at bounding box center [718, 271] width 23 height 23
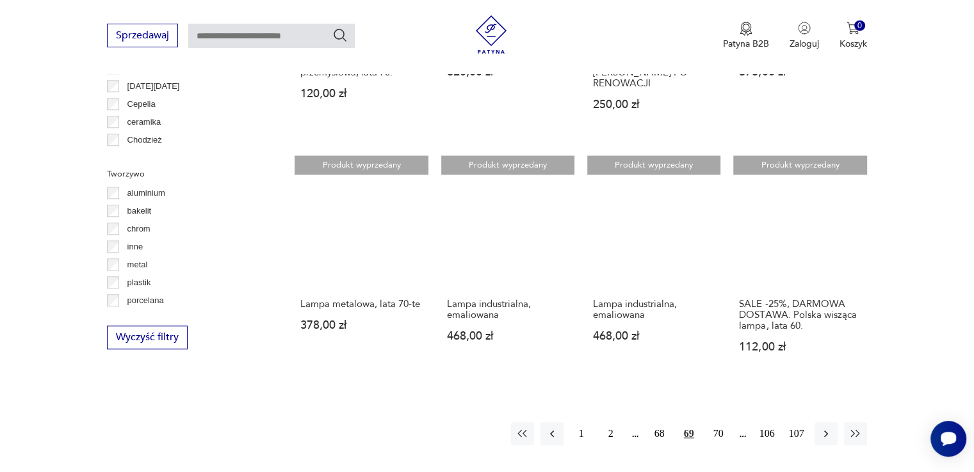
scroll to position [1133, 0]
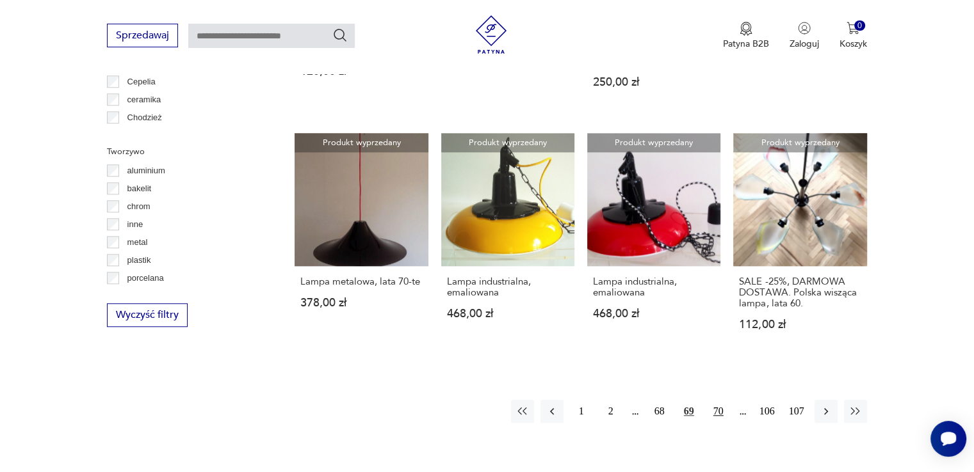
click at [719, 401] on button "70" at bounding box center [718, 411] width 23 height 23
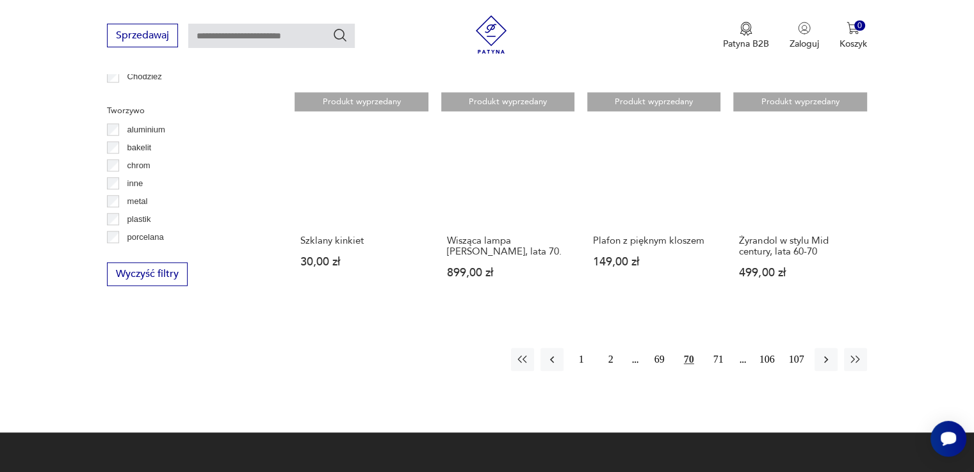
scroll to position [1198, 0]
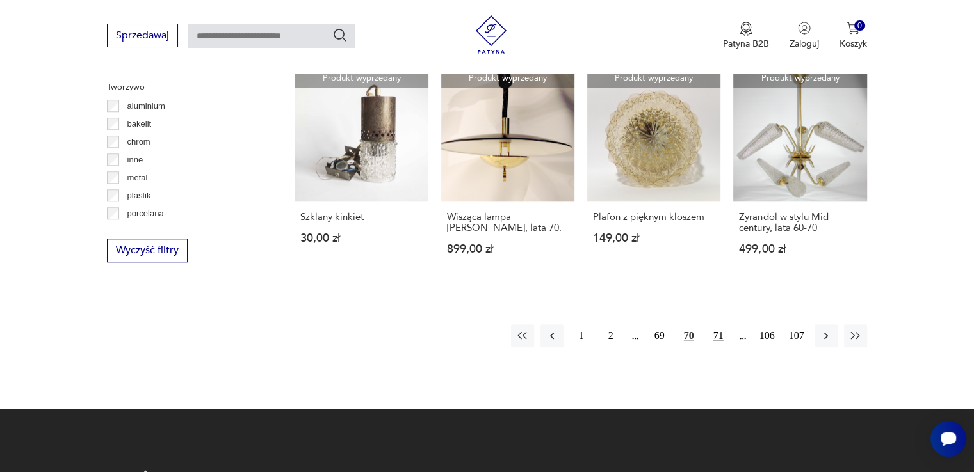
click at [717, 337] on button "71" at bounding box center [718, 336] width 23 height 23
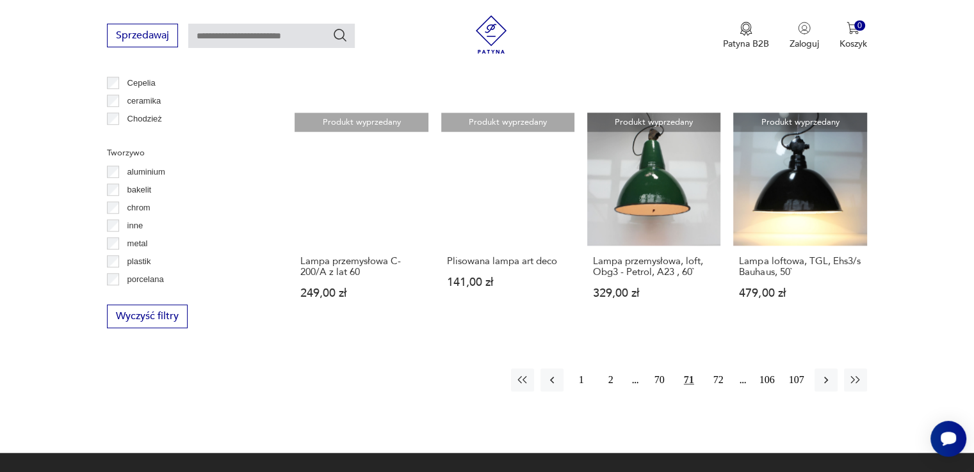
scroll to position [1133, 0]
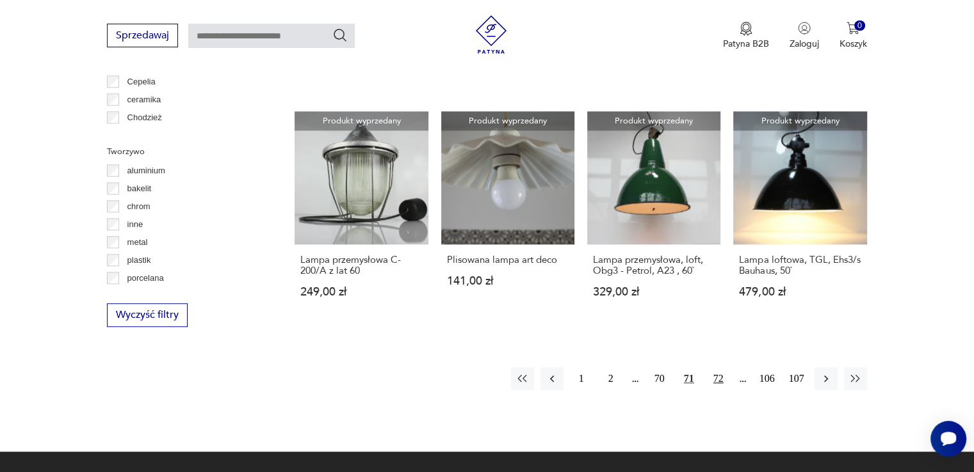
click at [724, 367] on button "72" at bounding box center [718, 378] width 23 height 23
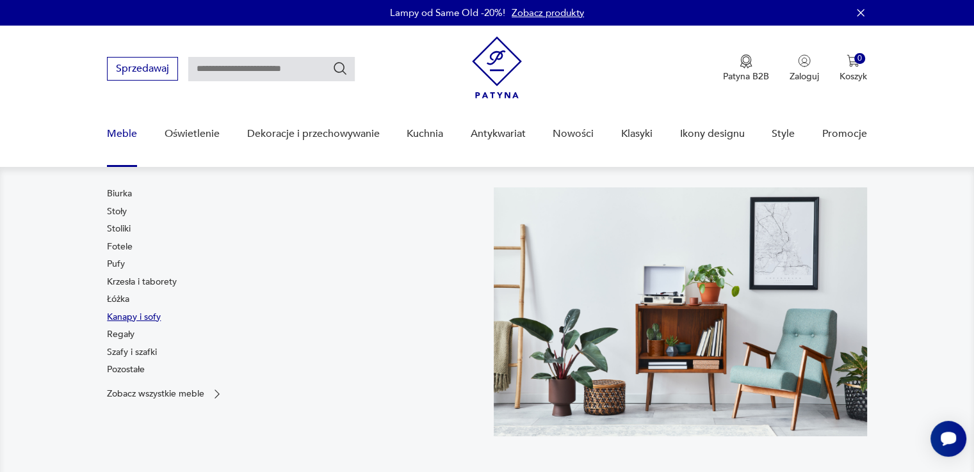
click at [131, 322] on link "Kanapy i sofy" at bounding box center [134, 317] width 54 height 13
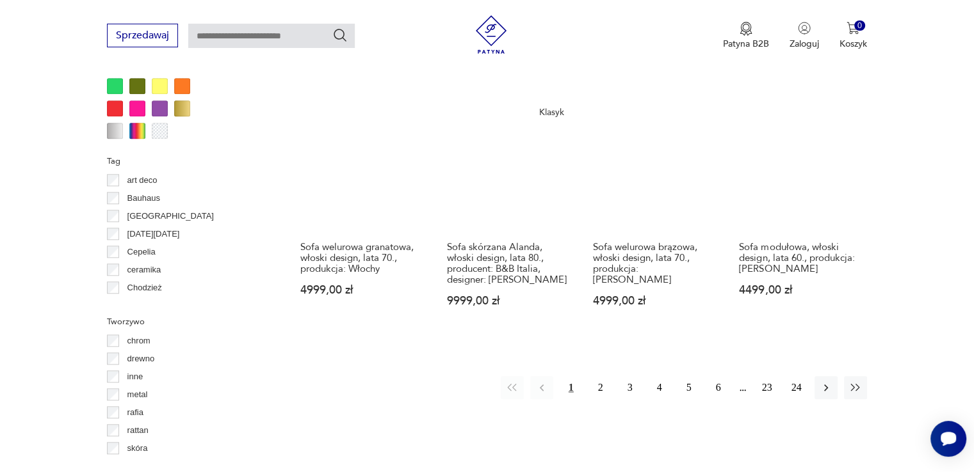
scroll to position [1304, 0]
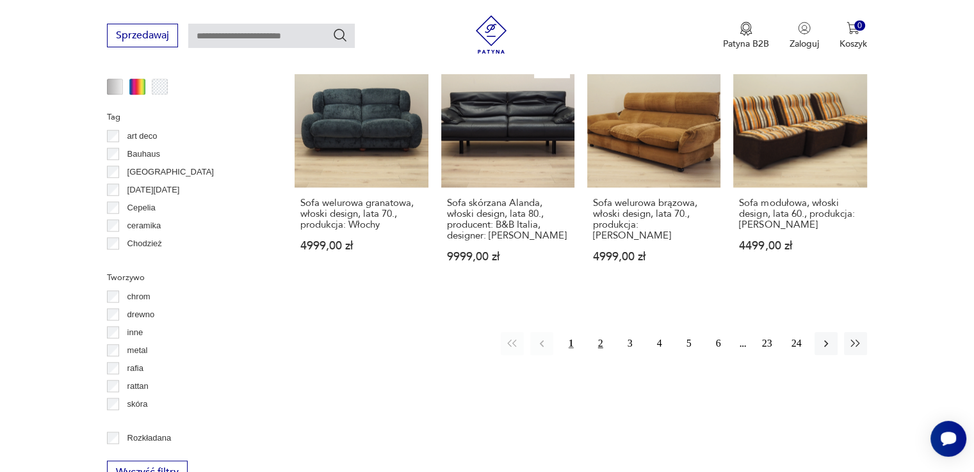
click at [592, 332] on button "2" at bounding box center [600, 343] width 23 height 23
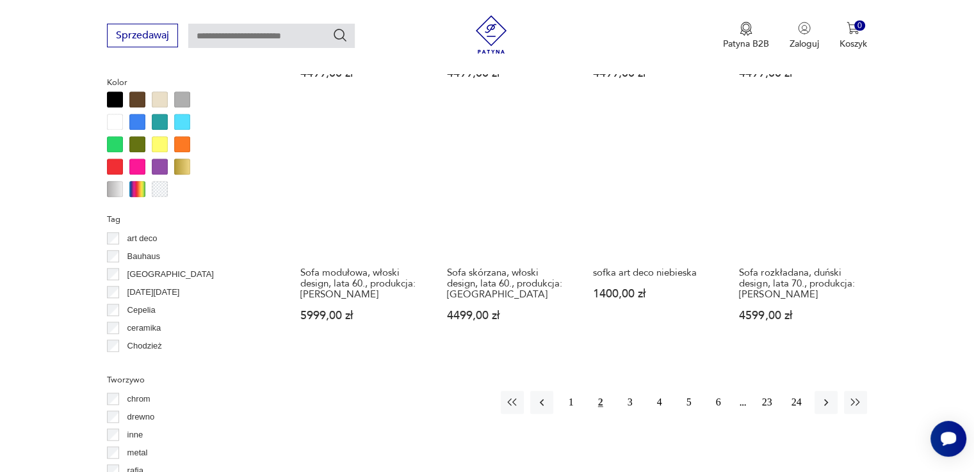
scroll to position [1235, 0]
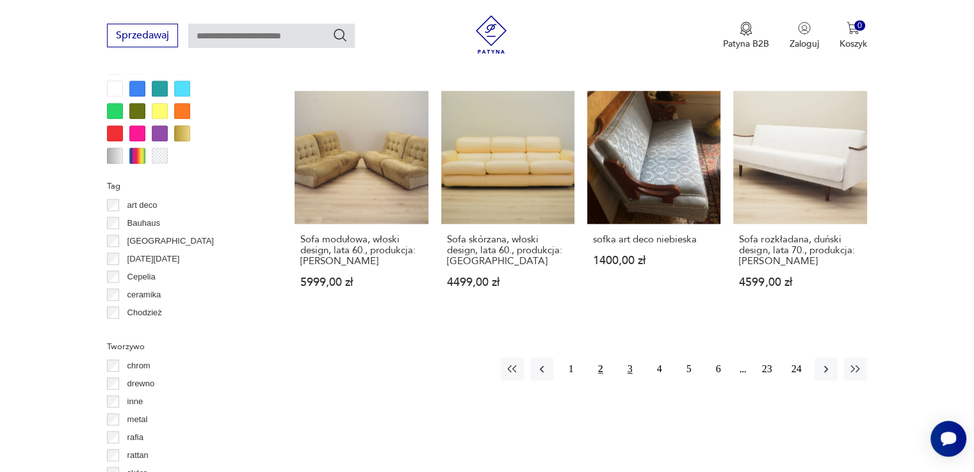
click at [627, 366] on button "3" at bounding box center [629, 369] width 23 height 23
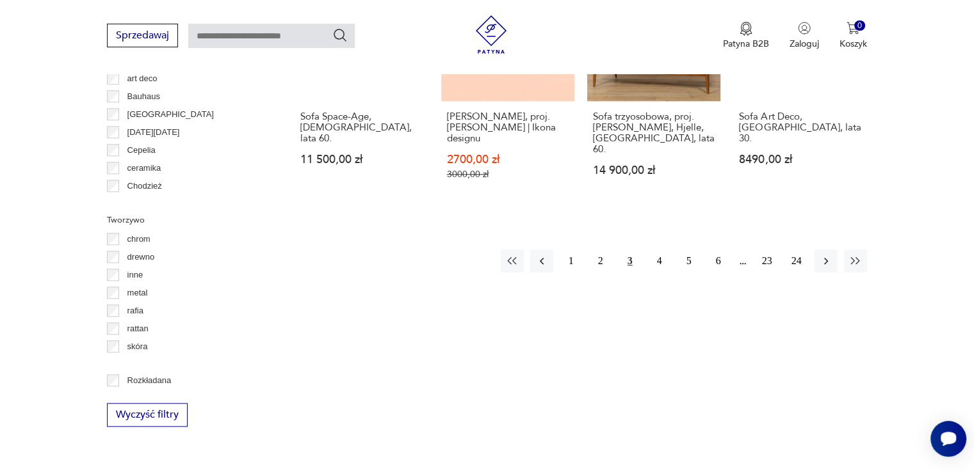
scroll to position [1363, 0]
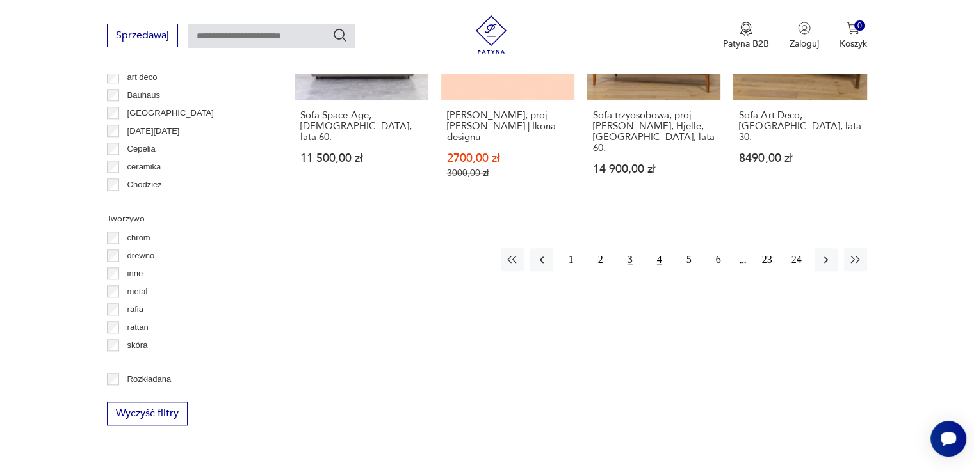
click at [661, 252] on button "4" at bounding box center [659, 259] width 23 height 23
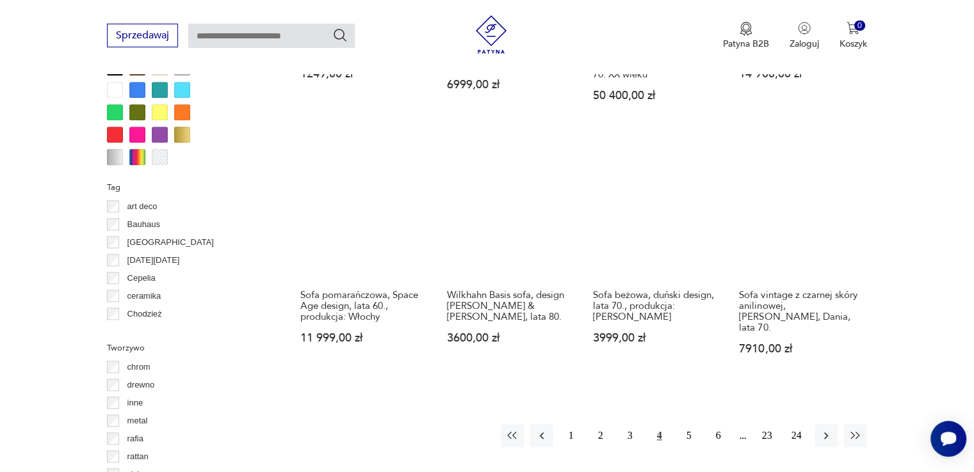
scroll to position [1235, 0]
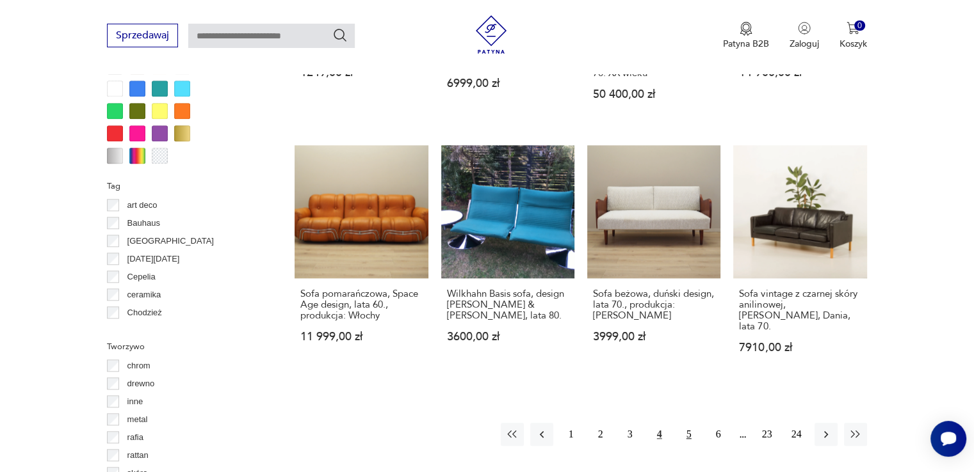
click at [691, 423] on button "5" at bounding box center [688, 434] width 23 height 23
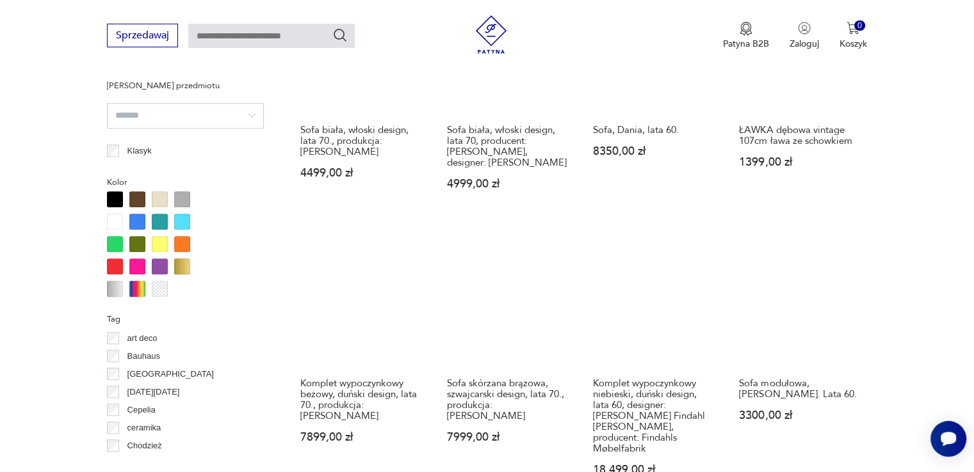
scroll to position [1171, 0]
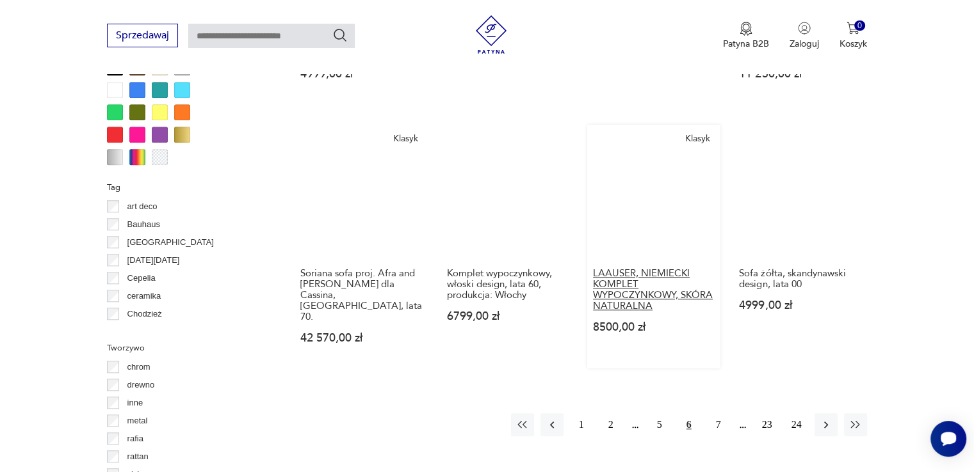
scroll to position [1235, 0]
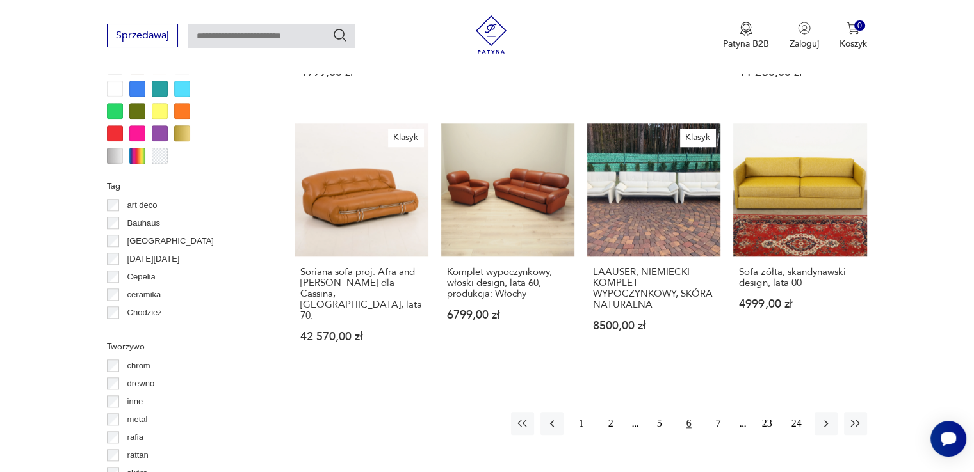
drag, startPoint x: 723, startPoint y: 389, endPoint x: 737, endPoint y: 369, distance: 24.7
click at [723, 412] on button "7" at bounding box center [718, 423] width 23 height 23
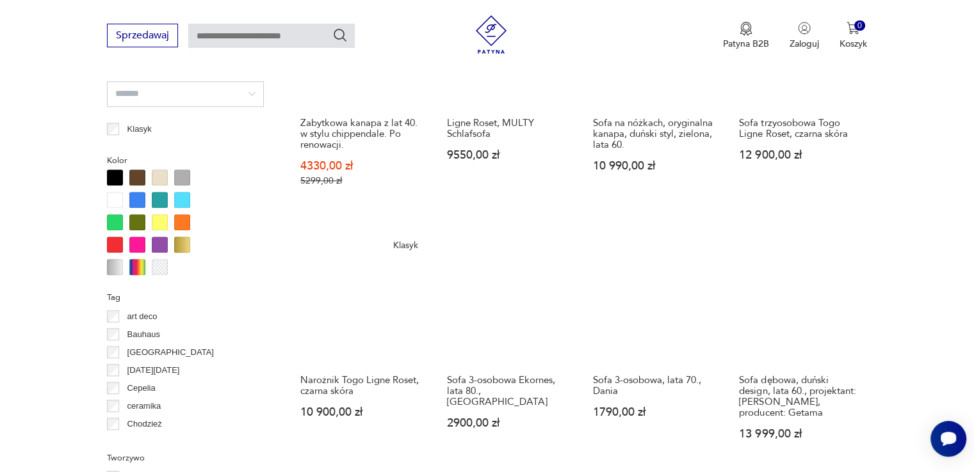
scroll to position [1235, 0]
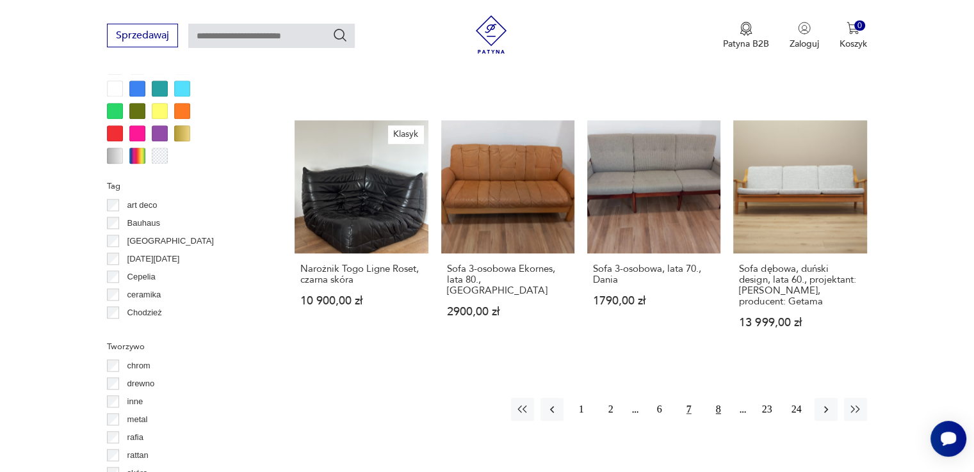
click at [715, 408] on button "8" at bounding box center [718, 409] width 23 height 23
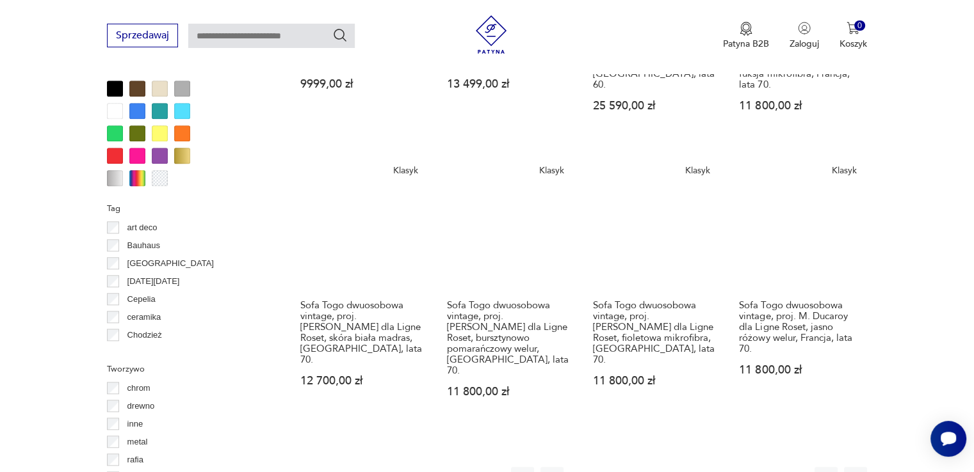
scroll to position [1235, 0]
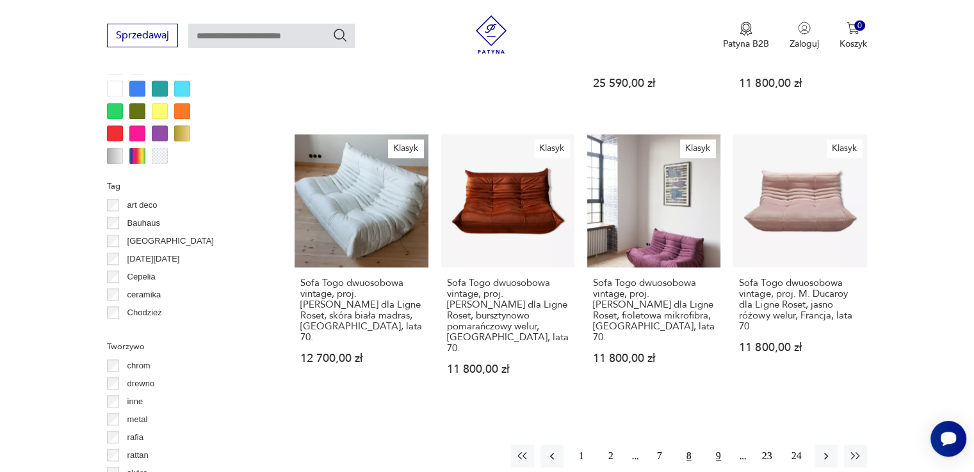
click at [716, 445] on button "9" at bounding box center [718, 456] width 23 height 23
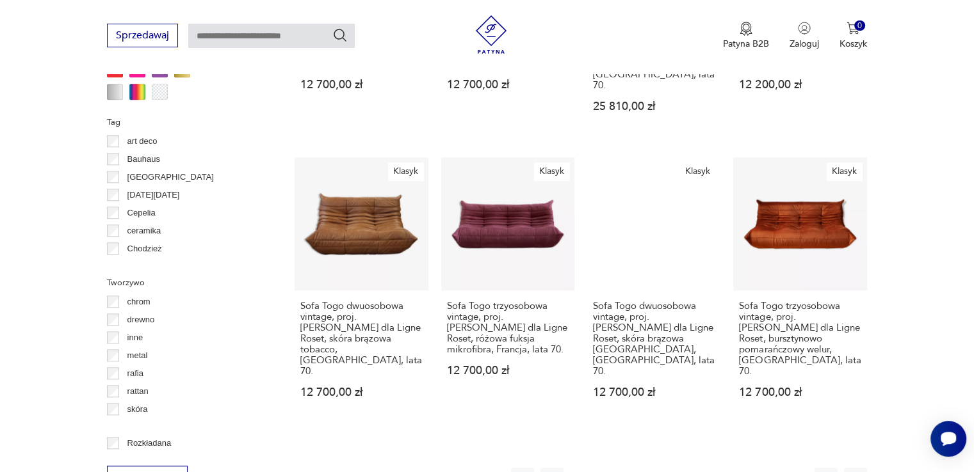
scroll to position [1363, 0]
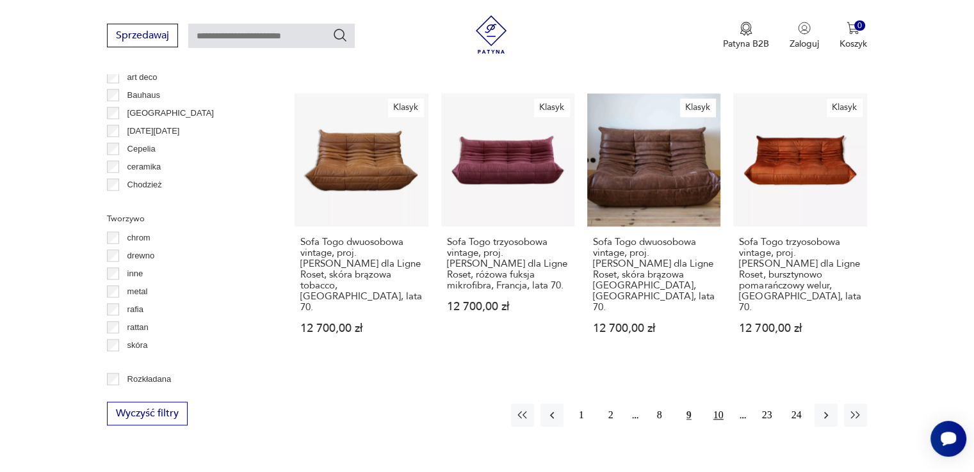
click at [717, 404] on button "10" at bounding box center [718, 415] width 23 height 23
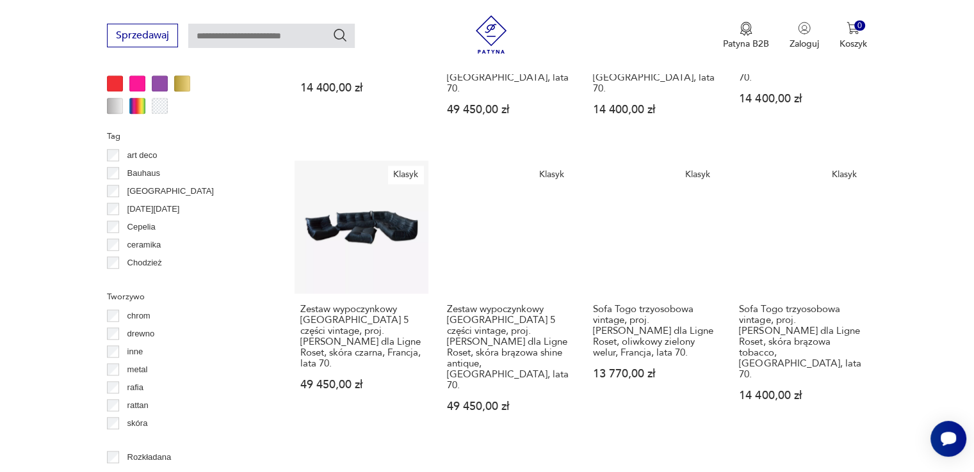
scroll to position [1299, 0]
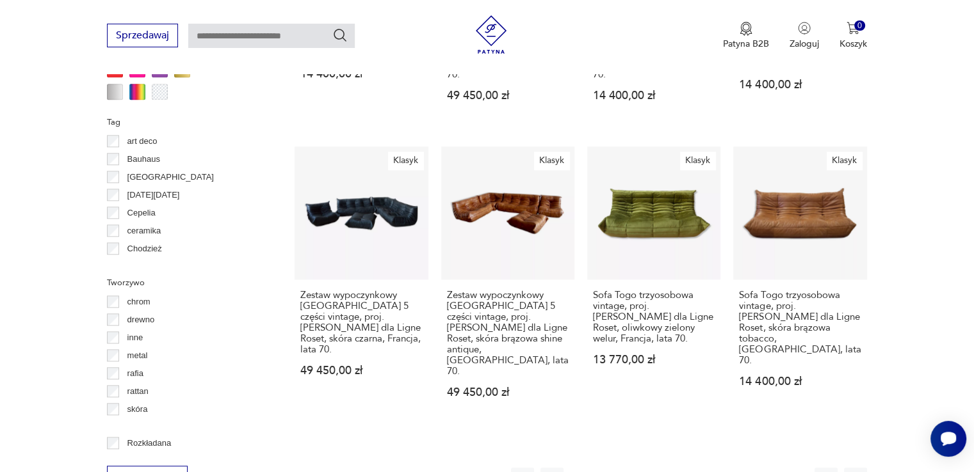
click at [721, 468] on button "11" at bounding box center [718, 479] width 23 height 23
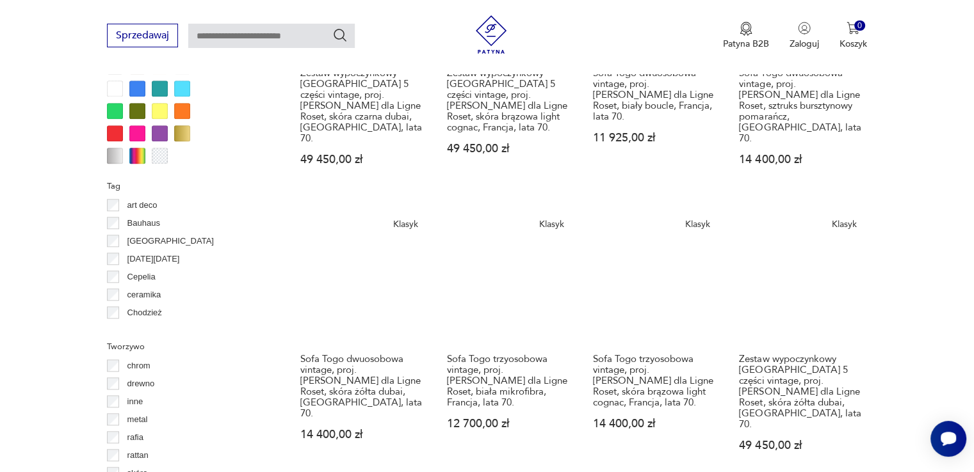
scroll to position [1363, 0]
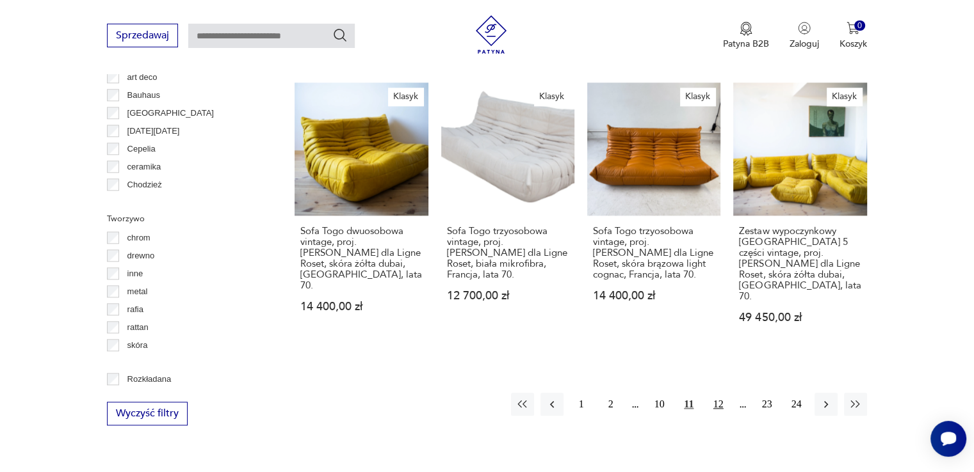
click at [718, 393] on button "12" at bounding box center [718, 404] width 23 height 23
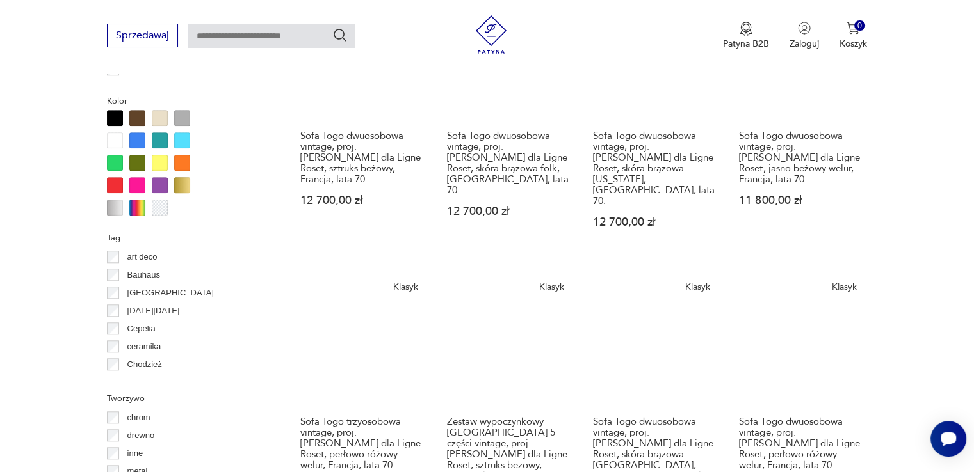
scroll to position [1299, 0]
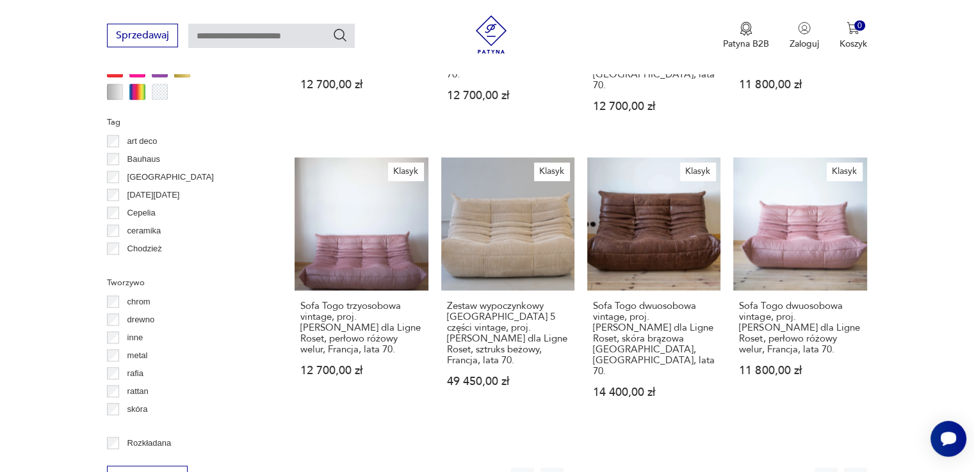
click at [711, 468] on button "13" at bounding box center [718, 479] width 23 height 23
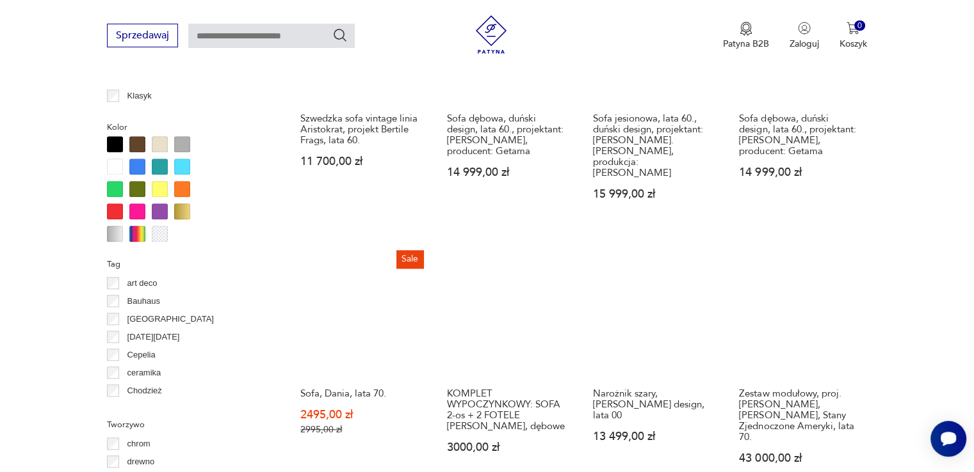
scroll to position [1235, 0]
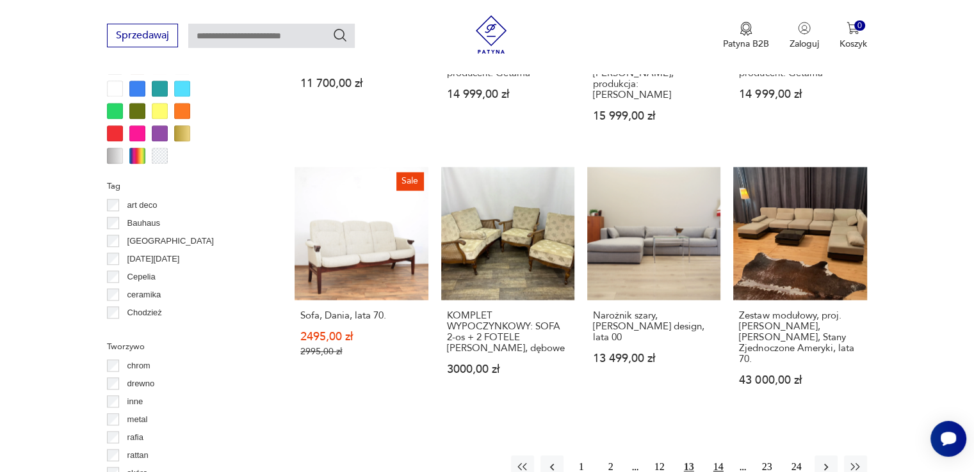
click at [714, 456] on button "14" at bounding box center [718, 467] width 23 height 23
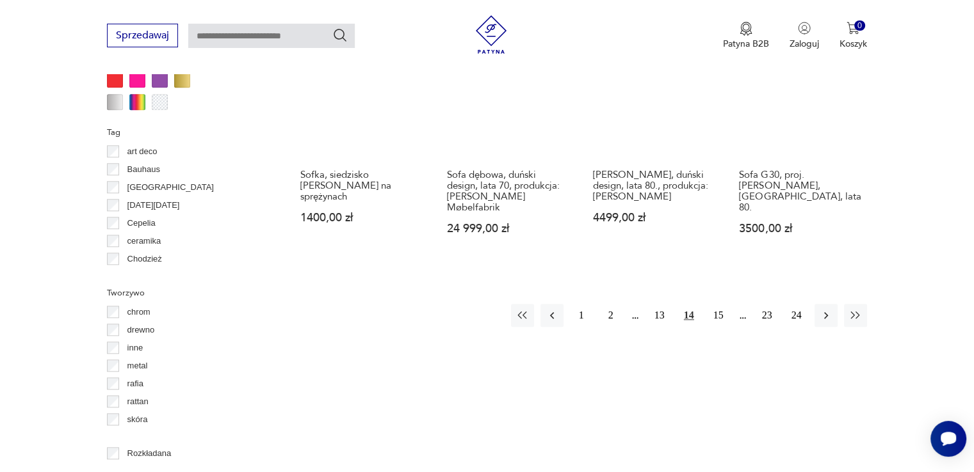
scroll to position [1299, 0]
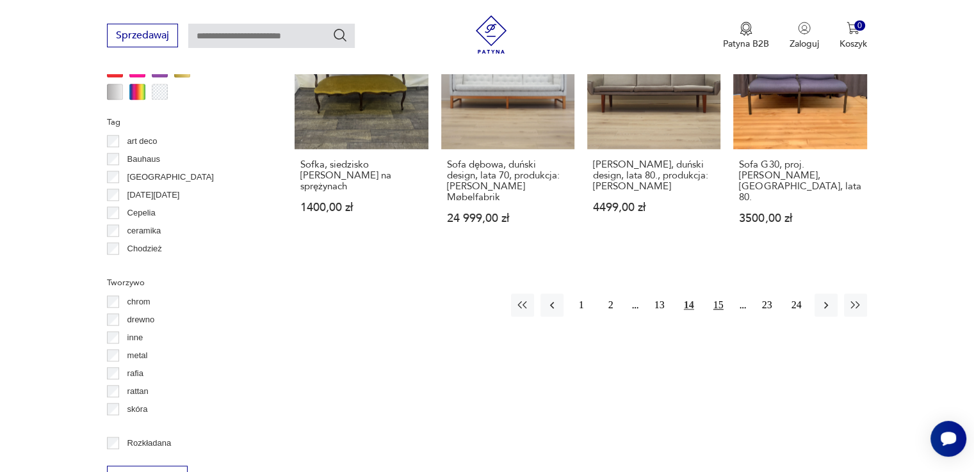
click at [719, 294] on button "15" at bounding box center [718, 305] width 23 height 23
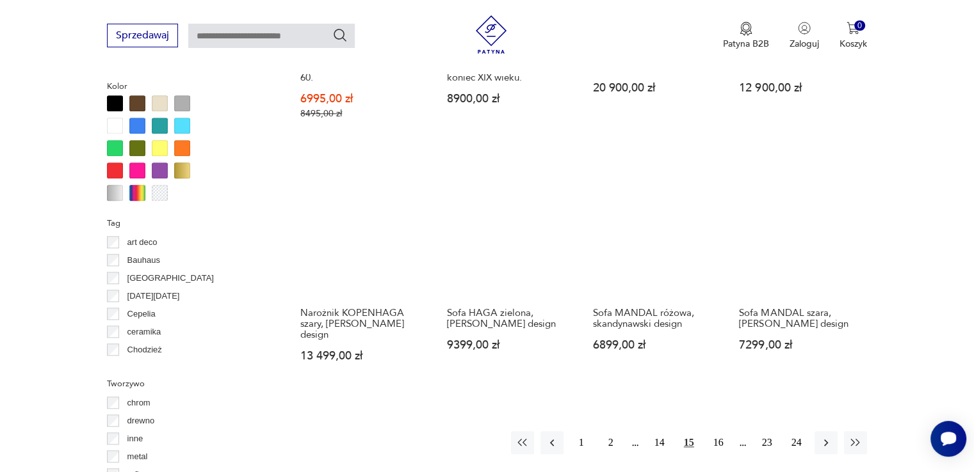
scroll to position [1363, 0]
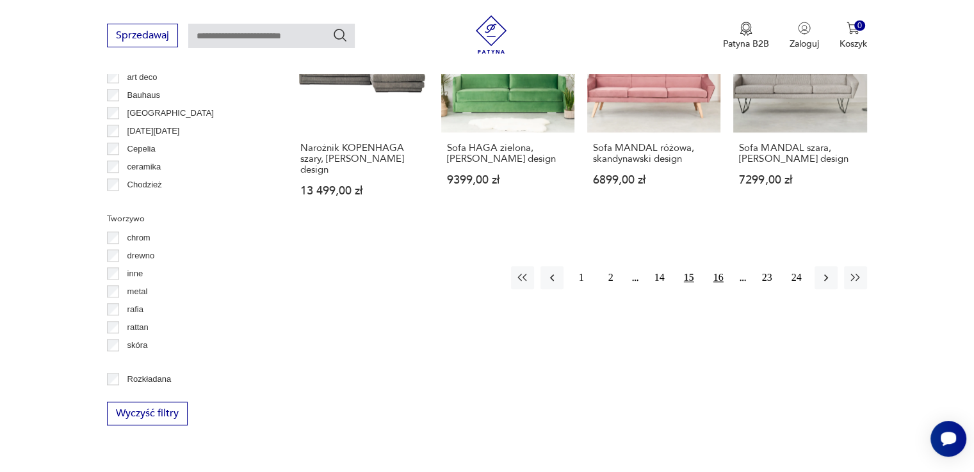
click at [719, 266] on button "16" at bounding box center [718, 277] width 23 height 23
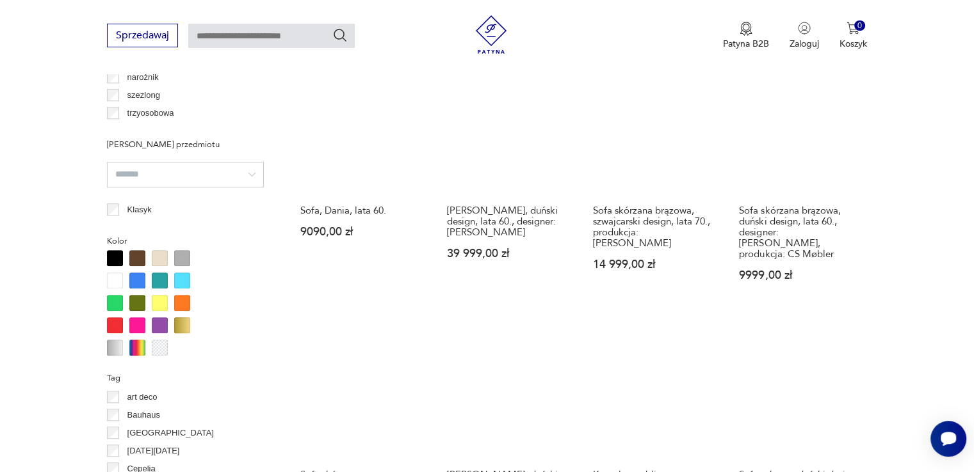
scroll to position [1235, 0]
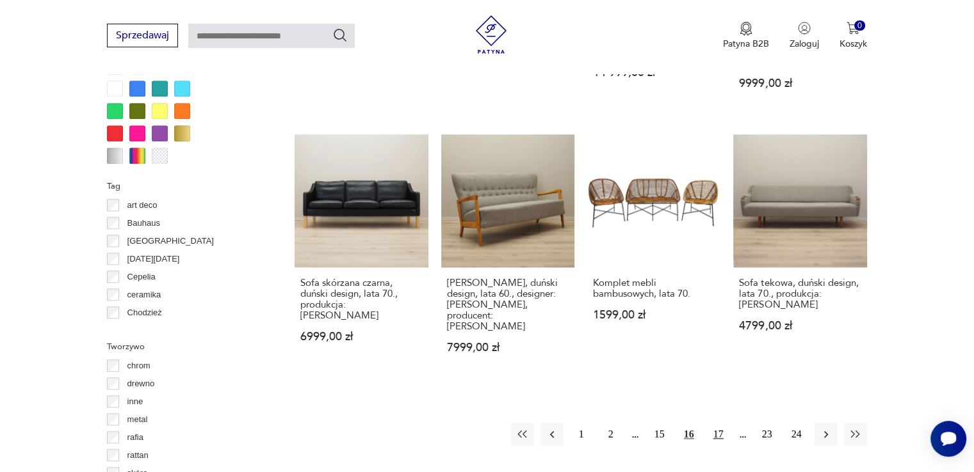
click at [721, 423] on button "17" at bounding box center [718, 434] width 23 height 23
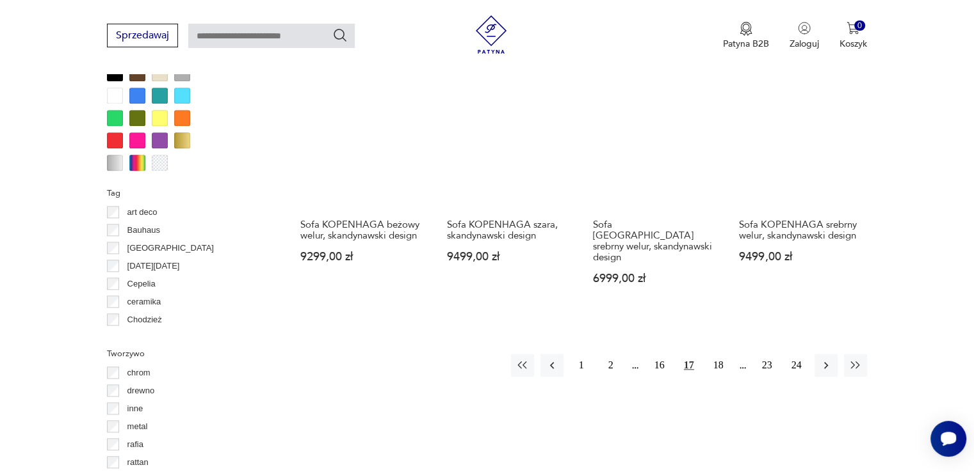
scroll to position [1235, 0]
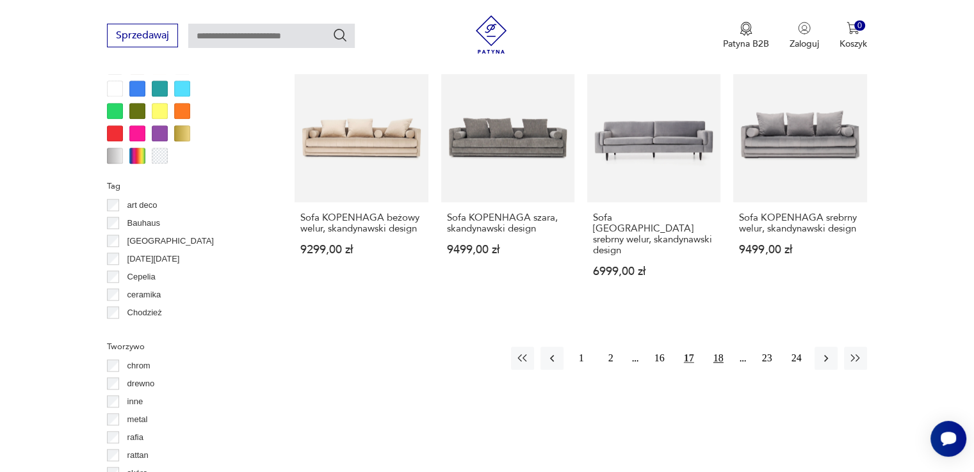
click at [722, 347] on button "18" at bounding box center [718, 358] width 23 height 23
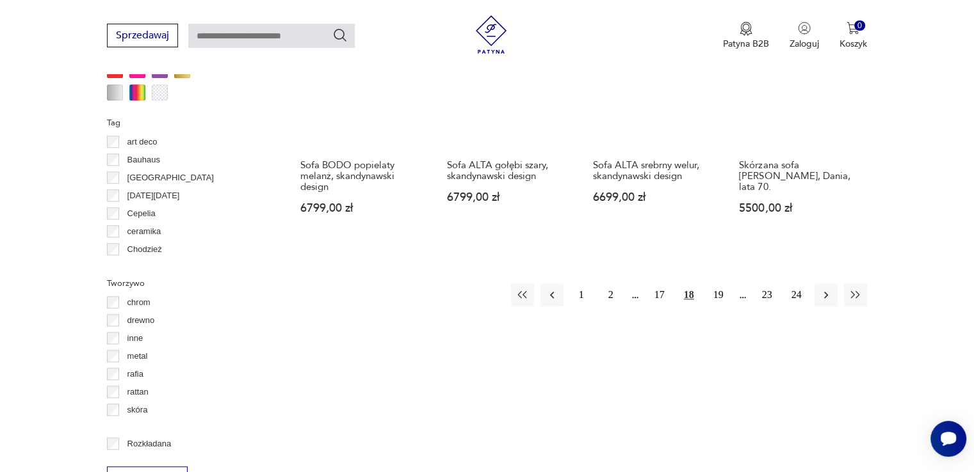
scroll to position [1299, 0]
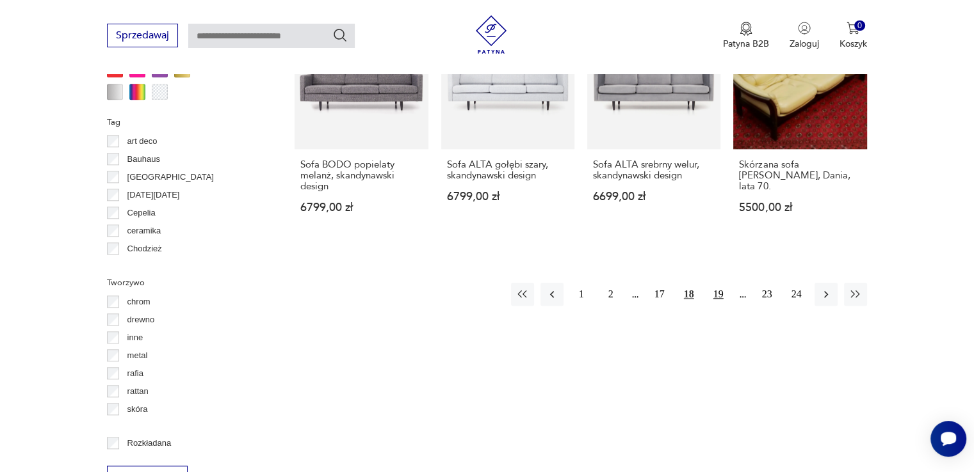
click at [718, 285] on button "19" at bounding box center [718, 294] width 23 height 23
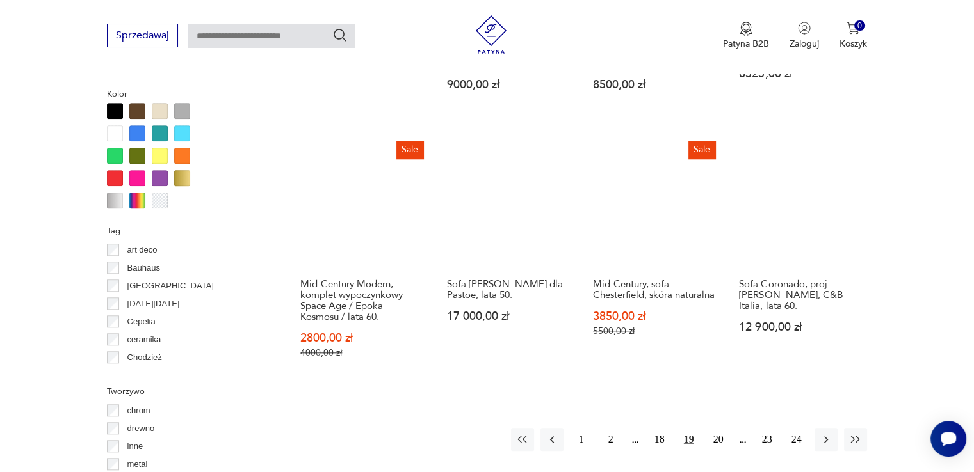
scroll to position [1299, 0]
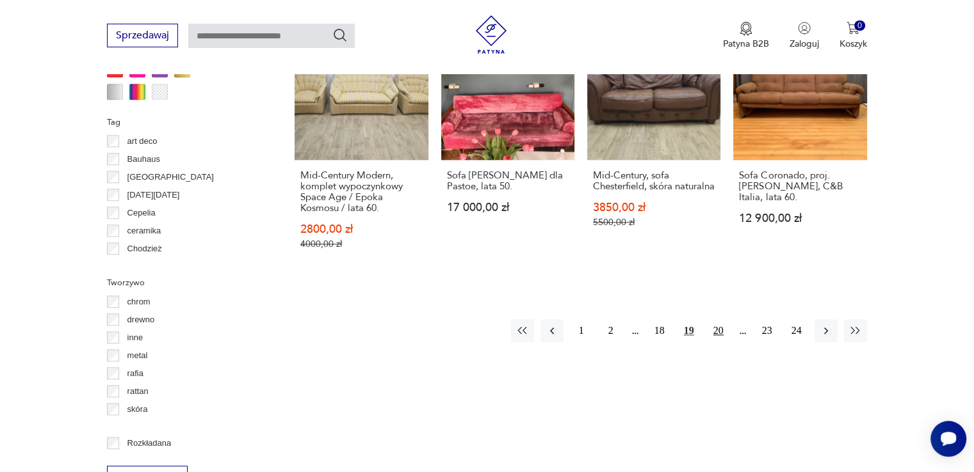
click at [716, 323] on button "20" at bounding box center [718, 330] width 23 height 23
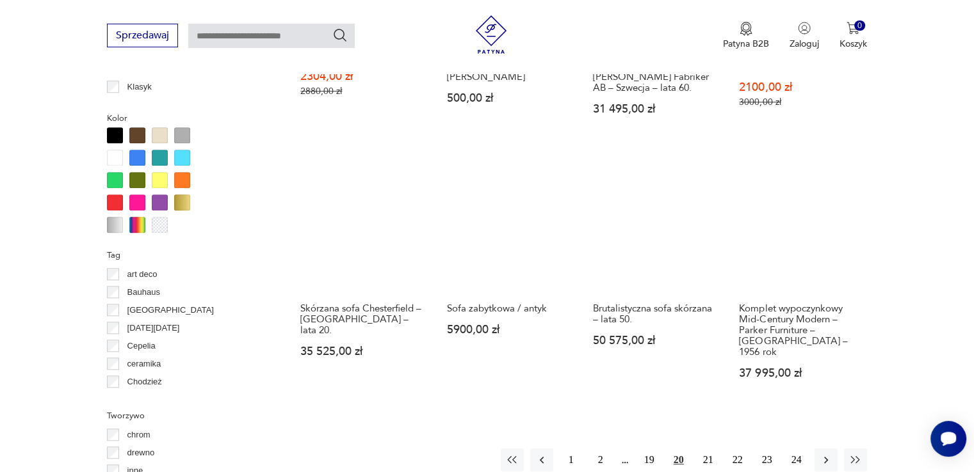
scroll to position [1171, 0]
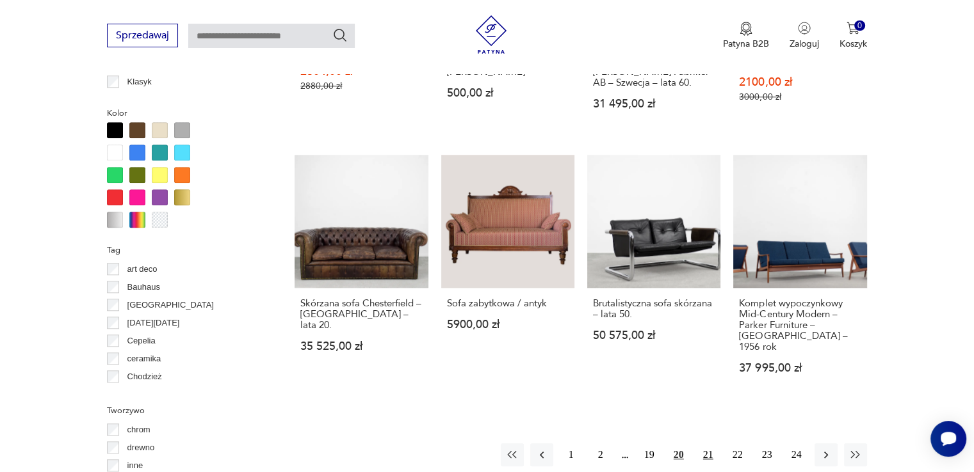
click at [711, 445] on button "21" at bounding box center [707, 455] width 23 height 23
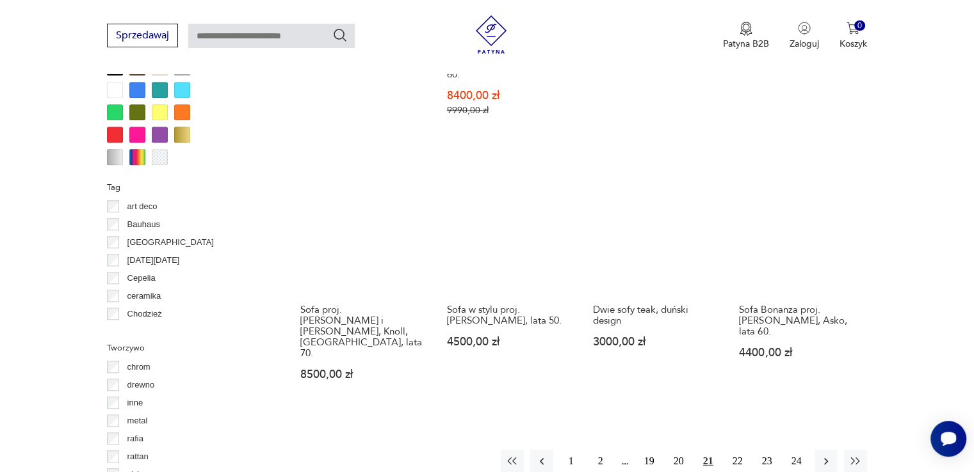
scroll to position [1235, 0]
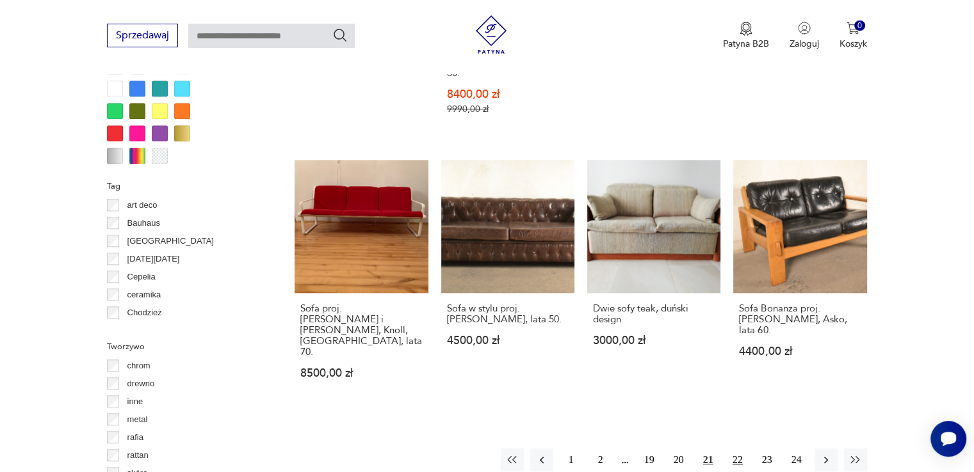
click at [740, 449] on button "22" at bounding box center [737, 460] width 23 height 23
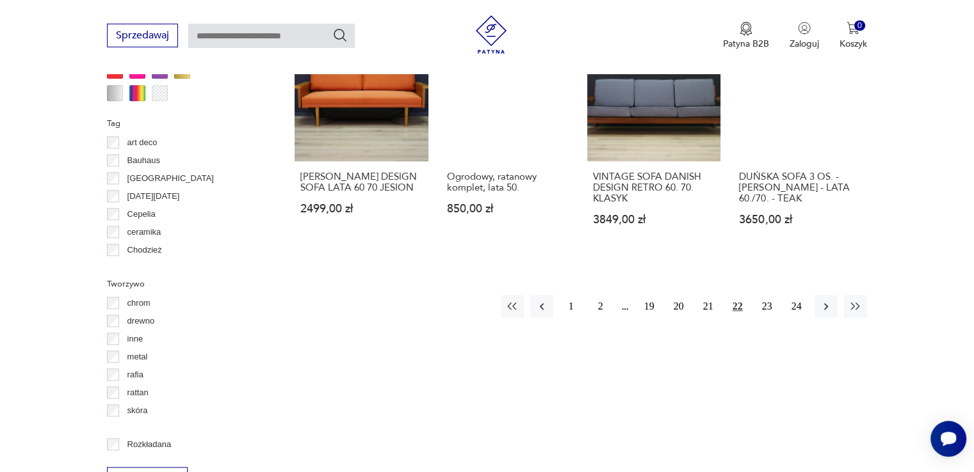
scroll to position [1299, 0]
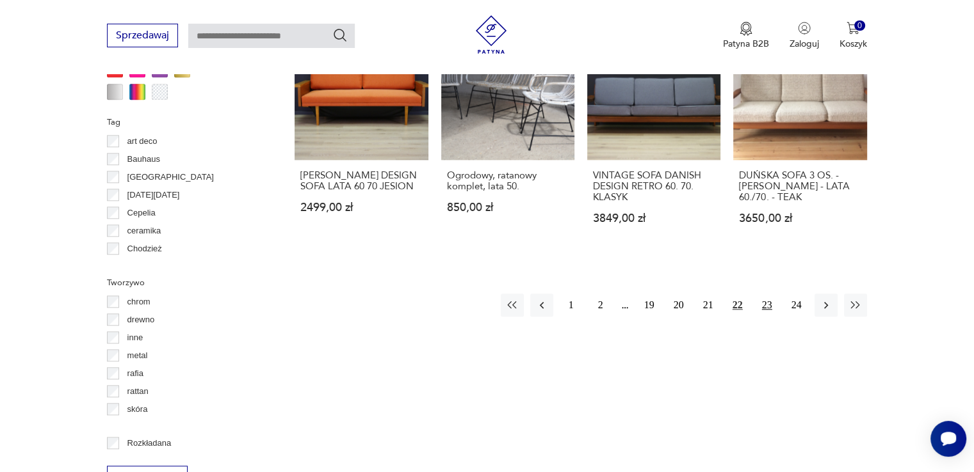
click at [764, 294] on button "23" at bounding box center [766, 305] width 23 height 23
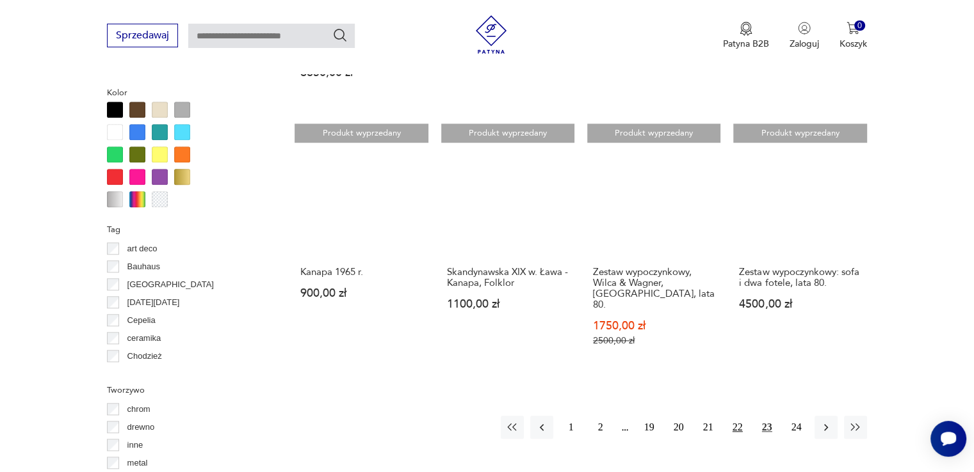
scroll to position [1235, 0]
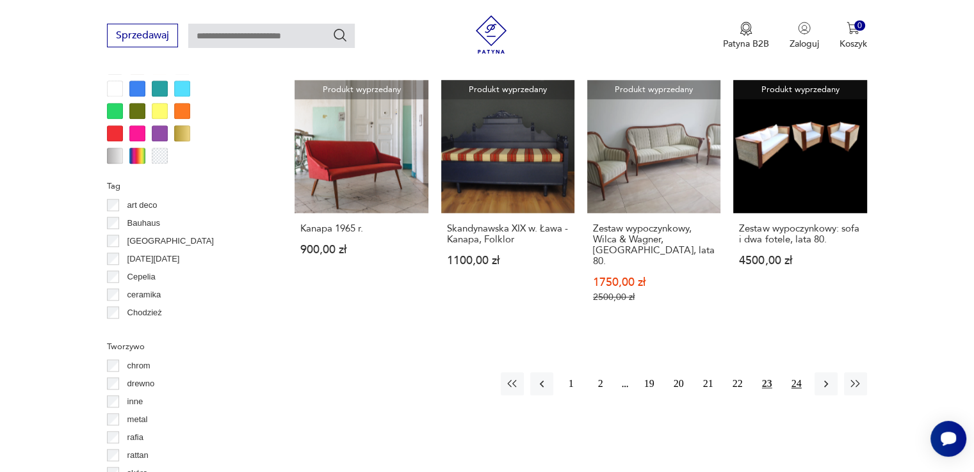
click at [800, 373] on button "24" at bounding box center [796, 384] width 23 height 23
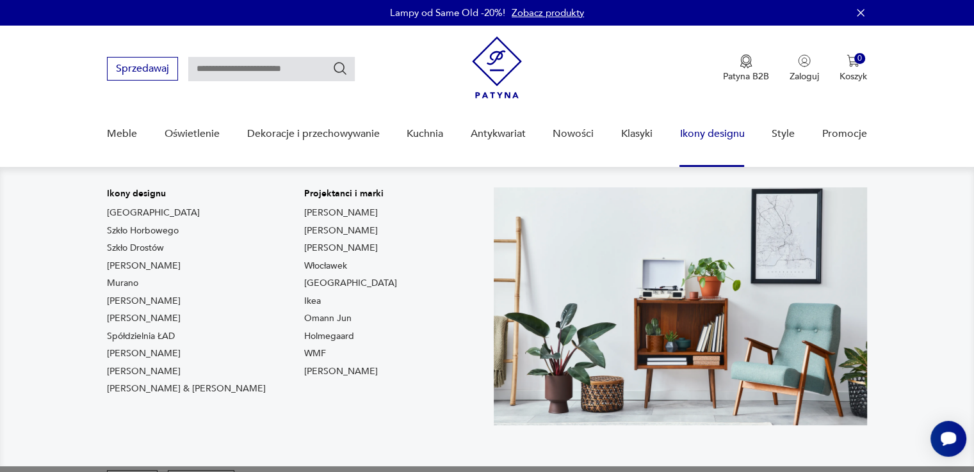
click at [739, 134] on link "Ikony designu" at bounding box center [711, 133] width 65 height 49
click at [709, 141] on link "Ikony designu" at bounding box center [711, 133] width 65 height 49
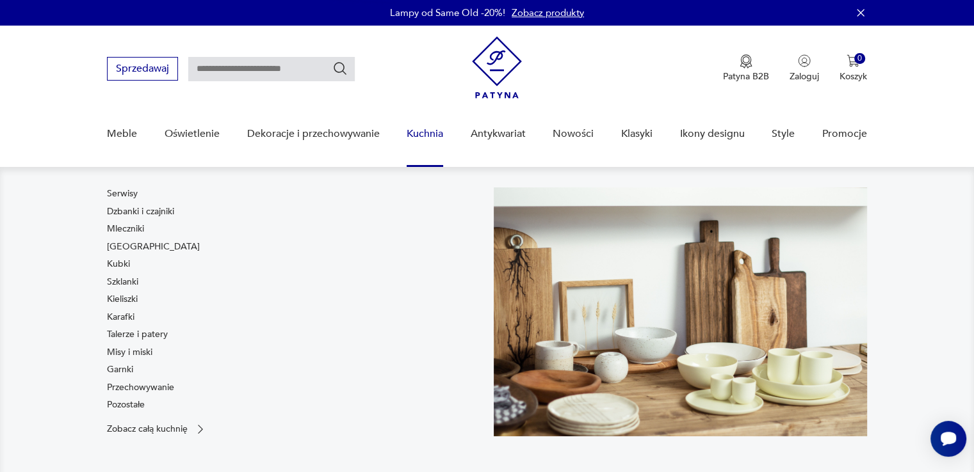
click at [415, 138] on link "Kuchnia" at bounding box center [424, 133] width 36 height 49
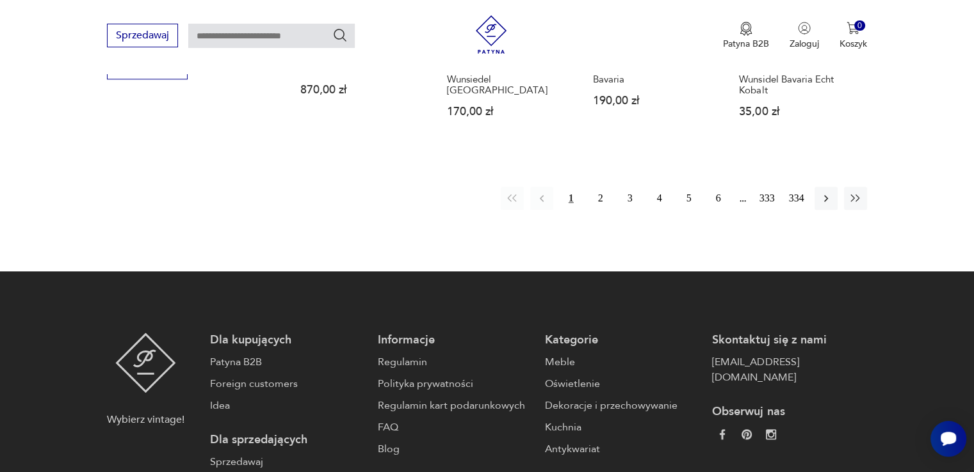
scroll to position [1407, 0]
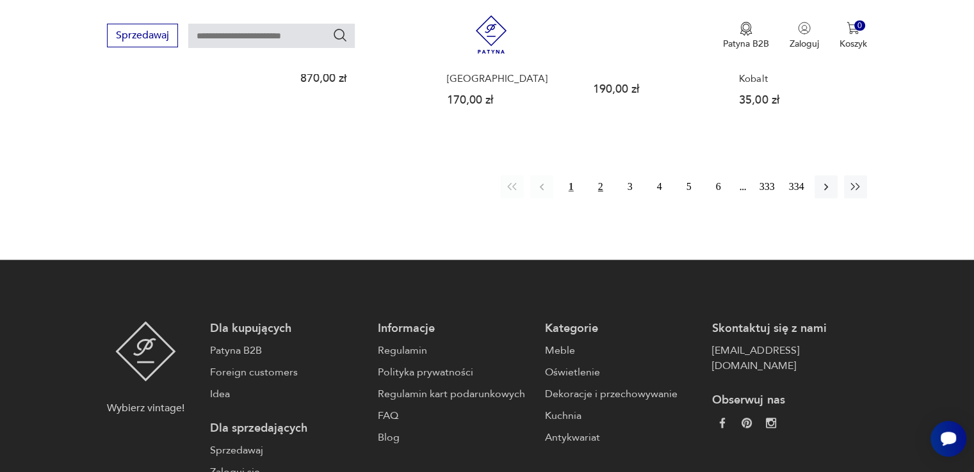
click at [597, 175] on button "2" at bounding box center [600, 186] width 23 height 23
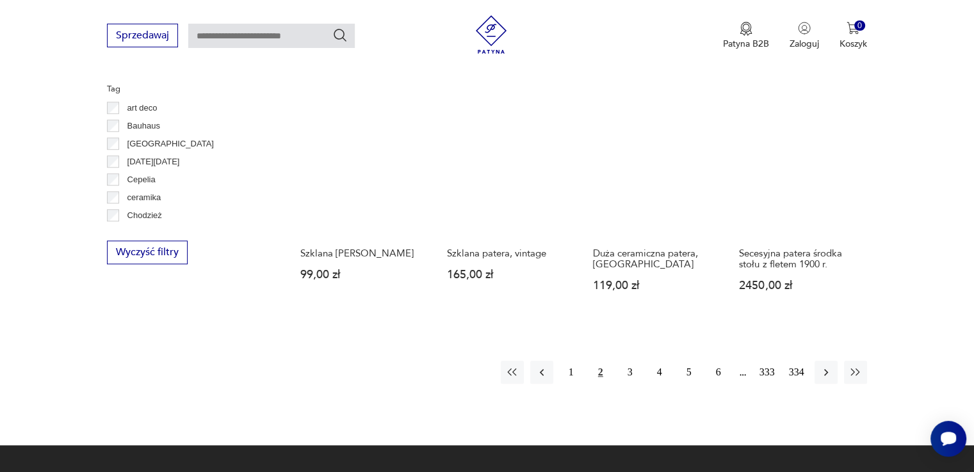
scroll to position [1235, 0]
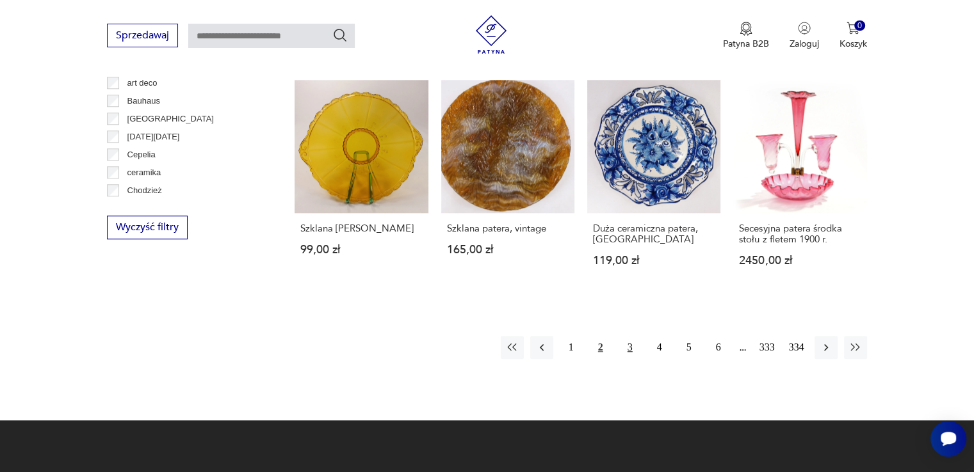
click at [627, 341] on button "3" at bounding box center [629, 347] width 23 height 23
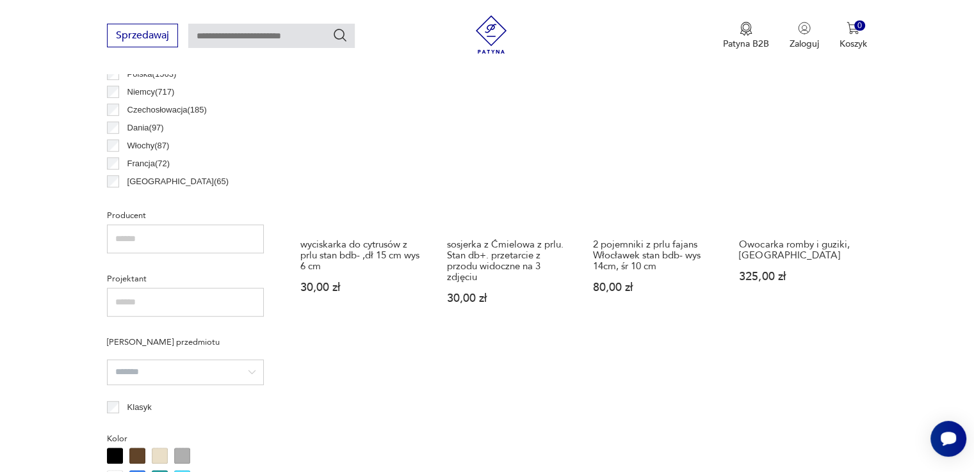
scroll to position [1299, 0]
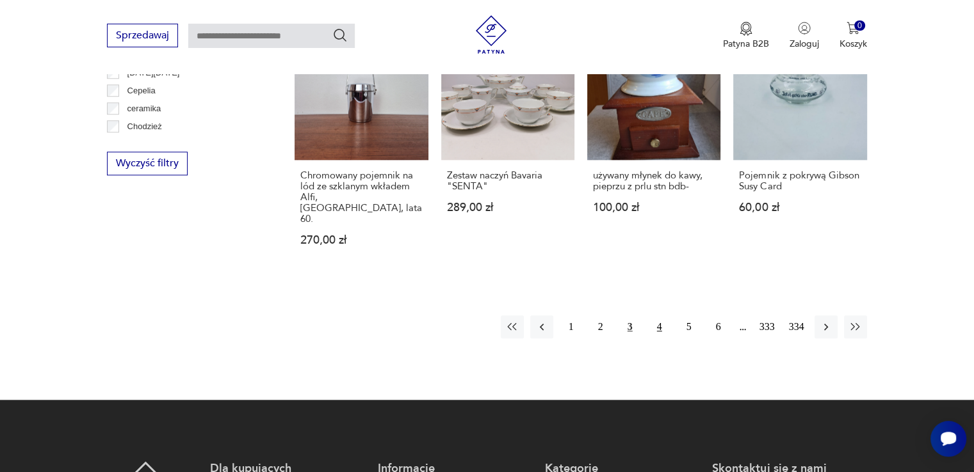
click at [657, 316] on button "4" at bounding box center [659, 327] width 23 height 23
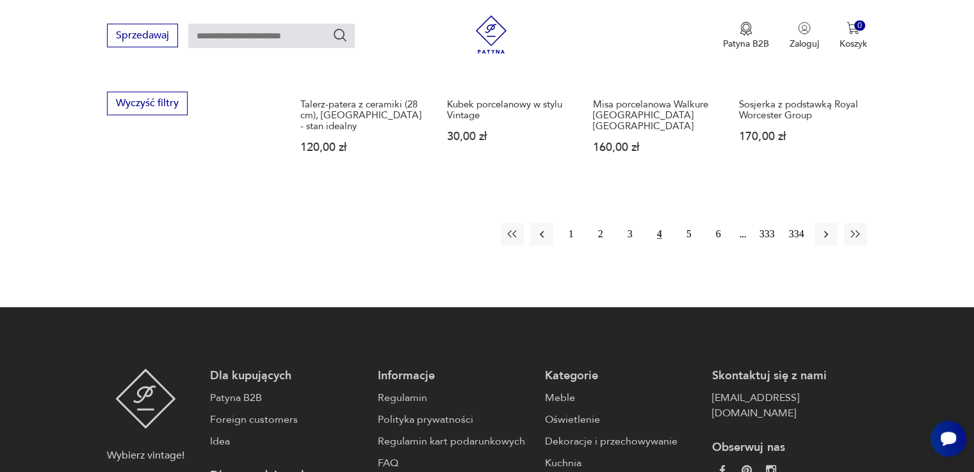
scroll to position [1363, 0]
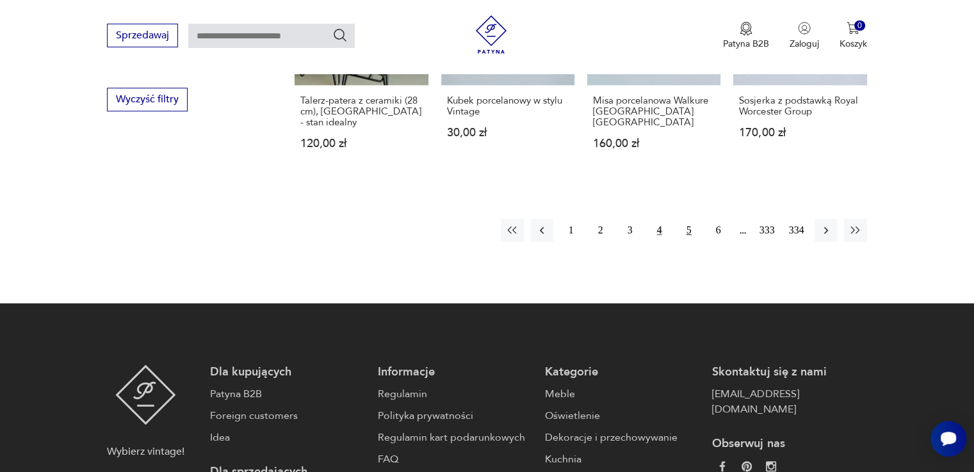
click at [691, 219] on button "5" at bounding box center [688, 230] width 23 height 23
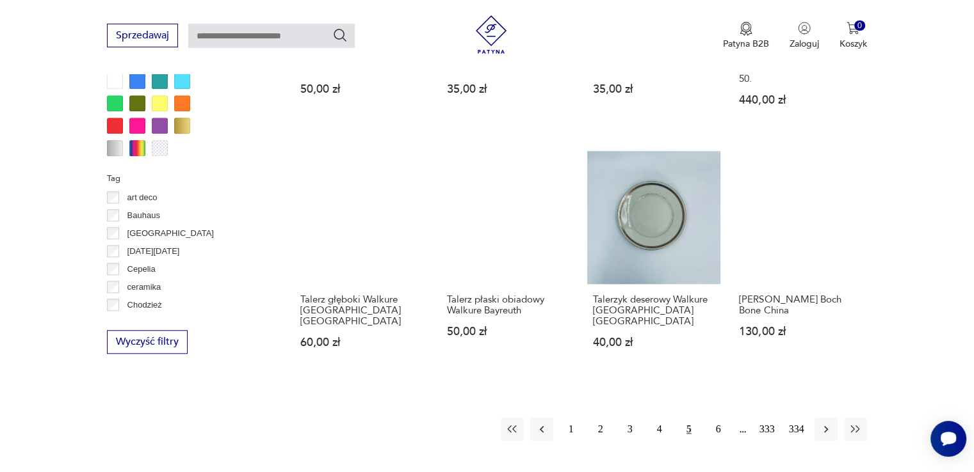
scroll to position [1171, 0]
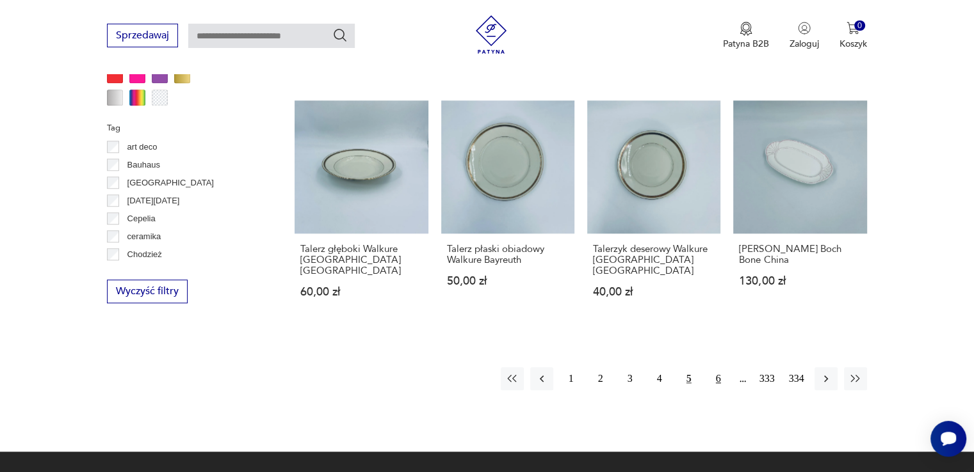
click at [722, 372] on button "6" at bounding box center [718, 378] width 23 height 23
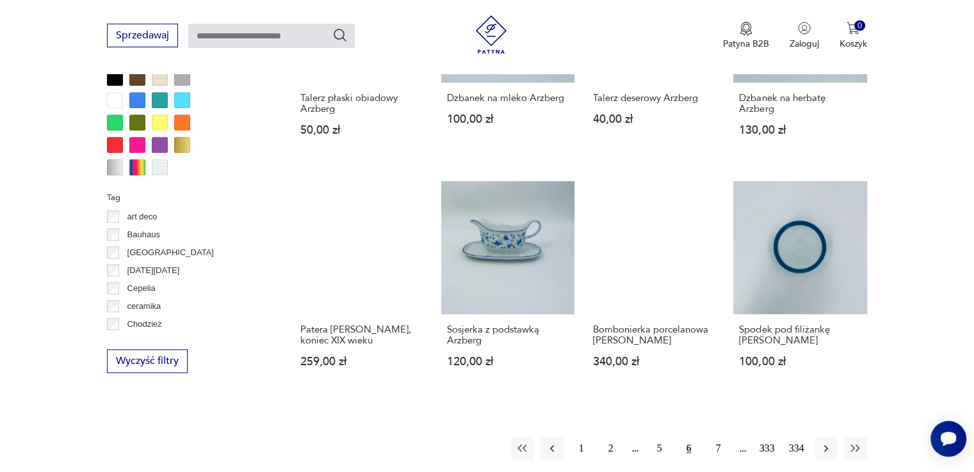
scroll to position [1107, 0]
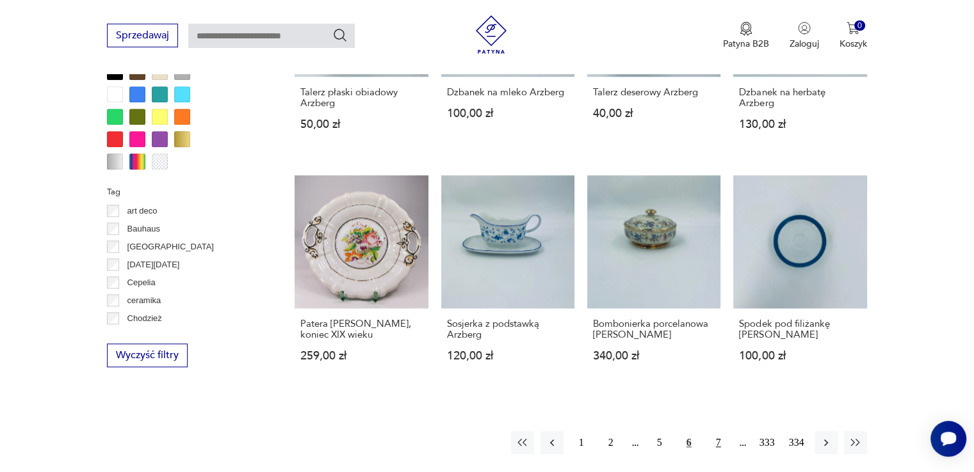
click at [712, 441] on button "7" at bounding box center [718, 442] width 23 height 23
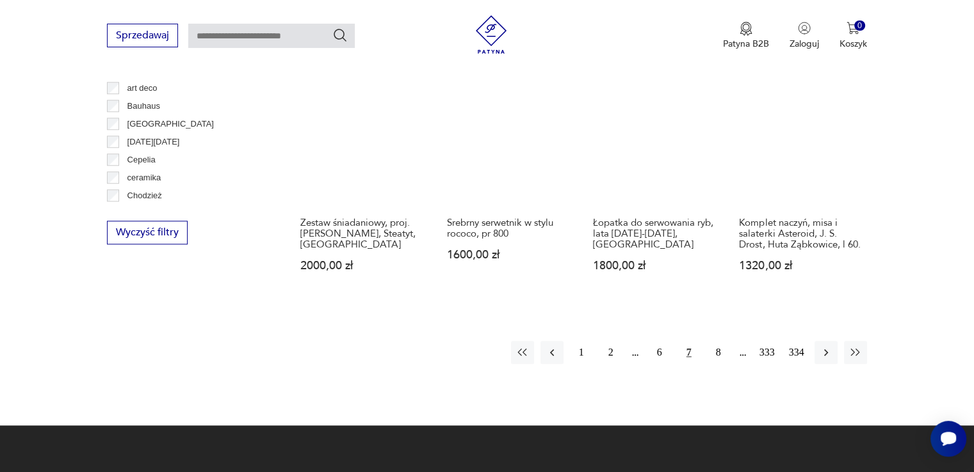
scroll to position [1235, 0]
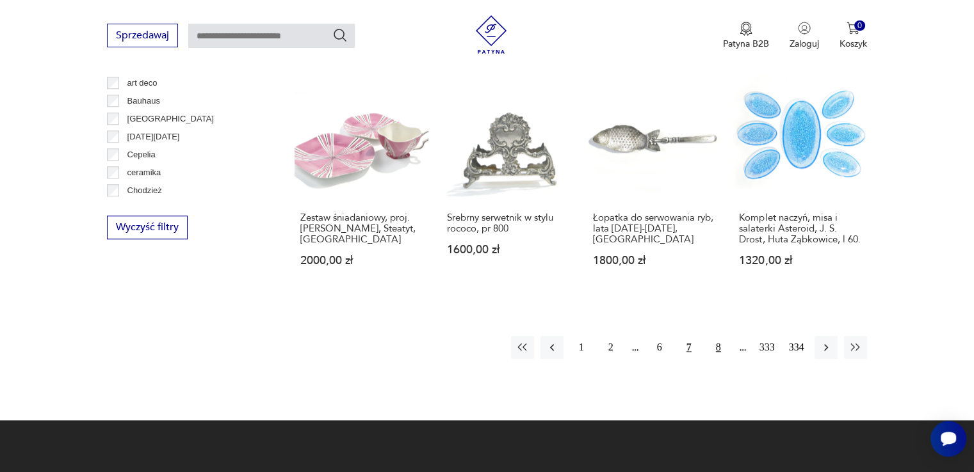
click at [708, 346] on button "8" at bounding box center [718, 347] width 23 height 23
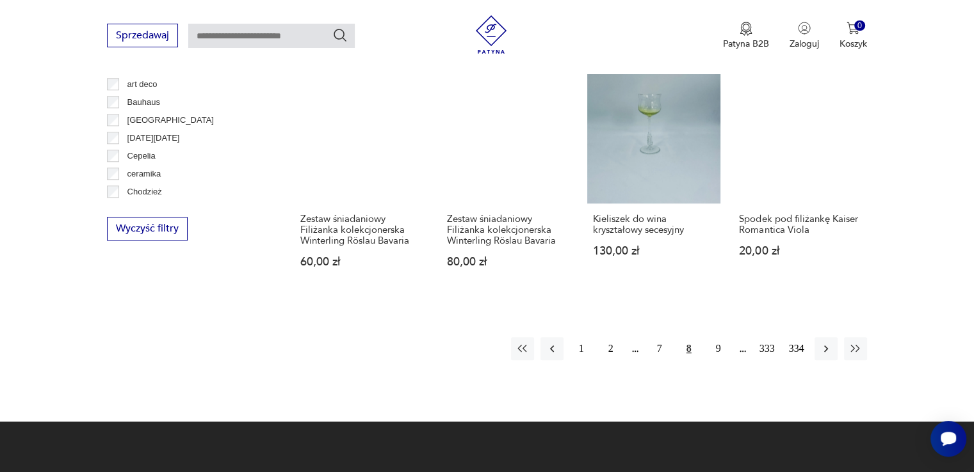
scroll to position [1235, 0]
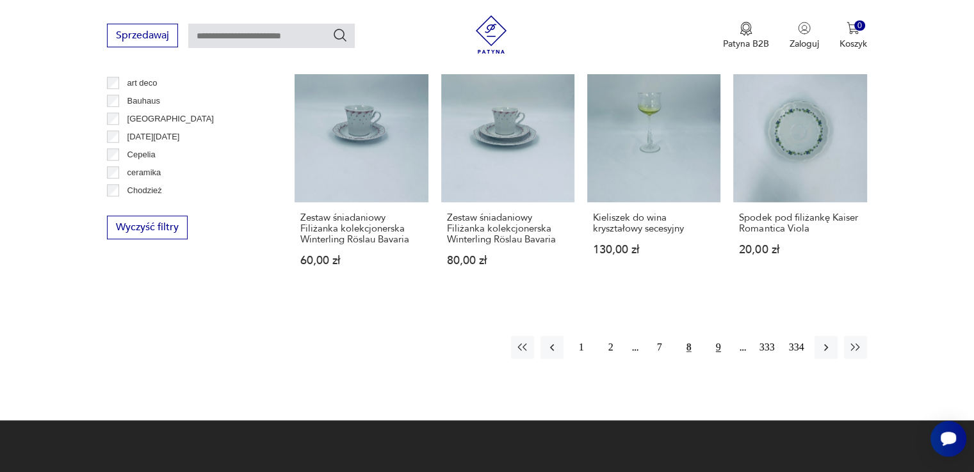
click at [714, 344] on button "9" at bounding box center [718, 347] width 23 height 23
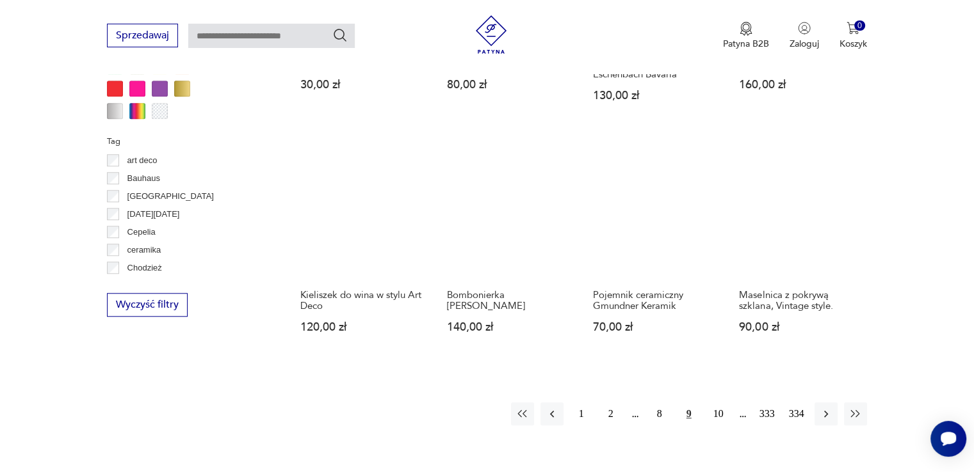
scroll to position [1235, 0]
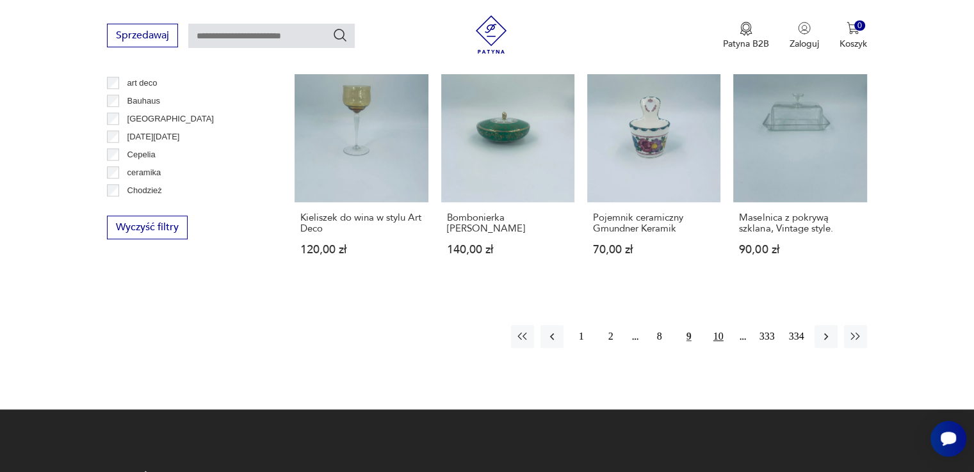
click at [719, 339] on button "10" at bounding box center [718, 336] width 23 height 23
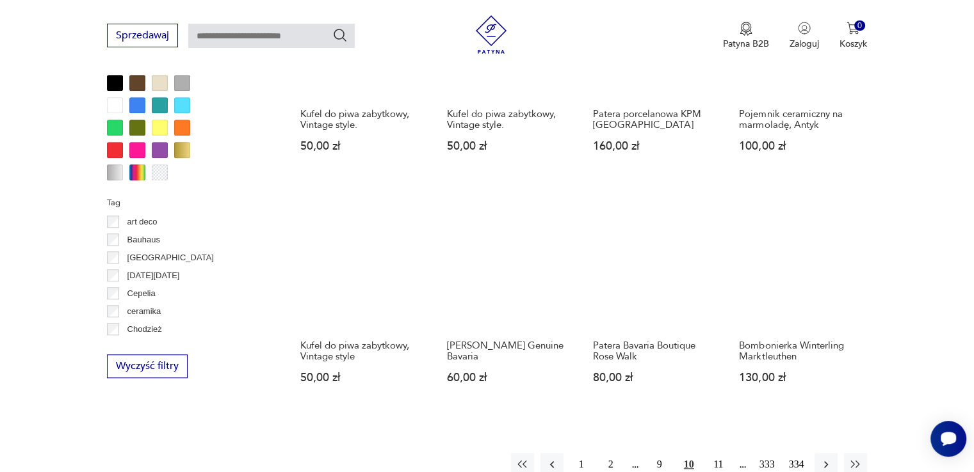
scroll to position [1107, 0]
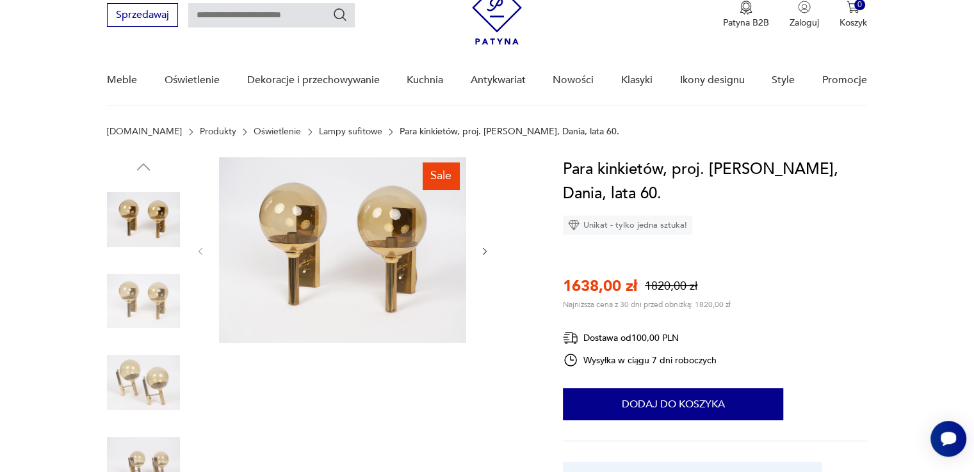
scroll to position [128, 0]
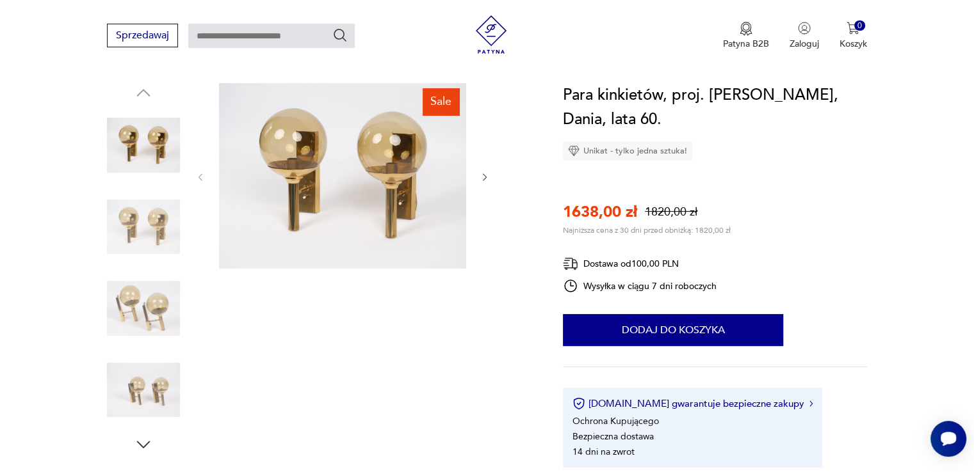
click at [141, 300] on img at bounding box center [143, 308] width 73 height 73
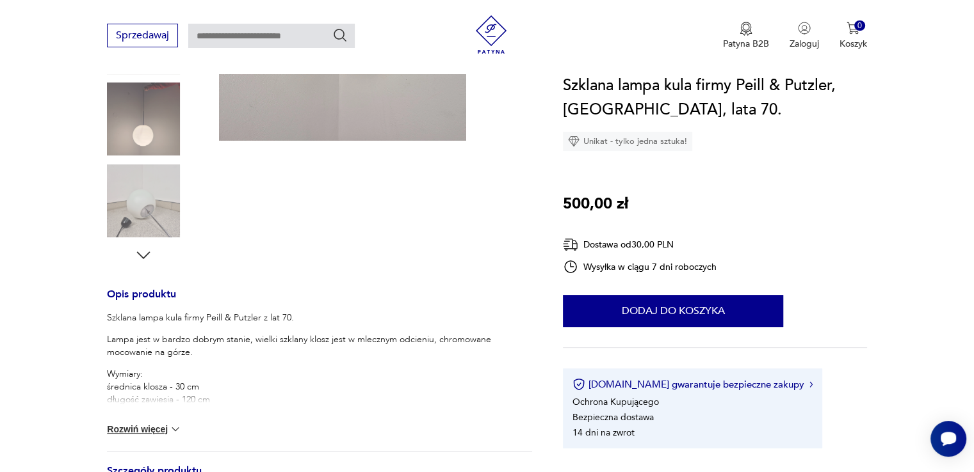
scroll to position [512, 0]
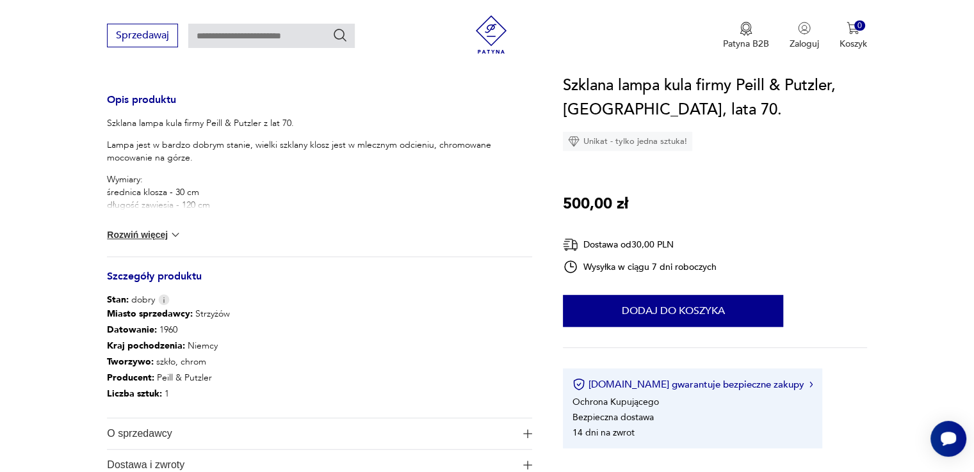
click at [151, 228] on button "Rozwiń więcej" at bounding box center [144, 234] width 74 height 13
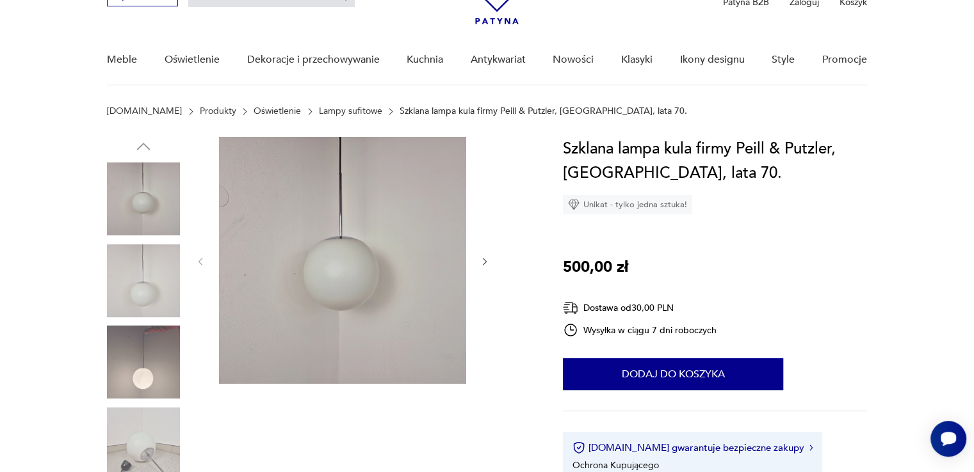
scroll to position [0, 0]
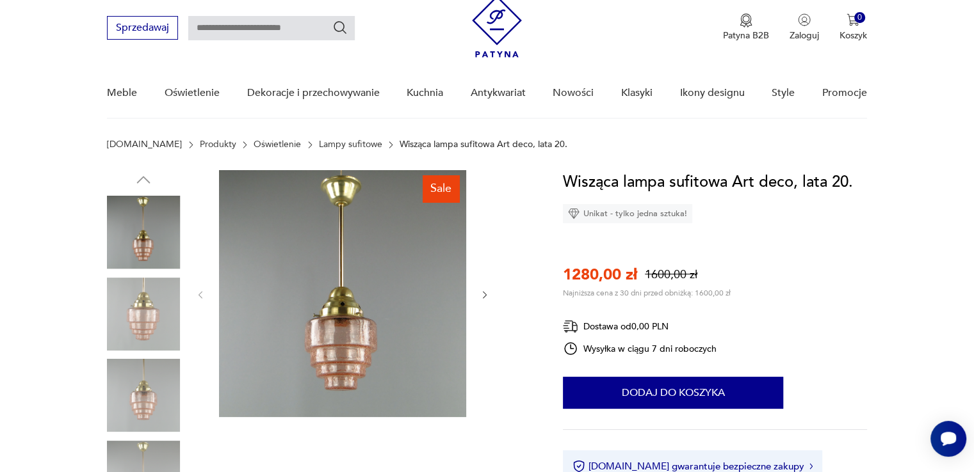
scroll to position [64, 0]
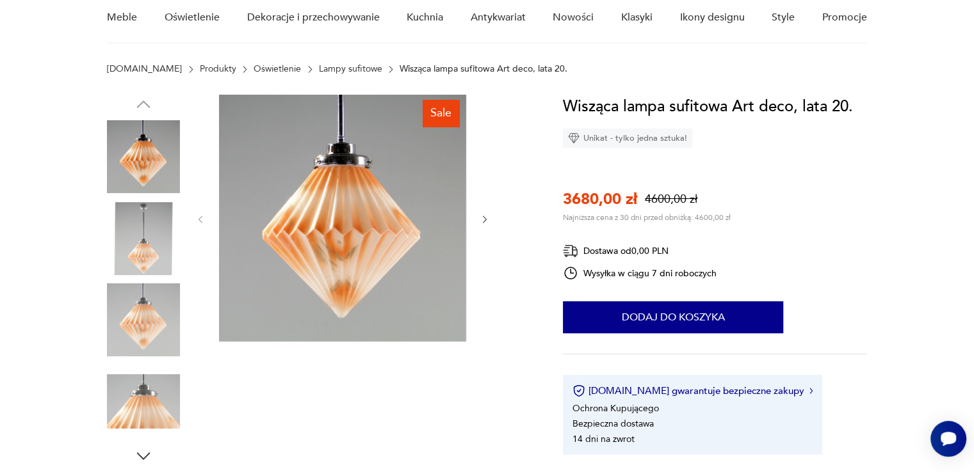
scroll to position [128, 0]
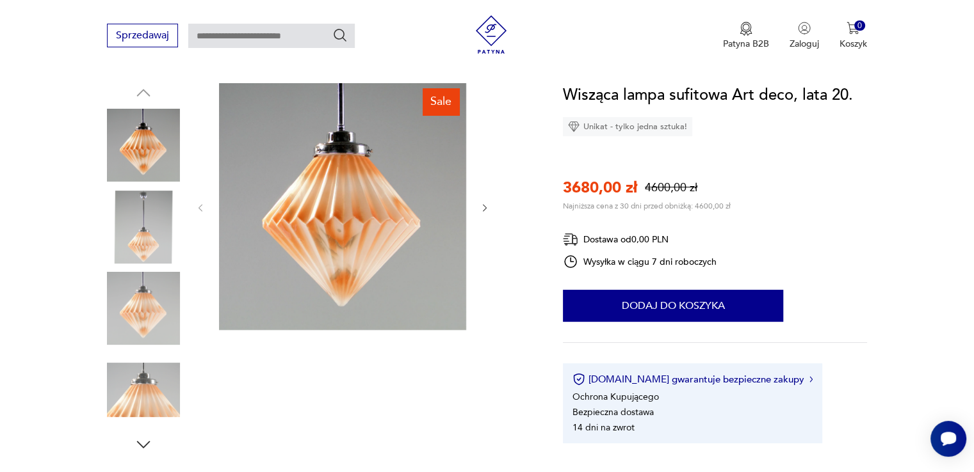
click at [141, 435] on icon "button" at bounding box center [143, 444] width 19 height 19
